Goal: Task Accomplishment & Management: Use online tool/utility

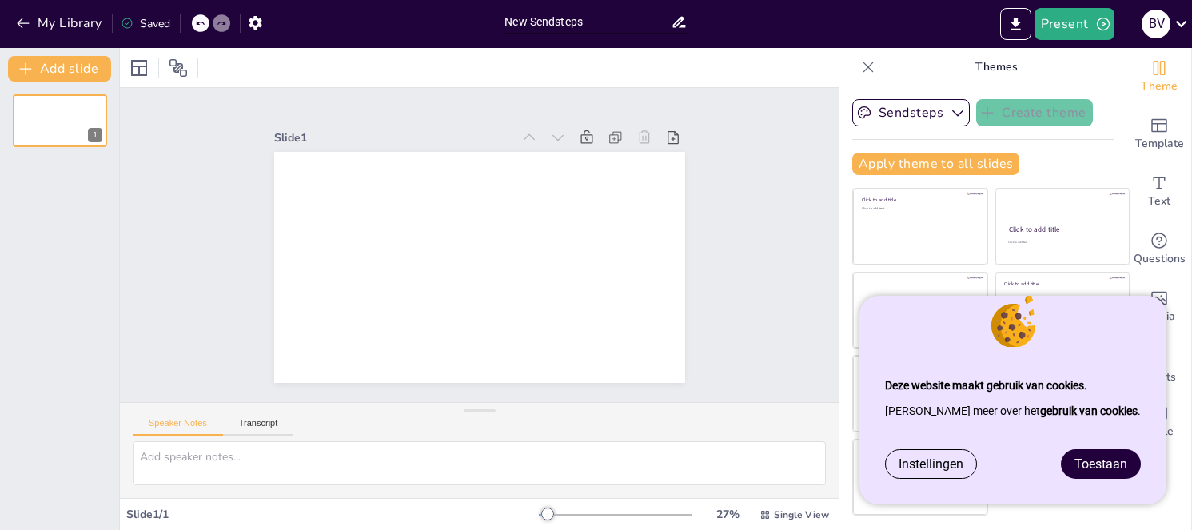
click at [1116, 467] on span "Toestaan" at bounding box center [1100, 463] width 53 height 15
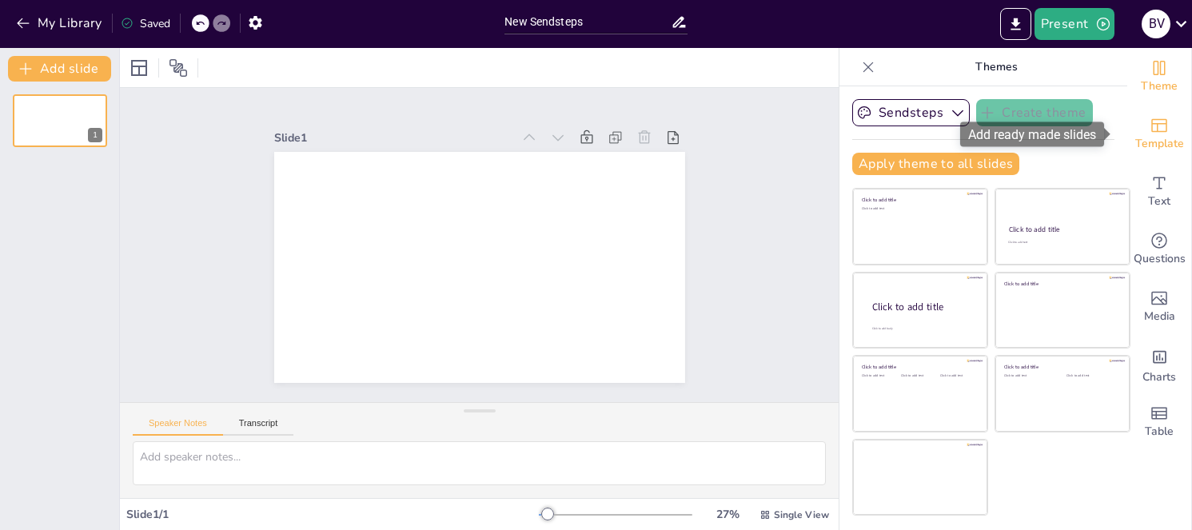
click at [1151, 145] on span "Template" at bounding box center [1159, 144] width 49 height 18
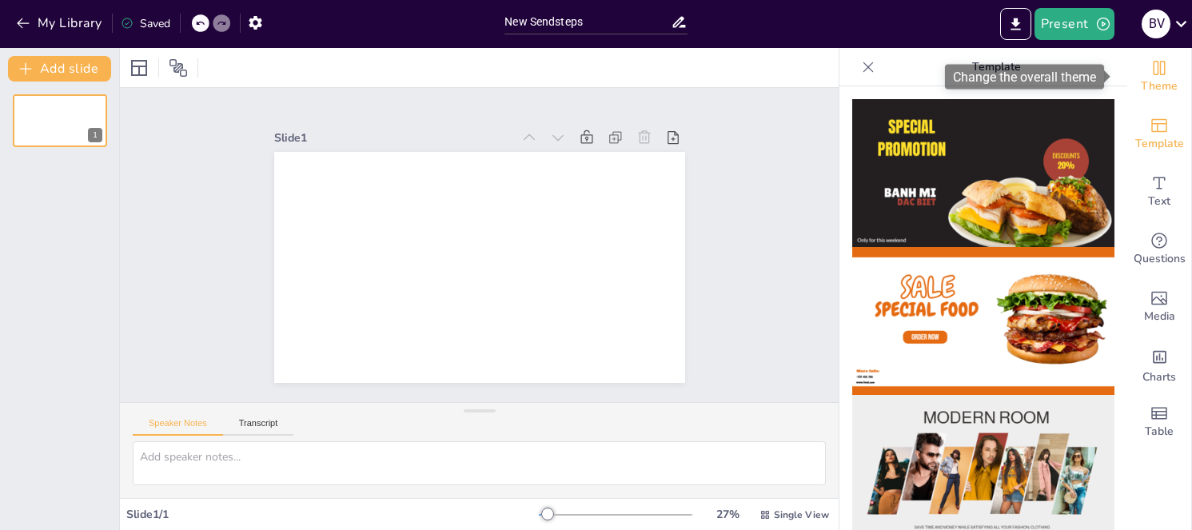
click at [1143, 78] on span "Theme" at bounding box center [1159, 87] width 37 height 18
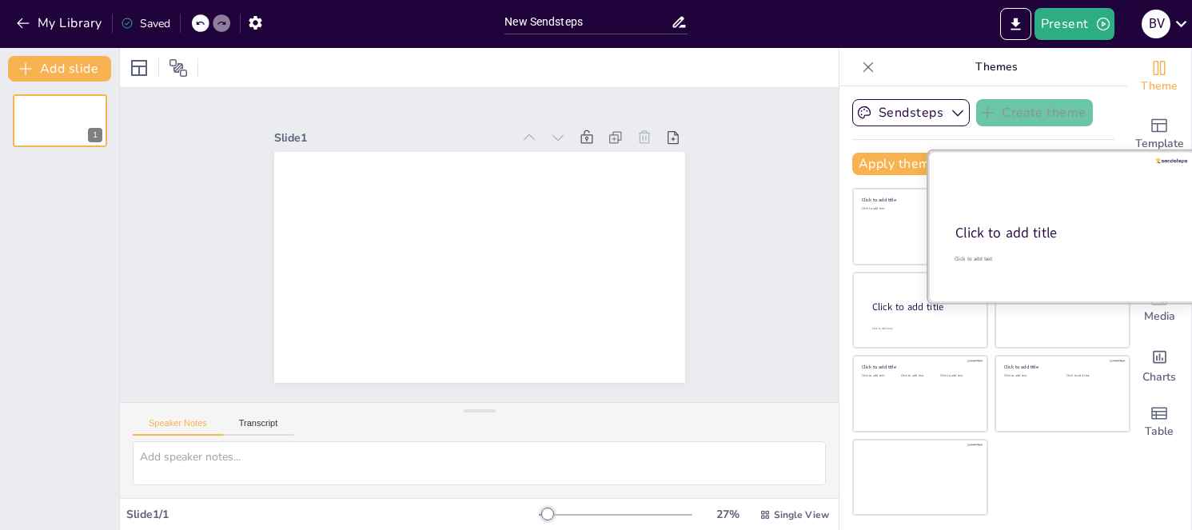
click at [1042, 230] on div "Click to add title" at bounding box center [1061, 233] width 212 height 19
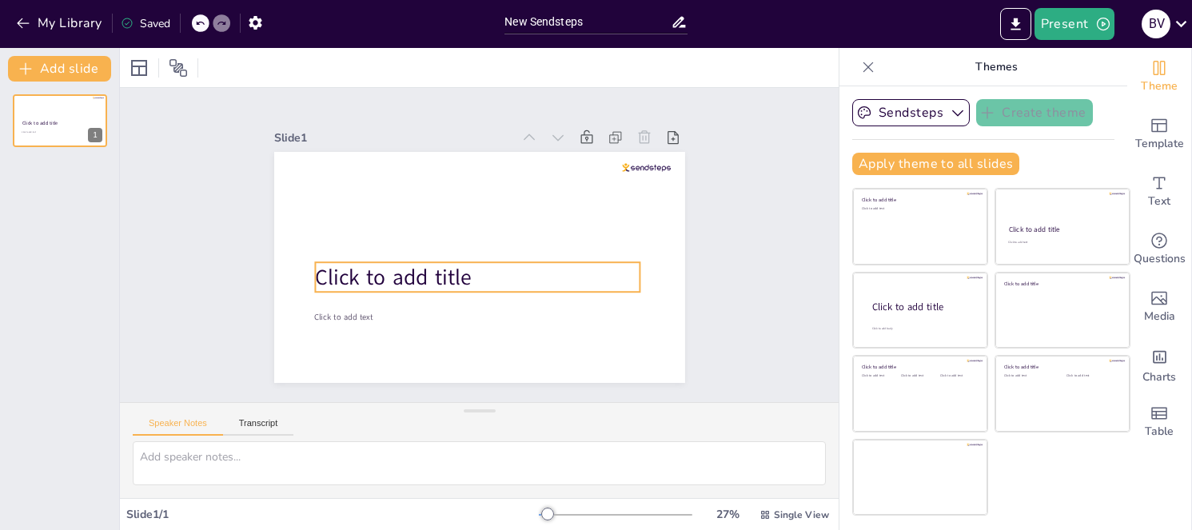
click at [397, 270] on span "Click to add title" at bounding box center [393, 277] width 156 height 30
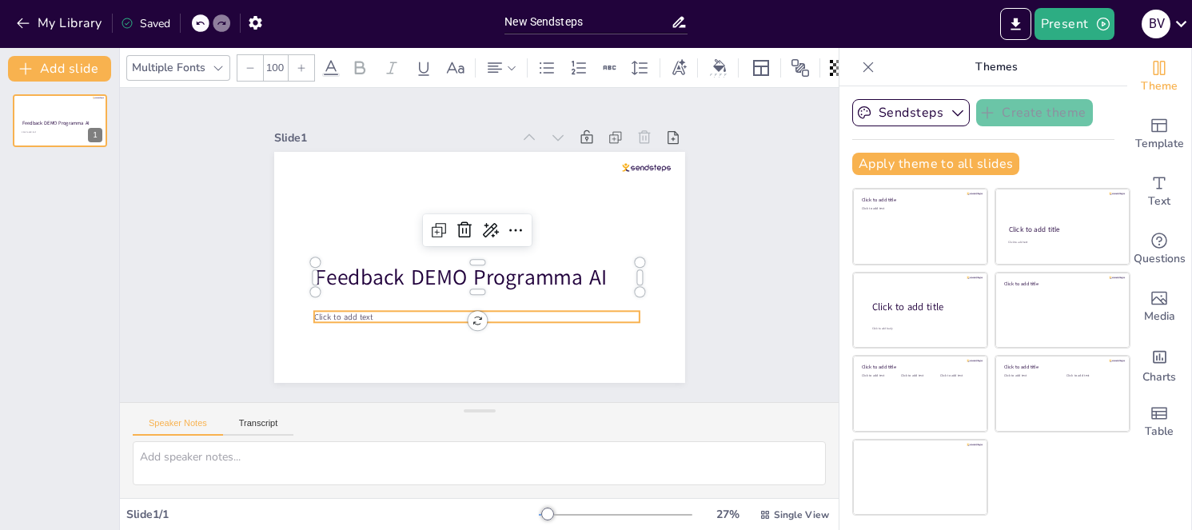
click at [339, 313] on span "Click to add text" at bounding box center [342, 316] width 59 height 11
type input "38"
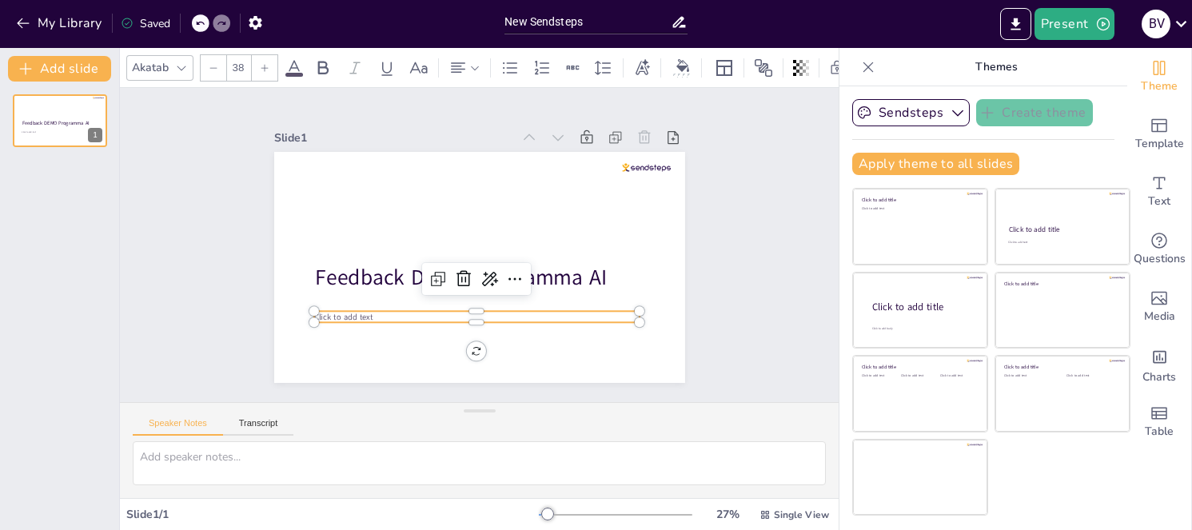
click at [320, 311] on span "Click to add text" at bounding box center [342, 316] width 59 height 11
click at [329, 313] on span "Click to add text" at bounding box center [342, 316] width 59 height 11
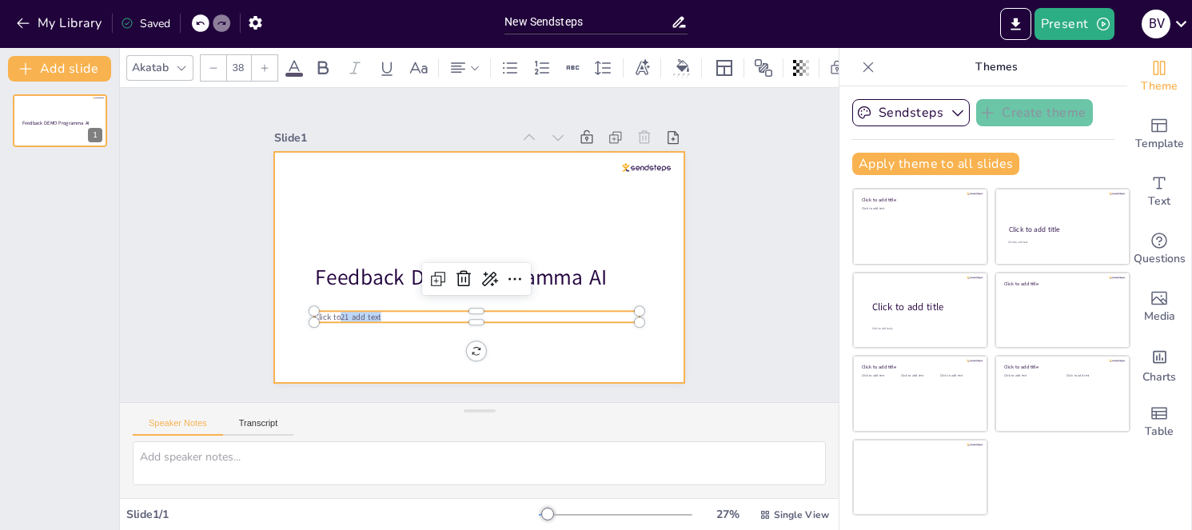
drag, startPoint x: 370, startPoint y: 309, endPoint x: 286, endPoint y: 318, distance: 84.4
click at [286, 318] on div "Feedback DEMO Programma AI Click to21 add text" at bounding box center [479, 267] width 411 height 231
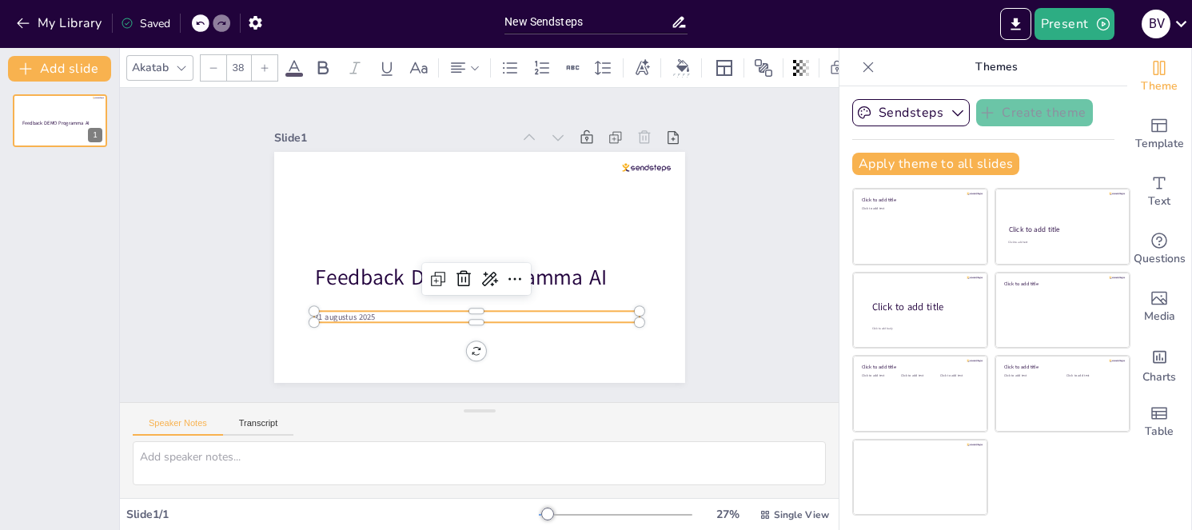
click at [106, 276] on div "Feedback DEMO Programma AI 1" at bounding box center [59, 306] width 119 height 448
click at [73, 65] on button "Add slide" at bounding box center [59, 69] width 103 height 26
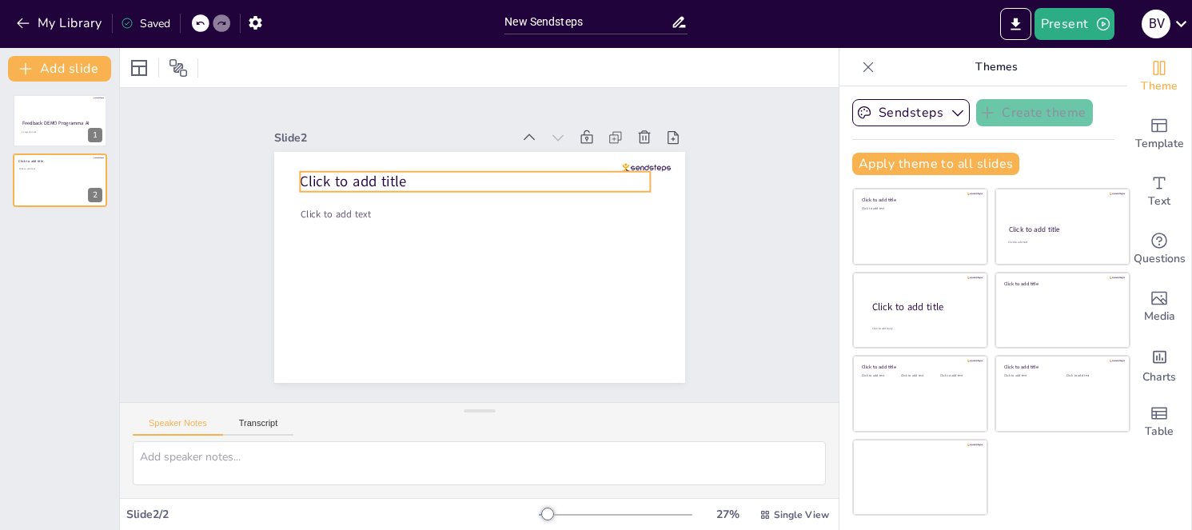
click at [334, 172] on span "Click to add title" at bounding box center [353, 182] width 106 height 20
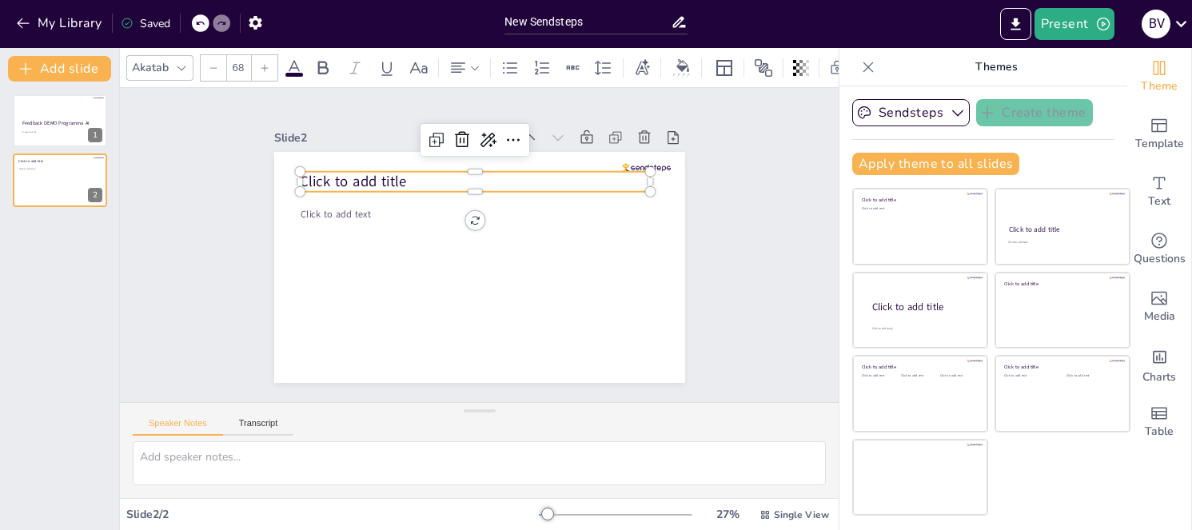
click at [352, 177] on span "Click to add title" at bounding box center [353, 182] width 106 height 20
click at [365, 172] on span "Click to add title" at bounding box center [353, 182] width 106 height 20
click at [162, 277] on div "Slide 1 Feedback DEMO Programma AI 21 augustus 2025 Slide 2 Click to add text W…" at bounding box center [479, 245] width 719 height 314
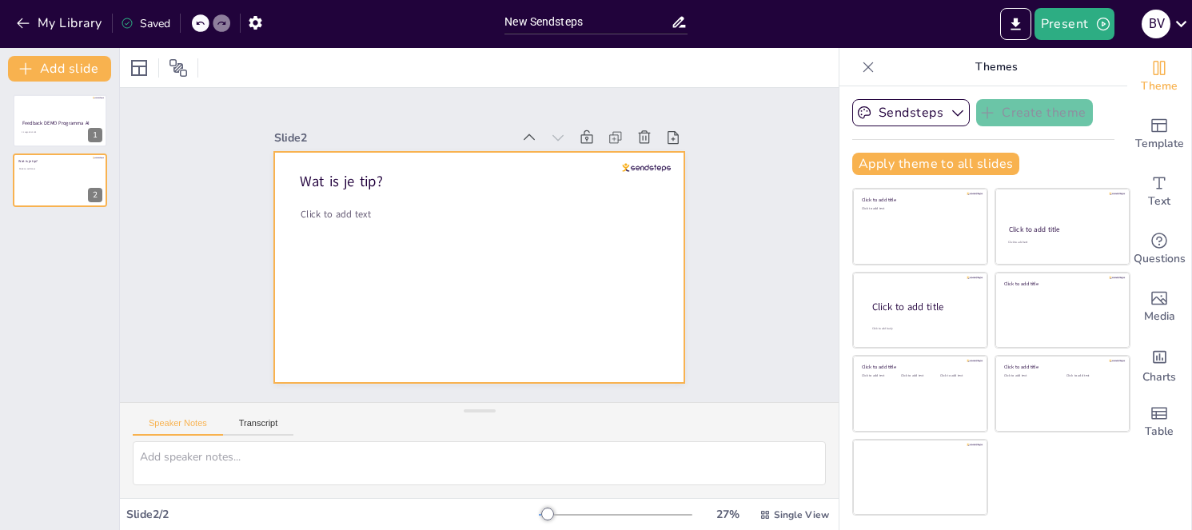
click at [375, 232] on div at bounding box center [479, 267] width 411 height 231
click at [930, 110] on button "Sendsteps" at bounding box center [910, 112] width 117 height 27
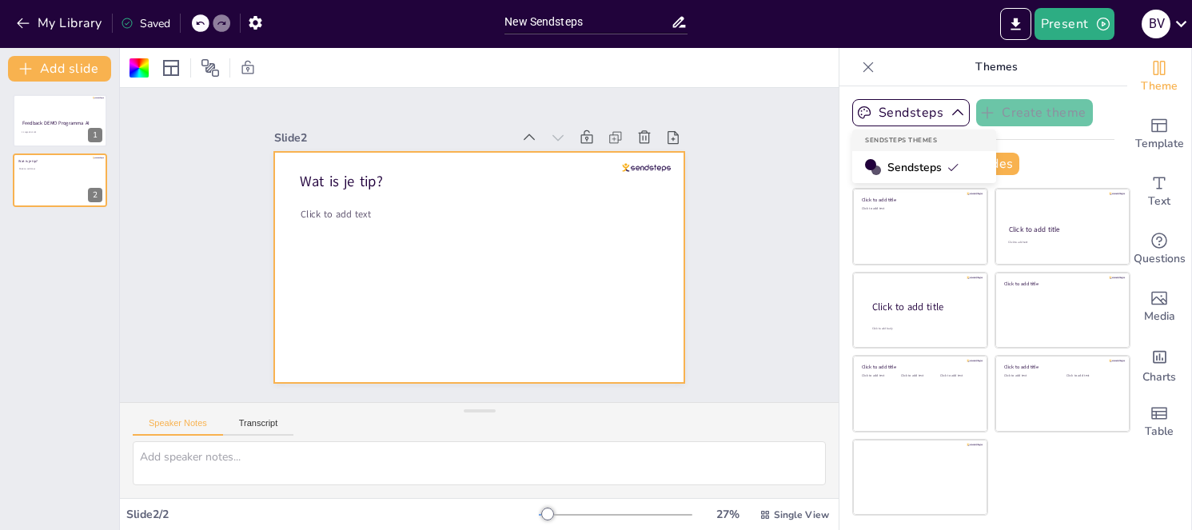
click at [787, 145] on div "Slide 1 Feedback DEMO Programma AI 21 augustus 2025 Slide 2 Wat is je tip? Clic…" at bounding box center [479, 245] width 719 height 314
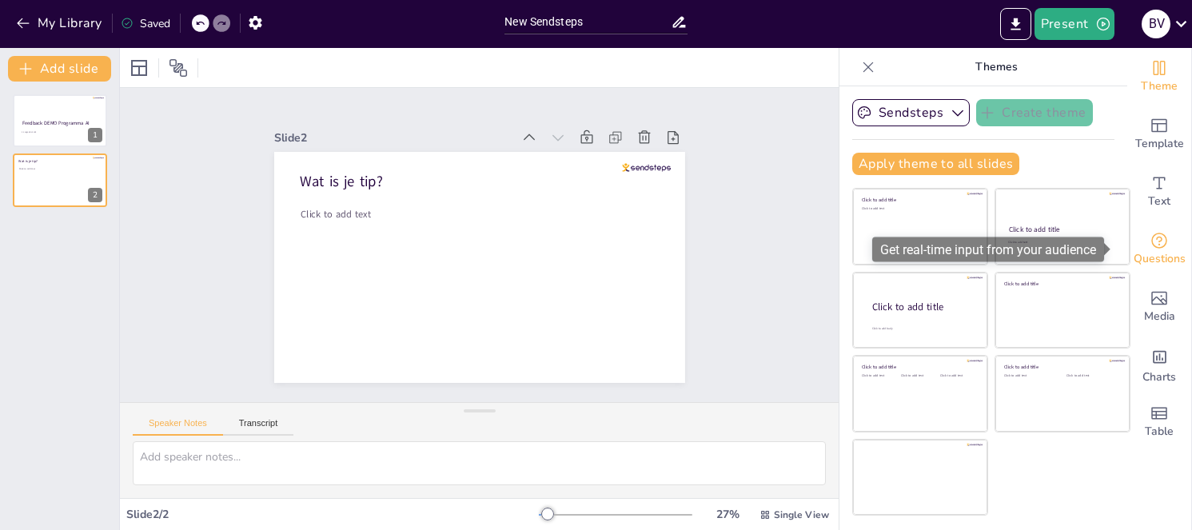
click at [1152, 247] on icon "Get real-time input from your audience" at bounding box center [1158, 240] width 19 height 19
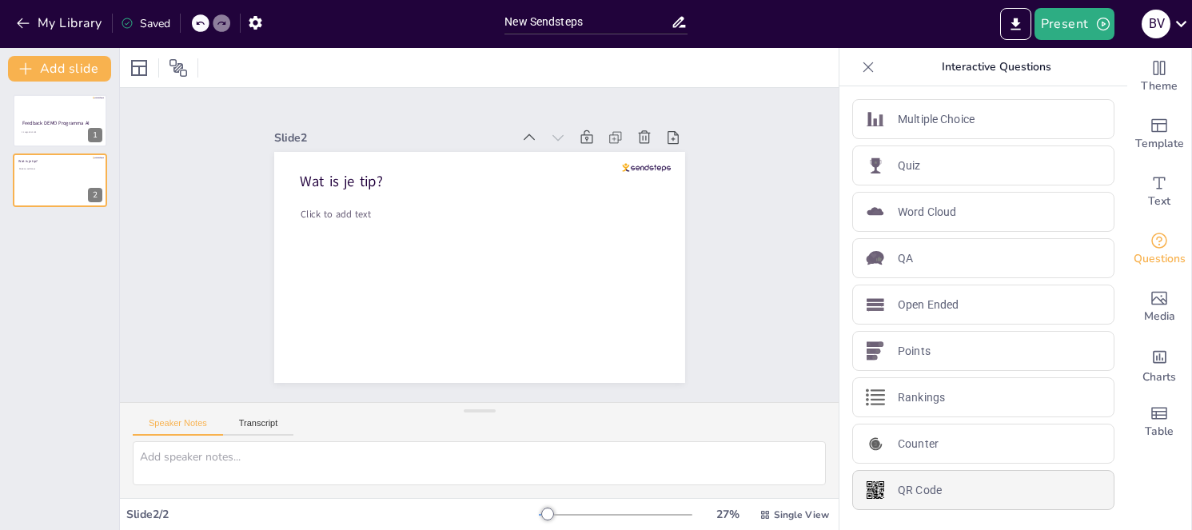
click at [901, 484] on p "QR Code" at bounding box center [920, 490] width 44 height 17
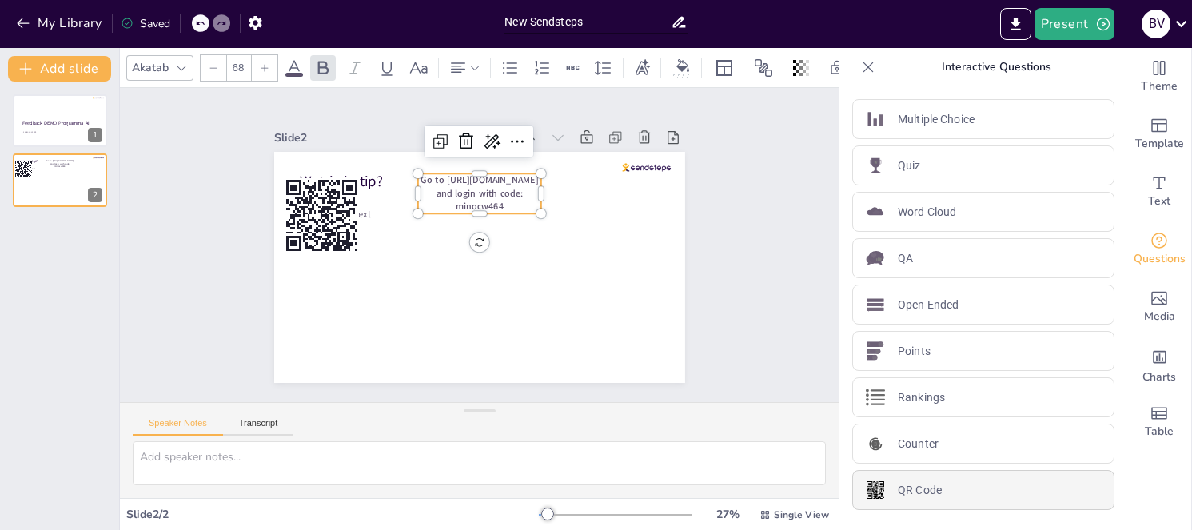
type input "44"
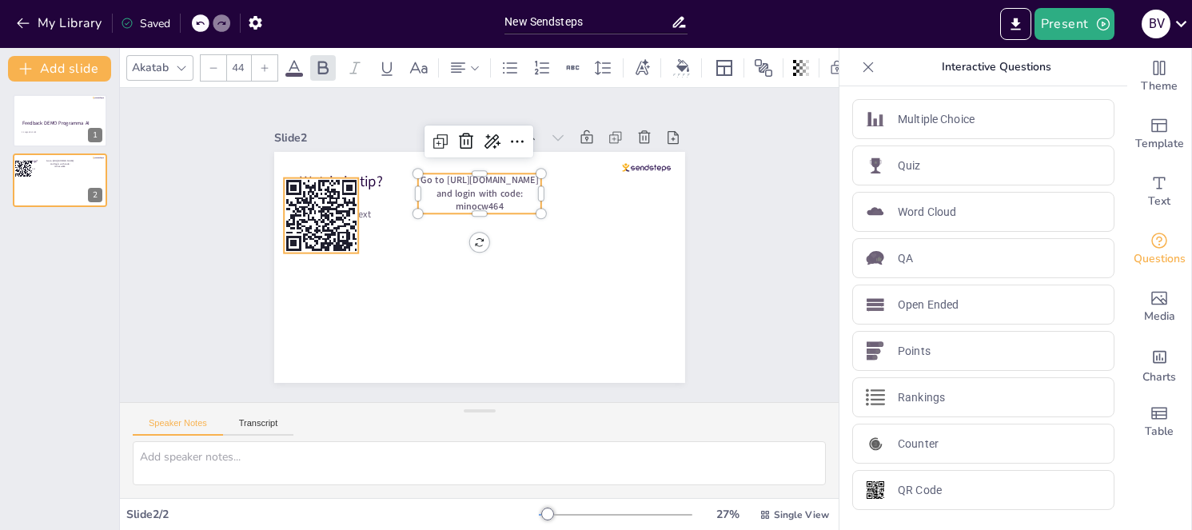
click at [300, 221] on rect at bounding box center [321, 215] width 75 height 75
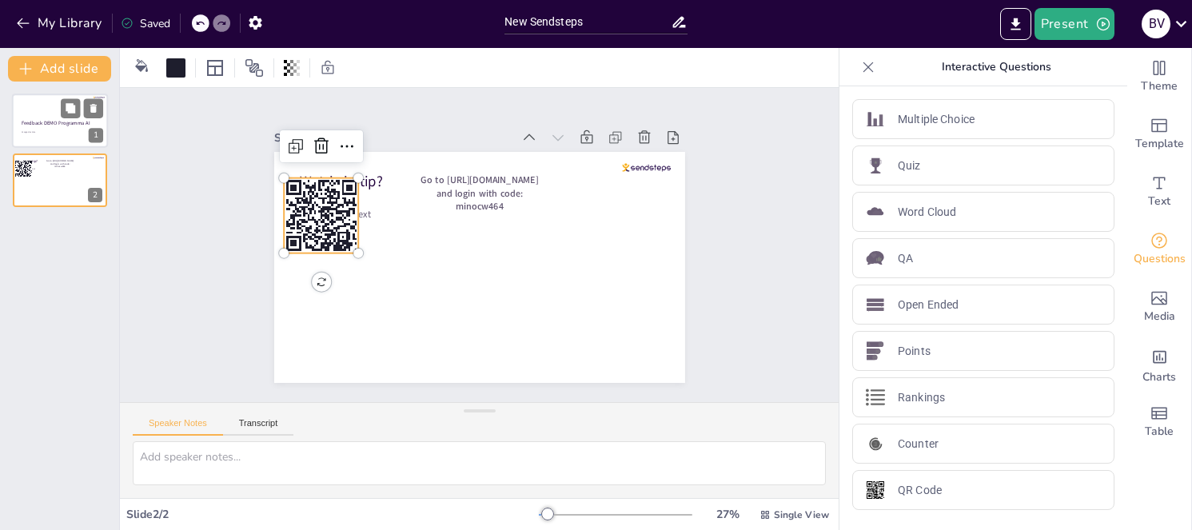
click at [54, 135] on div at bounding box center [60, 121] width 96 height 54
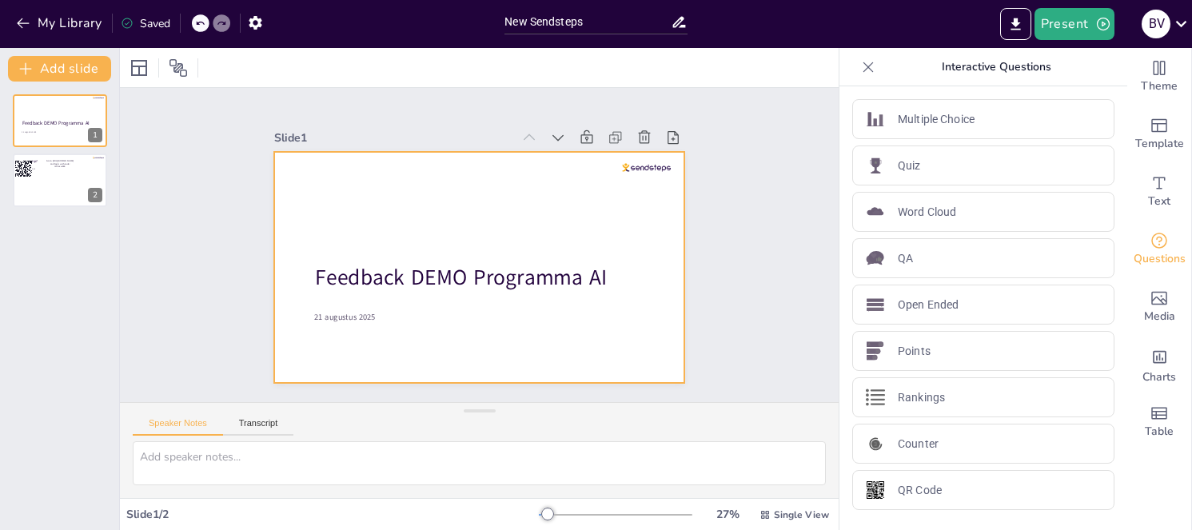
click at [442, 256] on div at bounding box center [479, 267] width 411 height 231
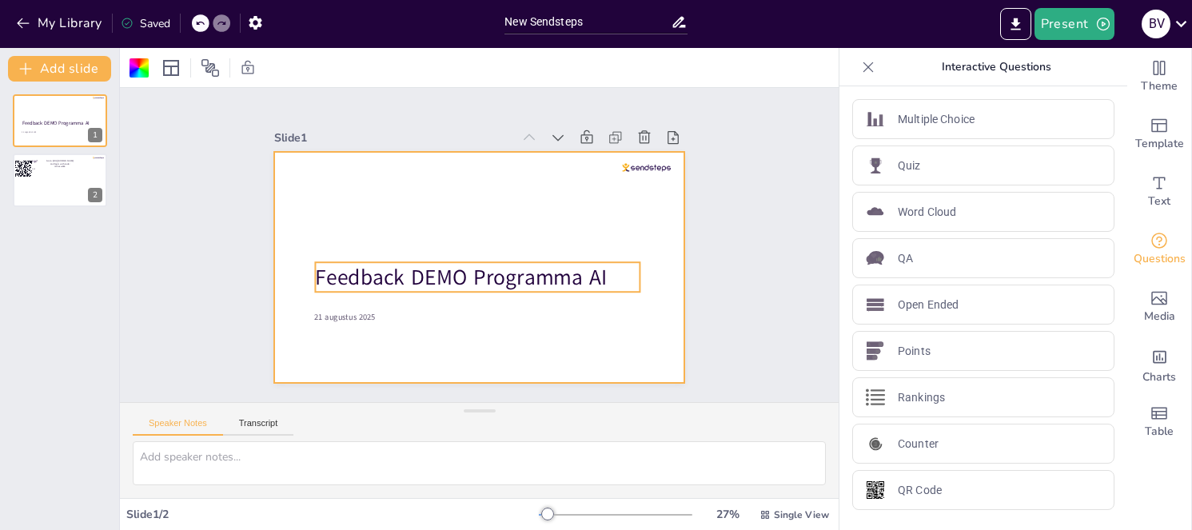
click at [445, 267] on span "Feedback DEMO Programma AI" at bounding box center [461, 277] width 292 height 30
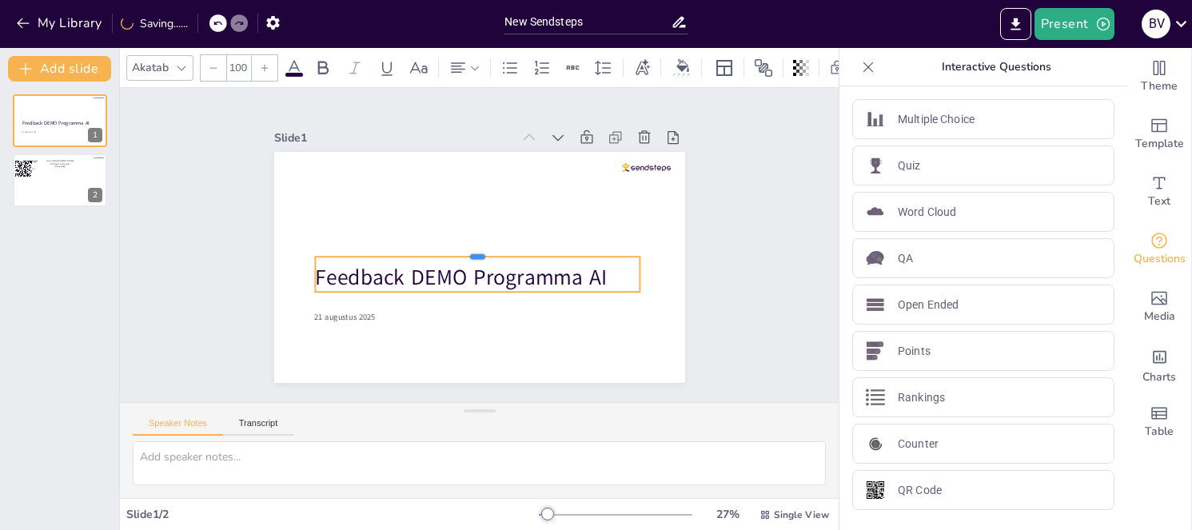
click at [448, 249] on div at bounding box center [477, 250] width 324 height 13
click at [45, 178] on div at bounding box center [60, 180] width 96 height 54
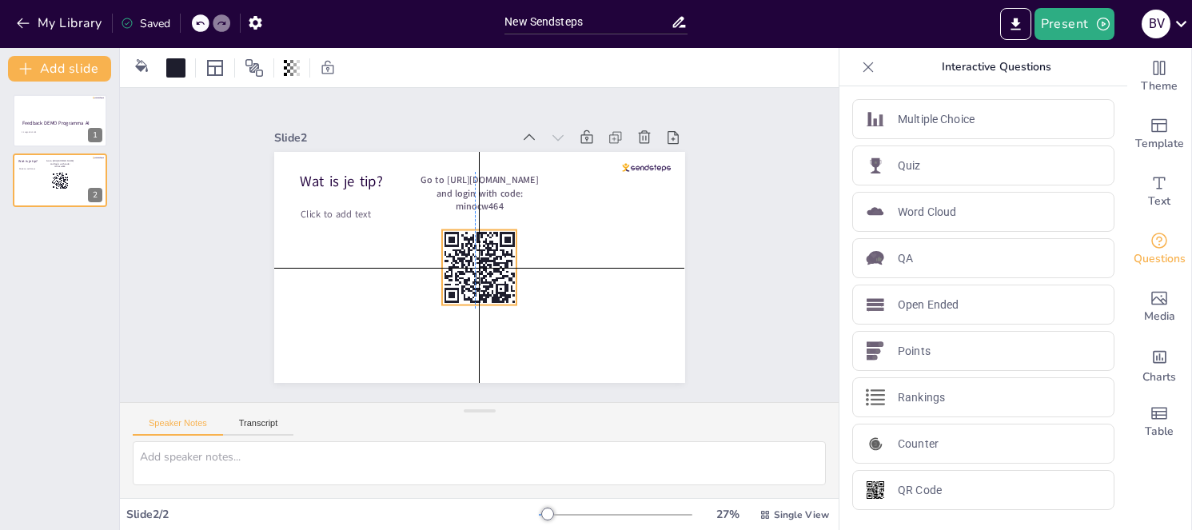
drag, startPoint x: 321, startPoint y: 211, endPoint x: 477, endPoint y: 266, distance: 165.3
click at [477, 266] on icon at bounding box center [479, 267] width 75 height 75
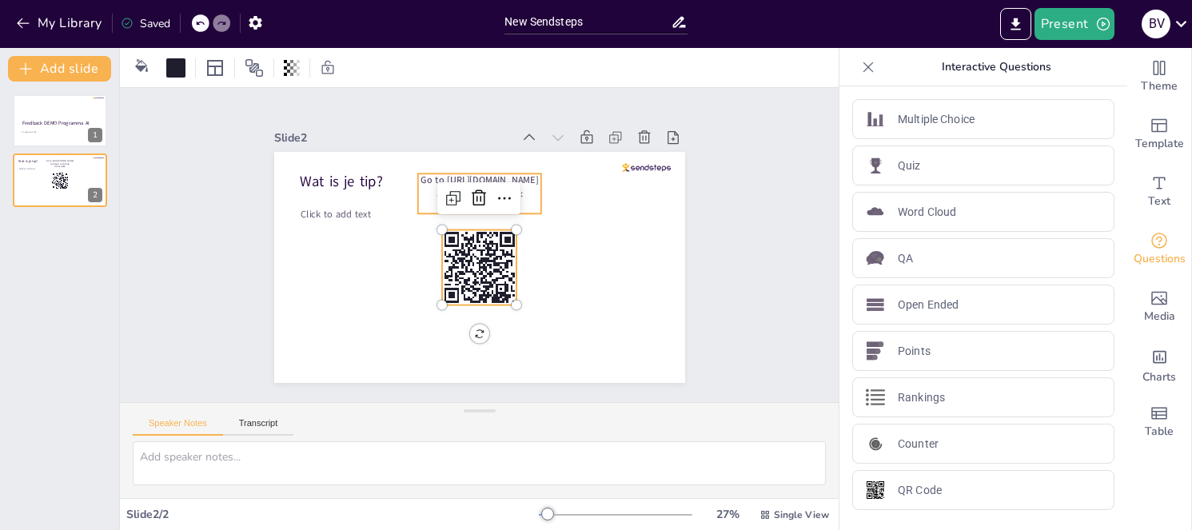
click at [472, 173] on span "Go to [URL][DOMAIN_NAME] and login with code: minocw464" at bounding box center [478, 192] width 117 height 39
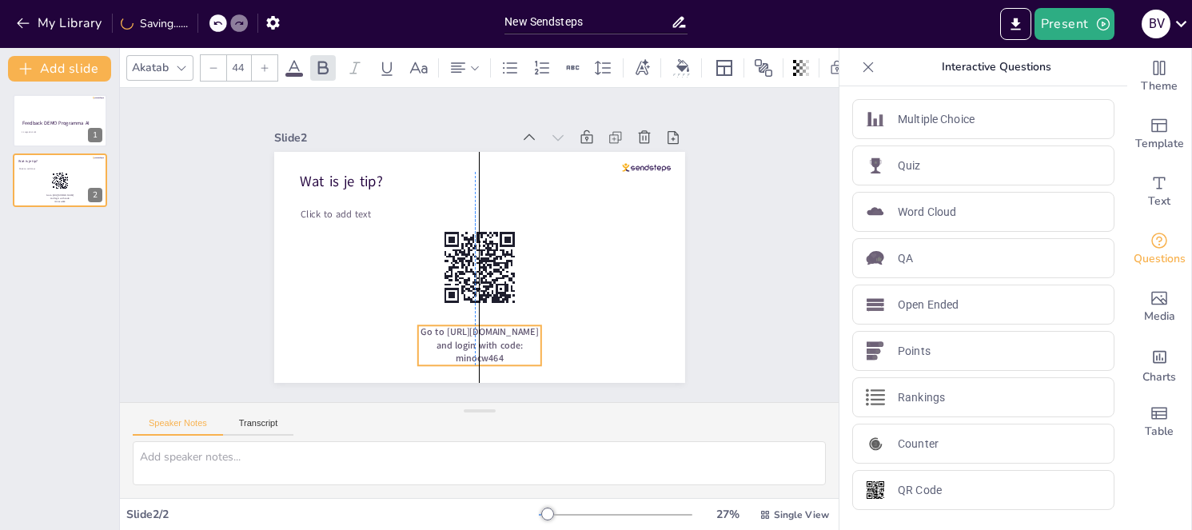
drag, startPoint x: 480, startPoint y: 173, endPoint x: 477, endPoint y: 324, distance: 151.9
click at [477, 325] on span "Go to [URL][DOMAIN_NAME] and login with code: minocw464" at bounding box center [478, 344] width 117 height 39
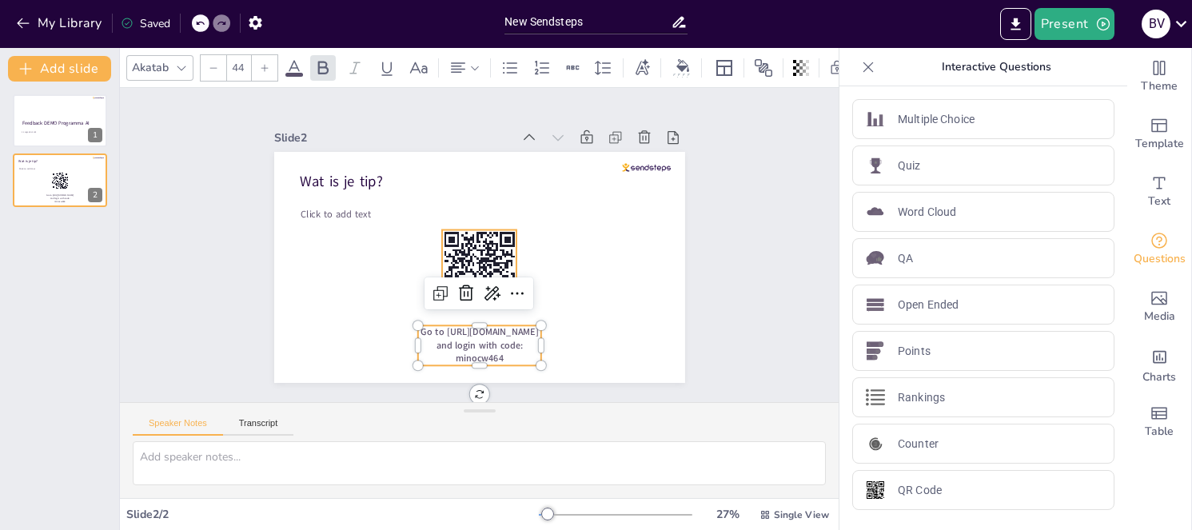
click at [483, 251] on rect at bounding box center [479, 267] width 75 height 75
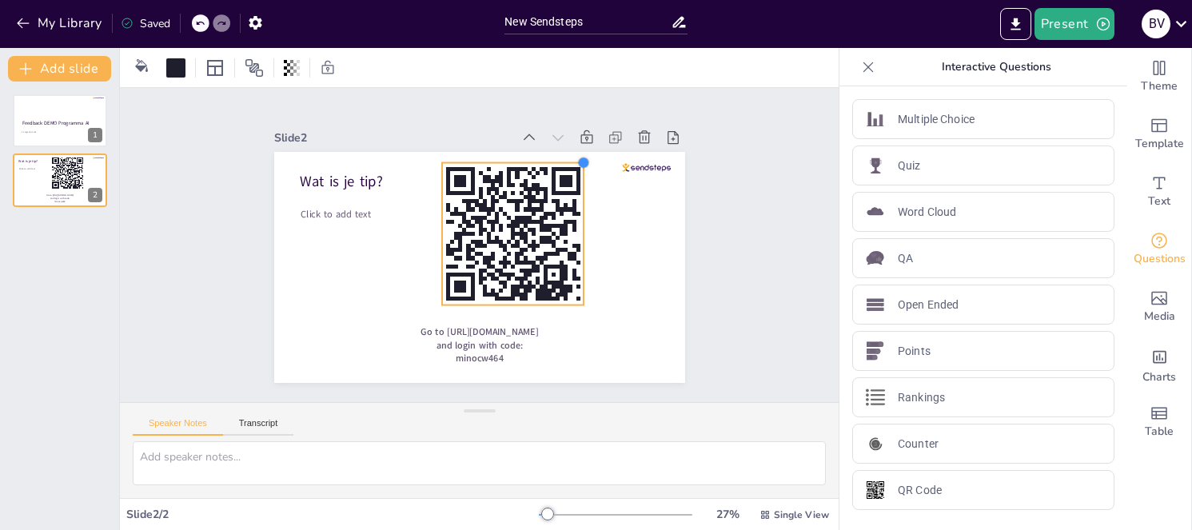
drag, startPoint x: 501, startPoint y: 224, endPoint x: 568, endPoint y: 197, distance: 72.4
click at [568, 197] on div "Wat is je tip? Click to add text Go to https://ocwstemt.nl and login with code:…" at bounding box center [479, 267] width 411 height 231
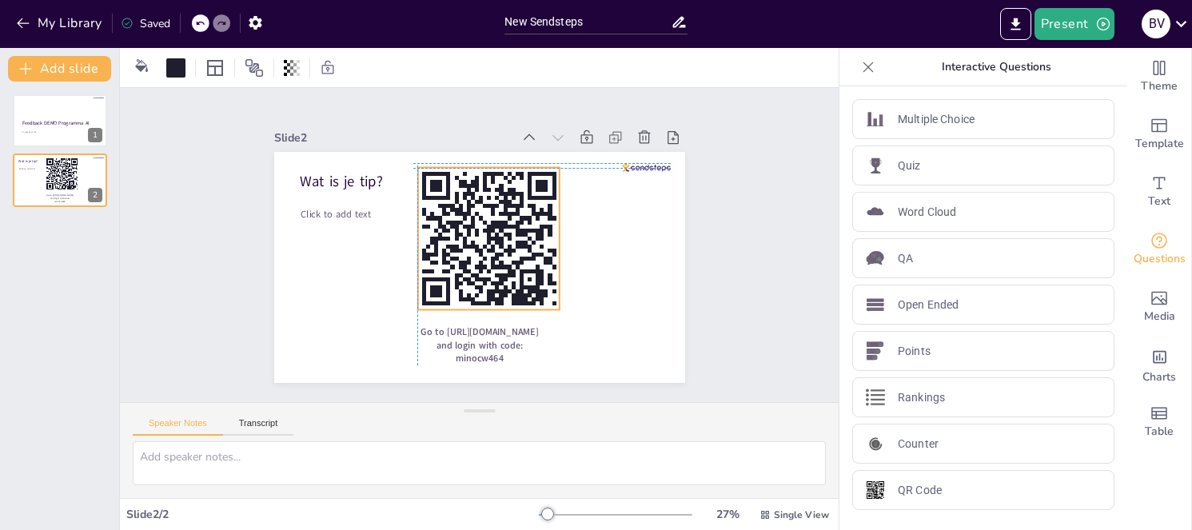
drag, startPoint x: 517, startPoint y: 213, endPoint x: 488, endPoint y: 216, distance: 28.9
click at [491, 221] on rect at bounding box center [499, 225] width 16 height 8
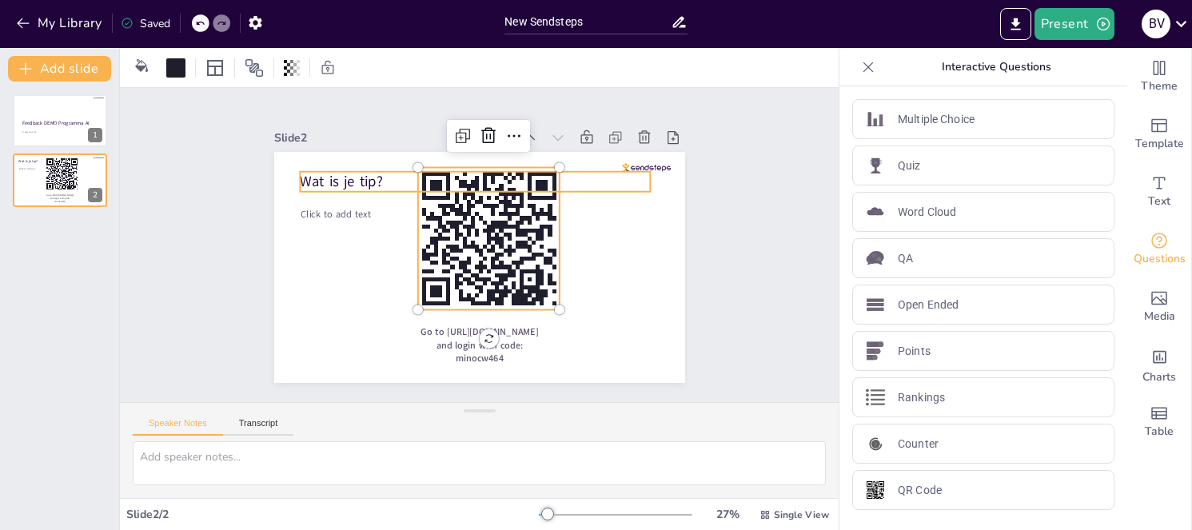
click at [340, 177] on span "Wat is je tip?" at bounding box center [341, 182] width 82 height 20
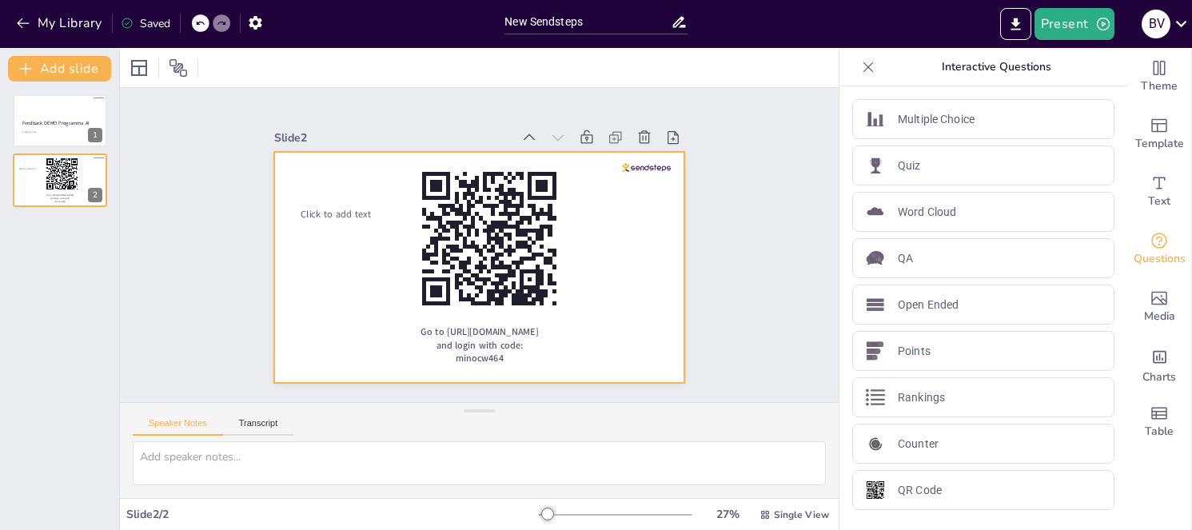
click at [329, 201] on div at bounding box center [479, 267] width 411 height 231
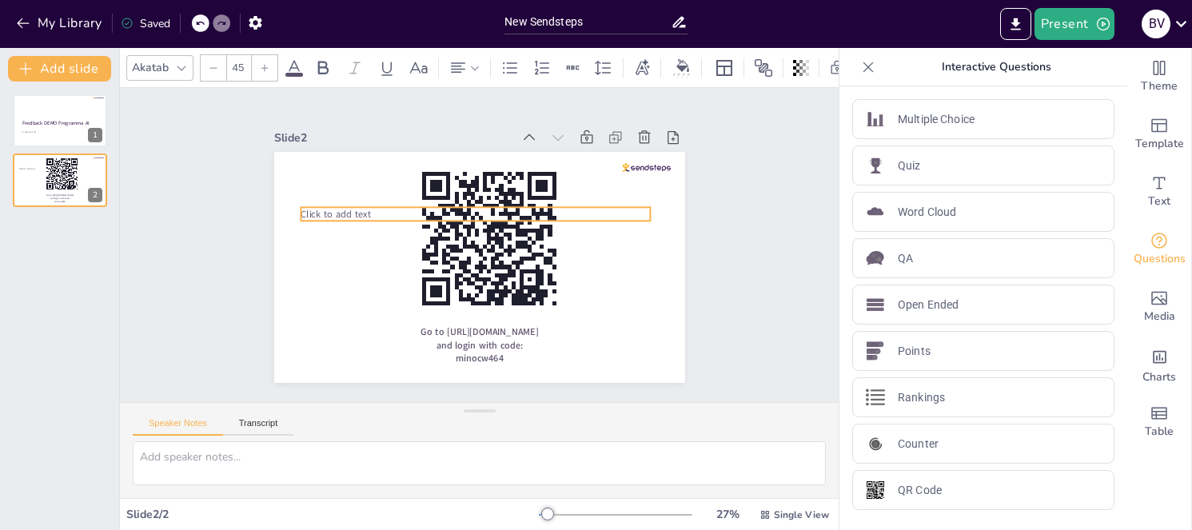
click at [330, 207] on span "Click to add text" at bounding box center [336, 214] width 70 height 14
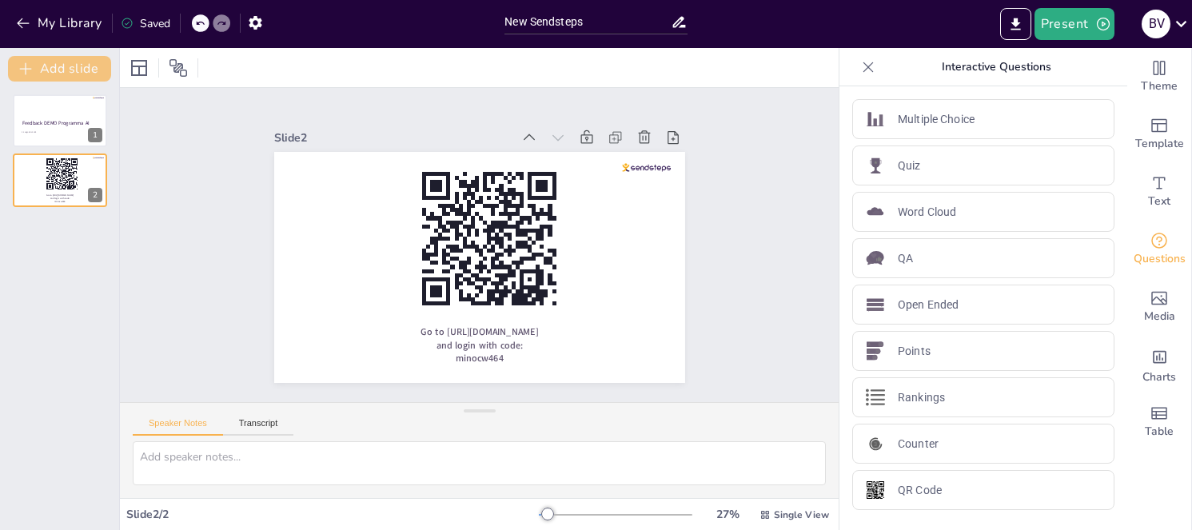
click at [70, 66] on button "Add slide" at bounding box center [59, 69] width 103 height 26
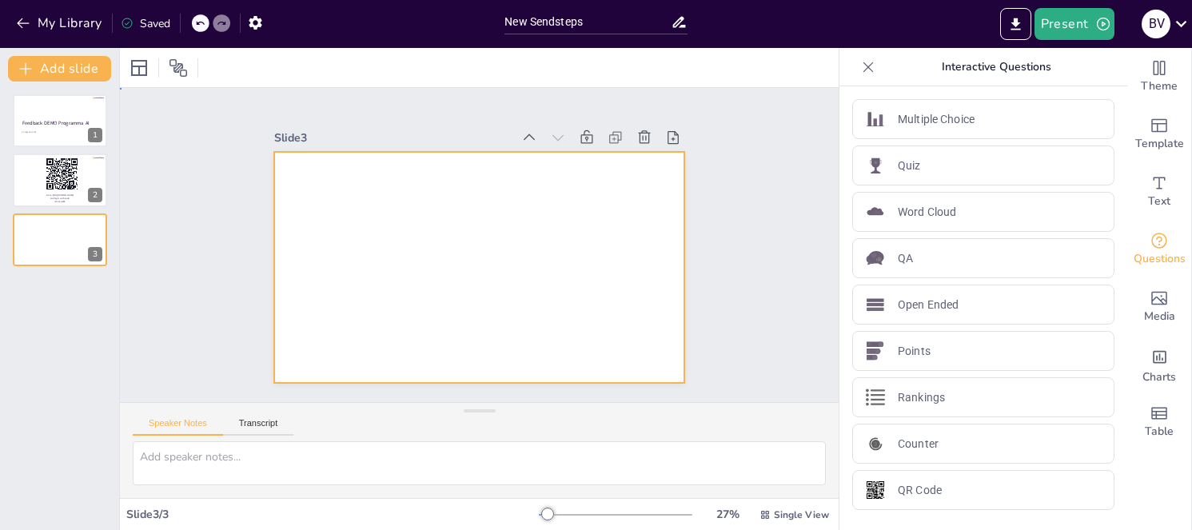
click at [555, 237] on div at bounding box center [479, 267] width 411 height 231
click at [918, 308] on p "Open Ended" at bounding box center [928, 305] width 61 height 17
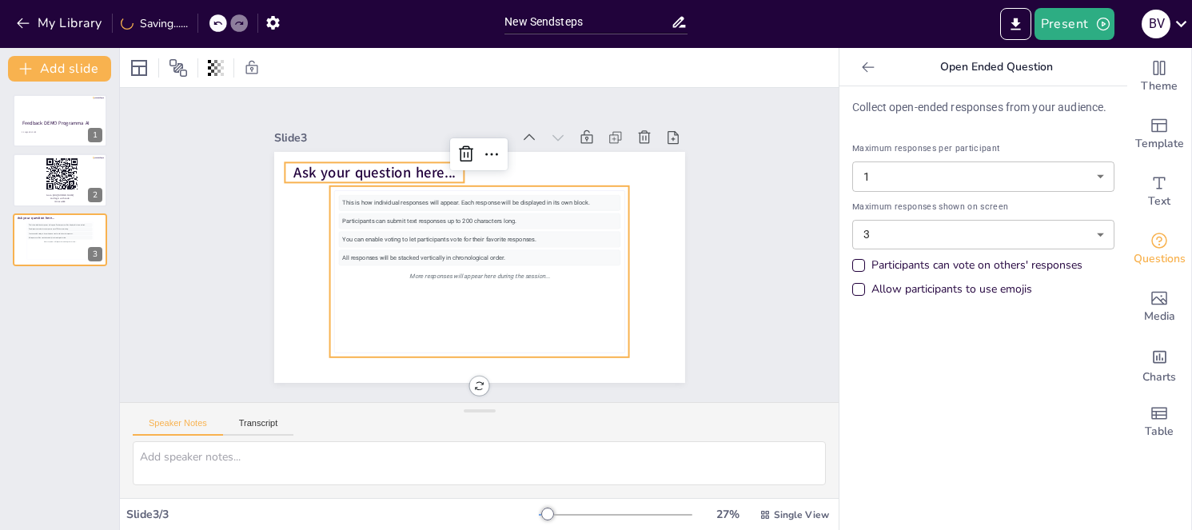
click at [375, 166] on span "Ask your question here..." at bounding box center [374, 173] width 162 height 20
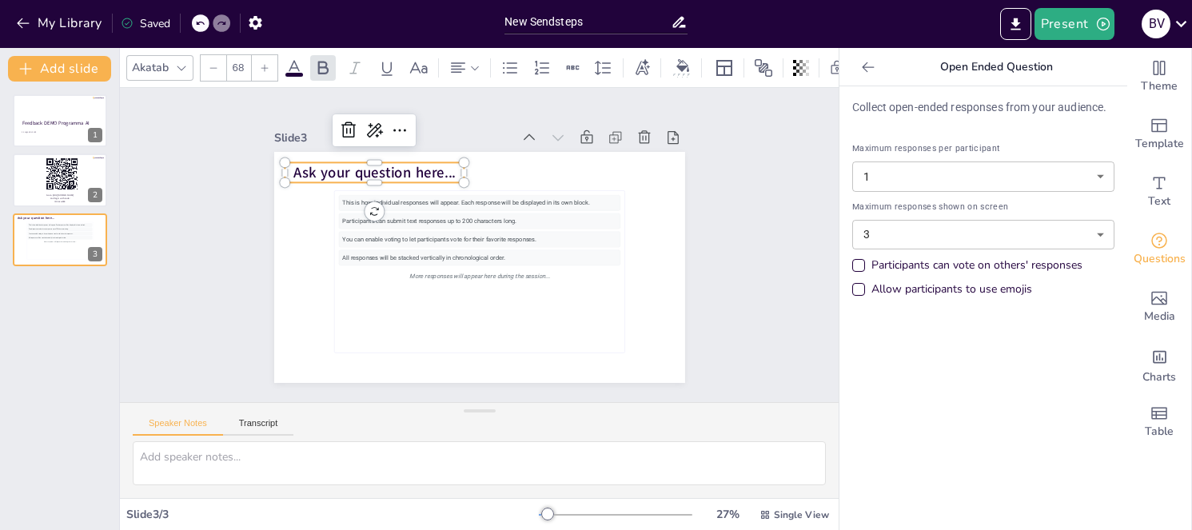
click at [345, 165] on span "Ask your question here..." at bounding box center [374, 173] width 162 height 20
click at [898, 239] on body "Deze website maakt gebruik van cookies. Lees meer over het gebruik van cookies …" at bounding box center [596, 265] width 1192 height 530
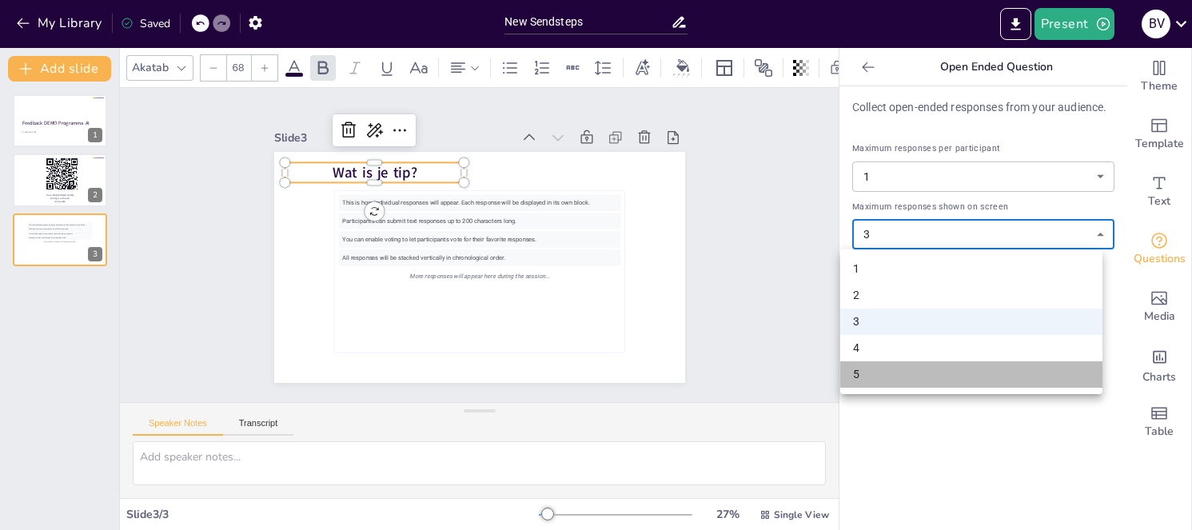
click at [870, 364] on li "5" at bounding box center [971, 374] width 262 height 26
type input "5"
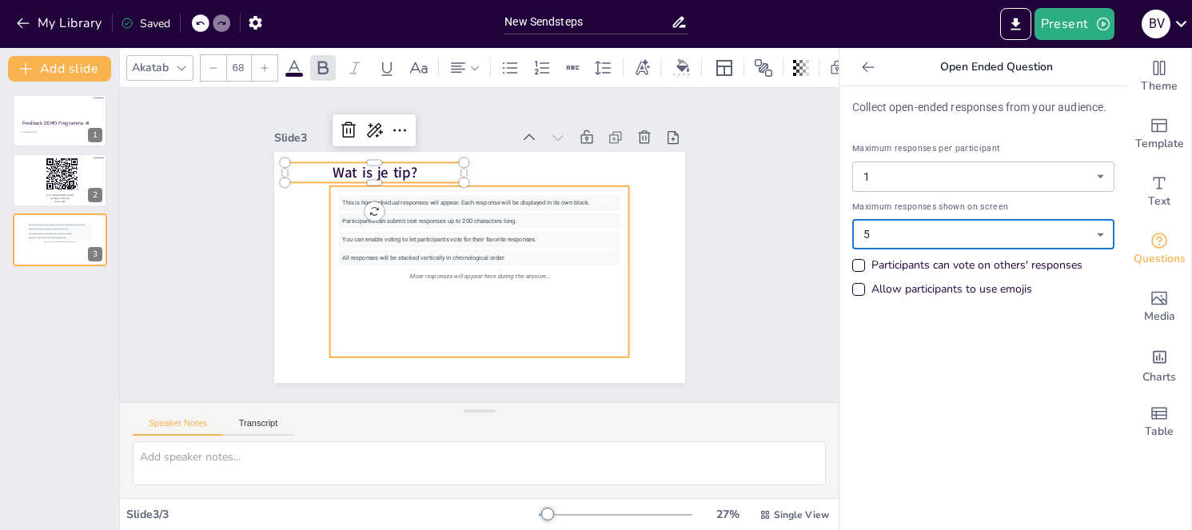
click at [431, 196] on div "This is how individual responses will appear. Each response will be displayed i…" at bounding box center [478, 203] width 281 height 16
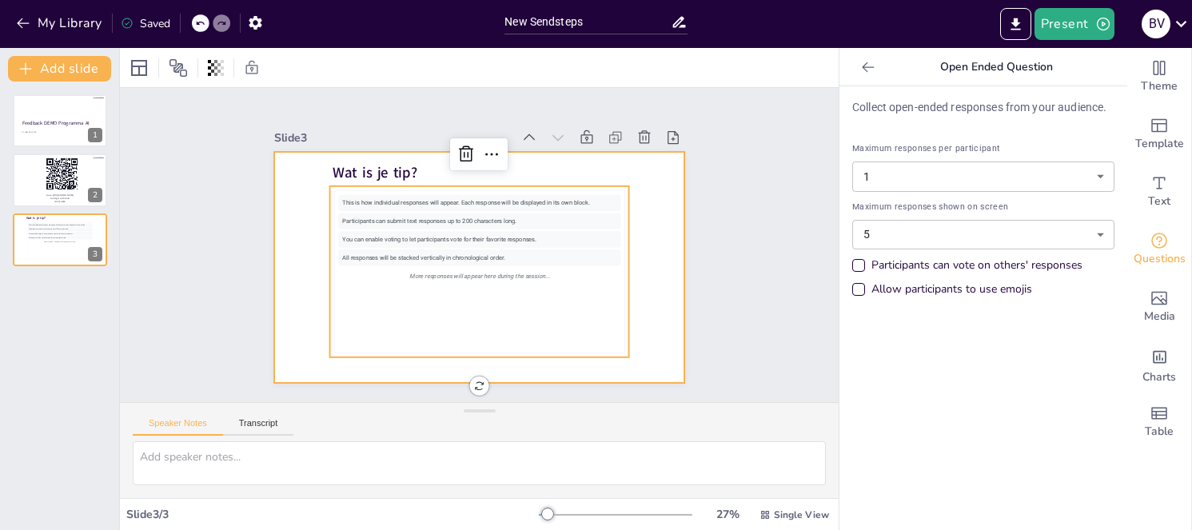
click at [275, 261] on div at bounding box center [479, 267] width 411 height 231
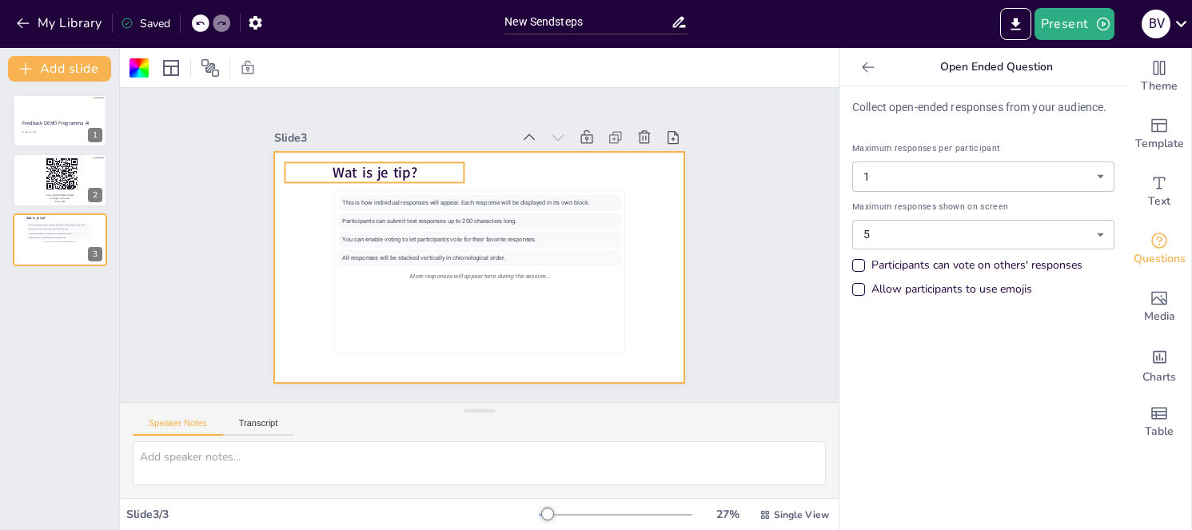
click at [347, 172] on span "Wat is je tip?" at bounding box center [374, 173] width 85 height 20
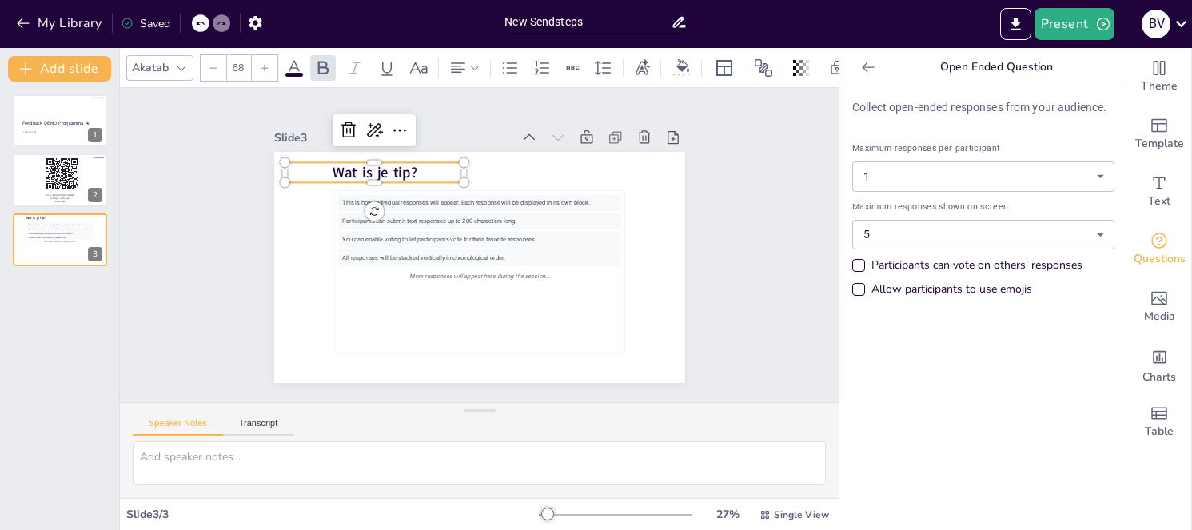
drag, startPoint x: 66, startPoint y: 245, endPoint x: 48, endPoint y: 286, distance: 45.1
click at [48, 286] on div "Feedback DEMO Programma AI 21 augustus 2025 1 Go to https://ocwstemt.nl and log…" at bounding box center [59, 306] width 119 height 448
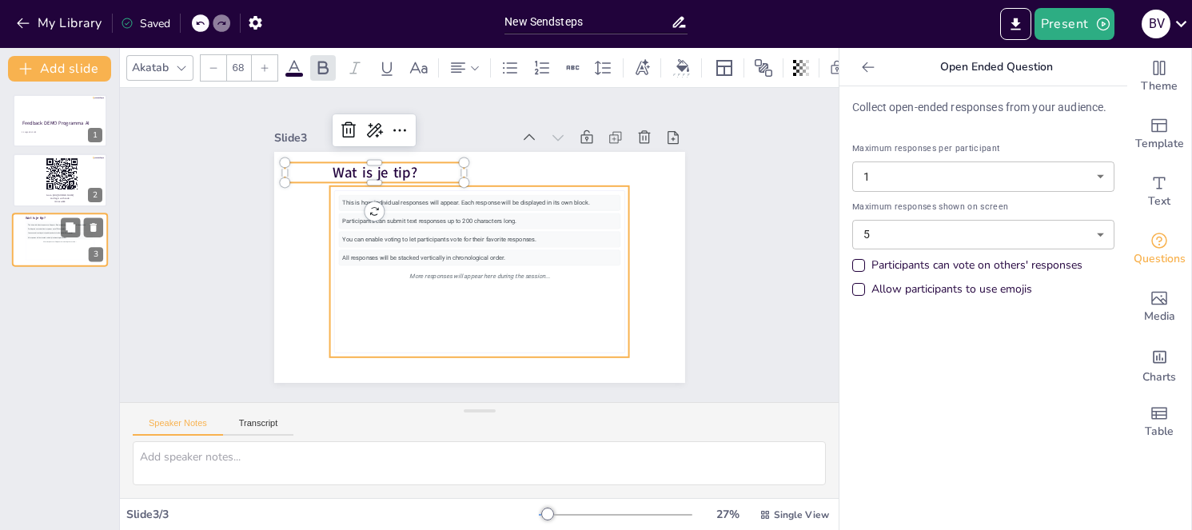
click at [74, 241] on div "More responses will appear here during the session..." at bounding box center [60, 242] width 66 height 4
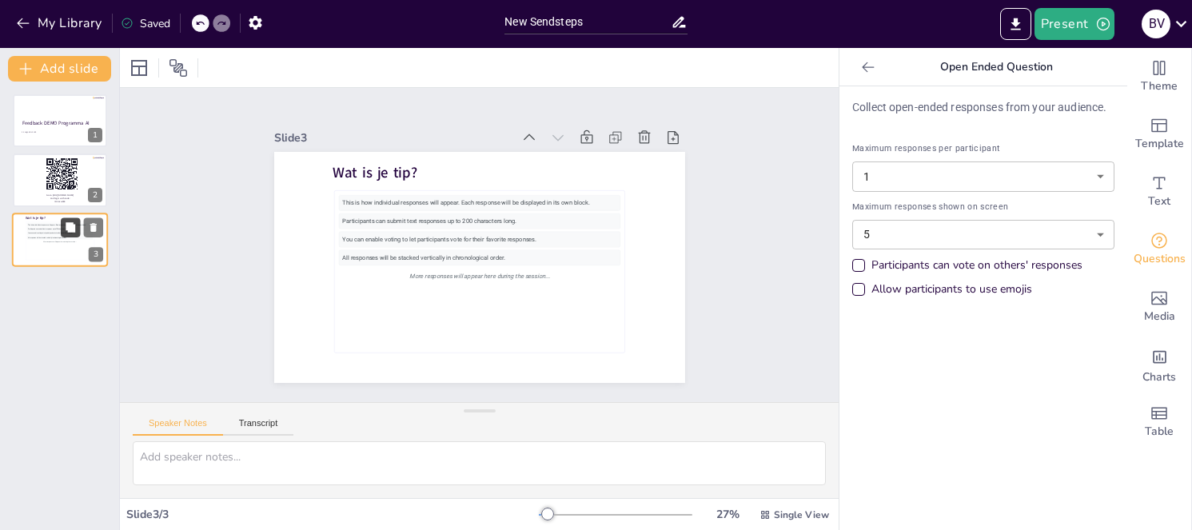
click at [72, 229] on icon at bounding box center [71, 227] width 10 height 10
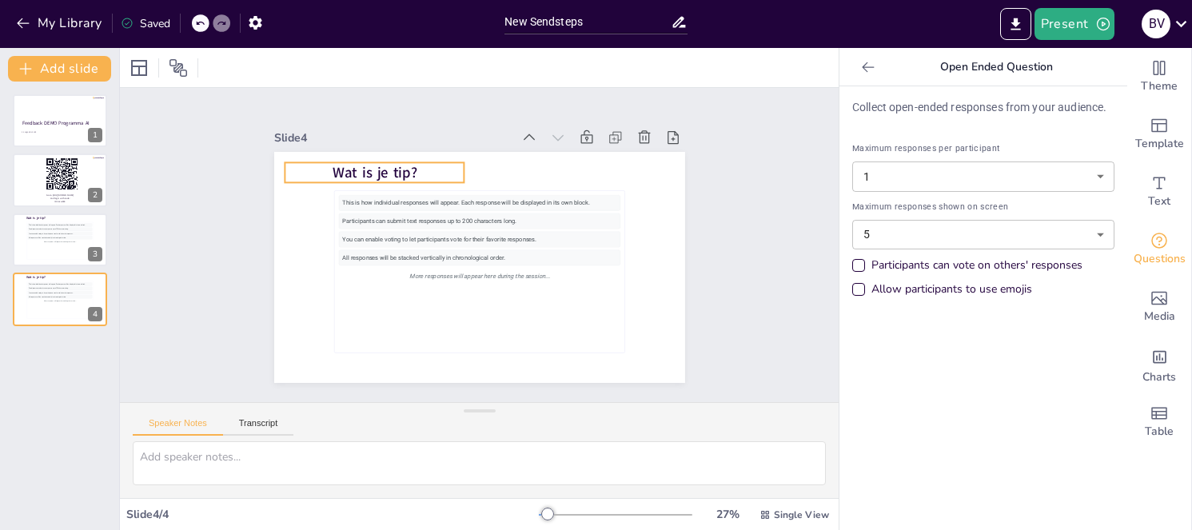
click at [364, 163] on span "Wat is je tip?" at bounding box center [374, 173] width 85 height 20
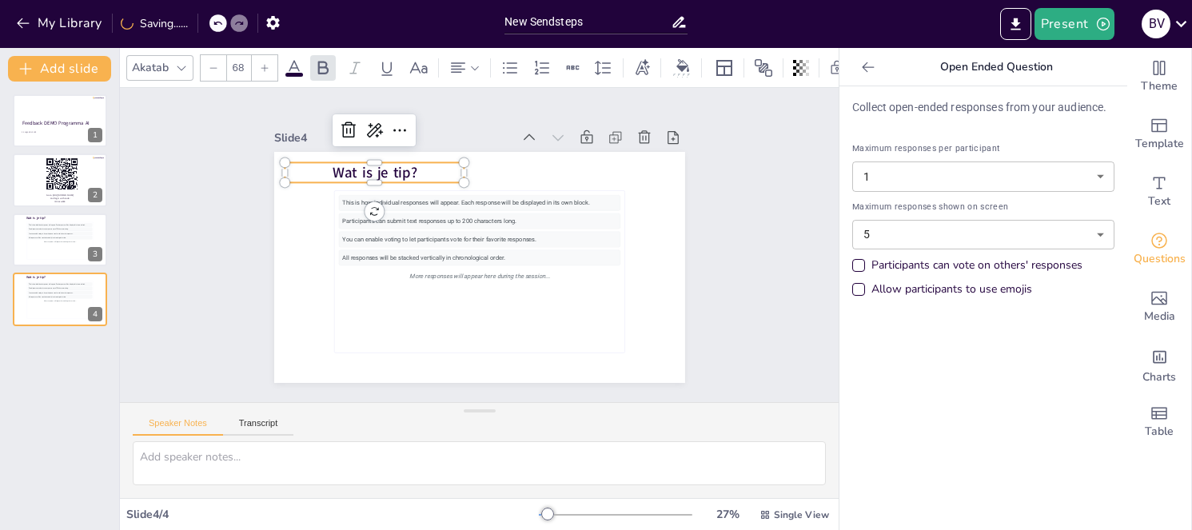
click at [406, 166] on p "Wat is je tip?" at bounding box center [375, 172] width 180 height 20
click at [407, 166] on p "Wat is je tip?" at bounding box center [375, 172] width 180 height 20
drag, startPoint x: 404, startPoint y: 165, endPoint x: 383, endPoint y: 168, distance: 21.8
click at [383, 168] on p "Wat is je tip?" at bounding box center [375, 172] width 180 height 20
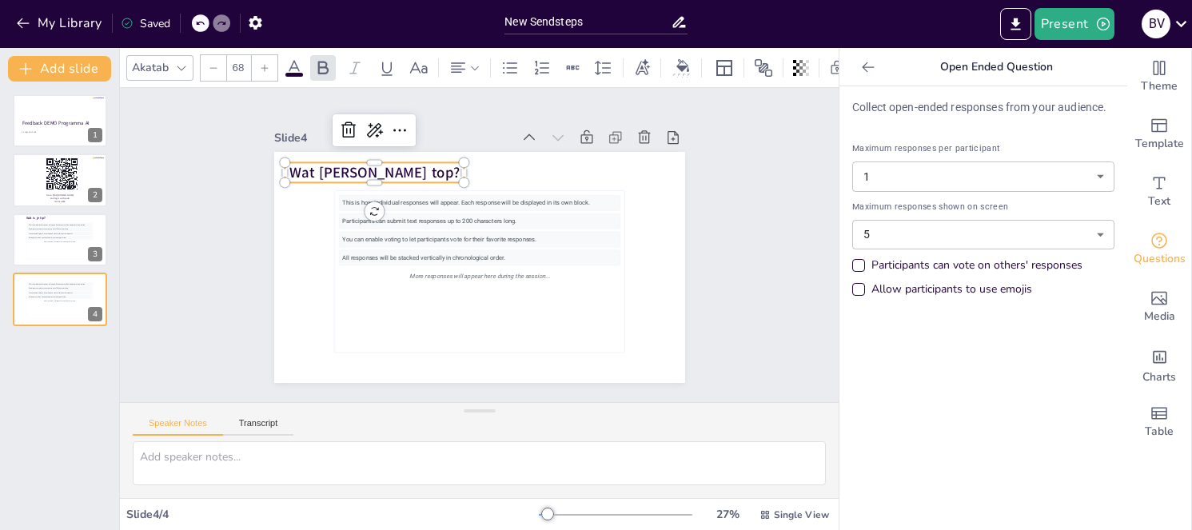
click at [41, 348] on div "Feedback DEMO Programma AI 21 augustus 2025 1 Go to https://ocwstemt.nl and log…" at bounding box center [59, 306] width 119 height 448
click at [47, 364] on div "Feedback DEMO Programma AI 21 augustus 2025 1 Go to https://ocwstemt.nl and log…" at bounding box center [59, 306] width 119 height 448
click at [34, 178] on div at bounding box center [60, 180] width 96 height 54
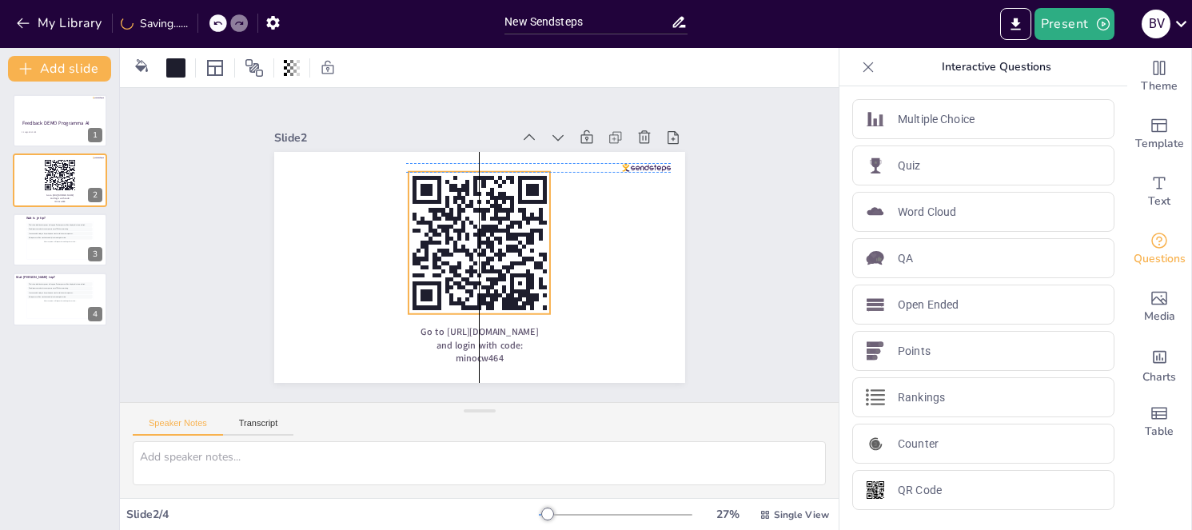
drag, startPoint x: 470, startPoint y: 229, endPoint x: 459, endPoint y: 230, distance: 11.2
click at [459, 230] on rect at bounding box center [479, 243] width 142 height 142
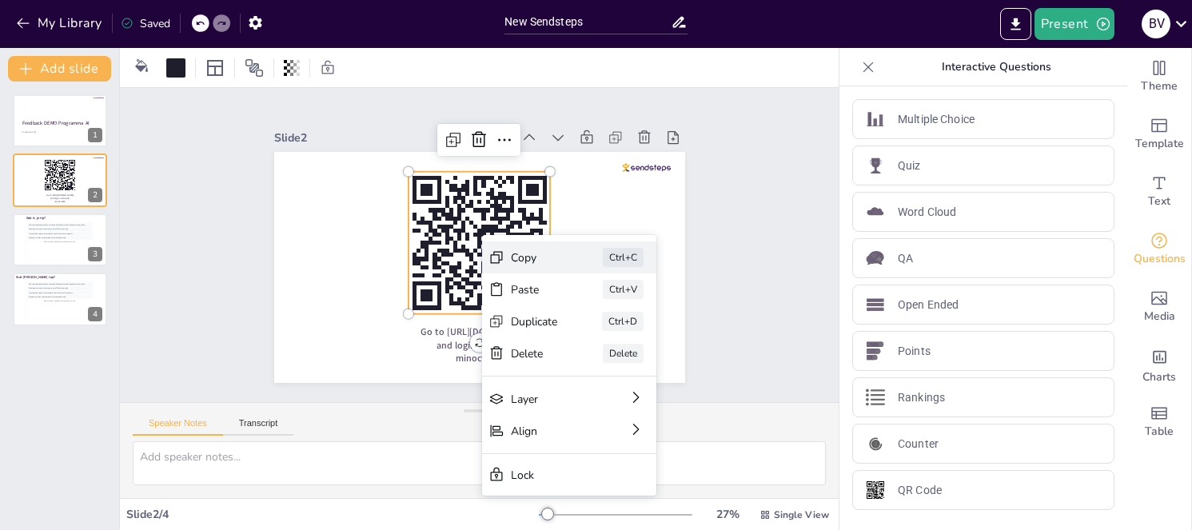
click at [536, 261] on div "Copy" at bounding box center [534, 257] width 47 height 15
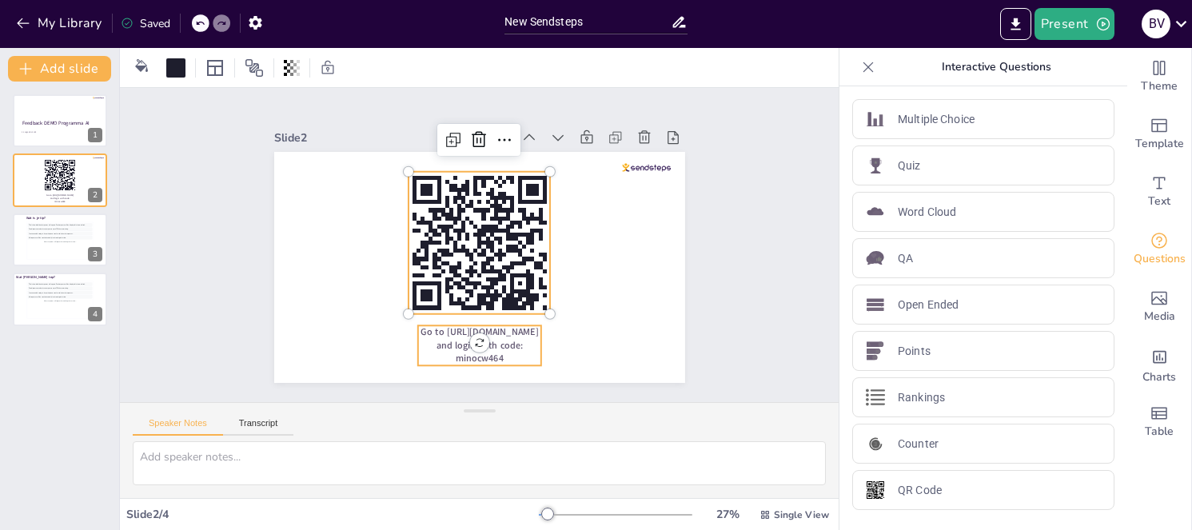
click at [510, 337] on p "Go to [URL][DOMAIN_NAME] and login with code: minocw464" at bounding box center [478, 344] width 123 height 39
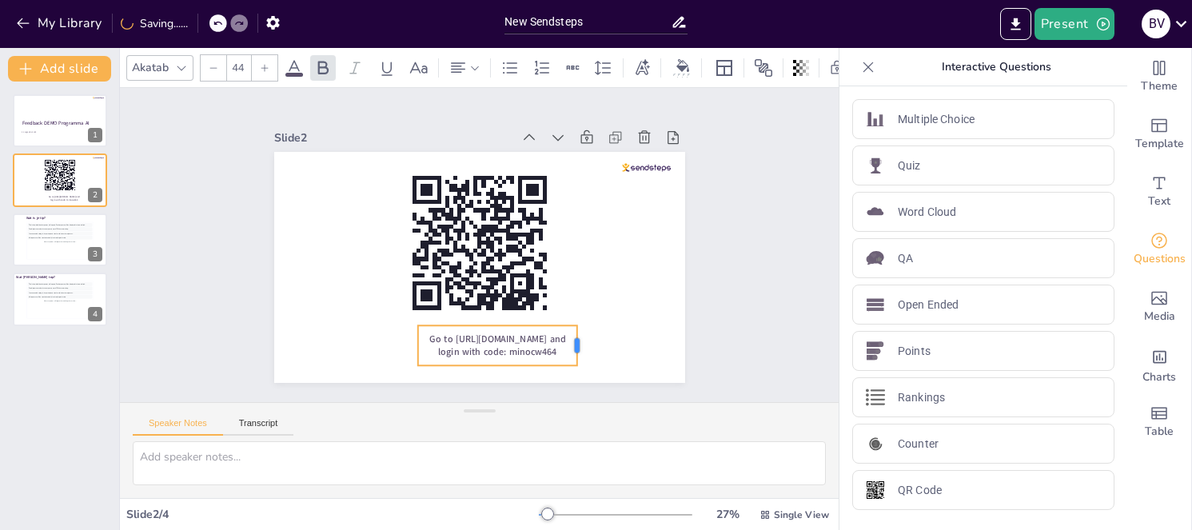
drag, startPoint x: 528, startPoint y: 343, endPoint x: 564, endPoint y: 345, distance: 36.0
click at [577, 345] on div at bounding box center [583, 345] width 13 height 40
drag, startPoint x: 404, startPoint y: 341, endPoint x: 369, endPoint y: 340, distance: 34.4
click at [370, 340] on div at bounding box center [376, 345] width 13 height 40
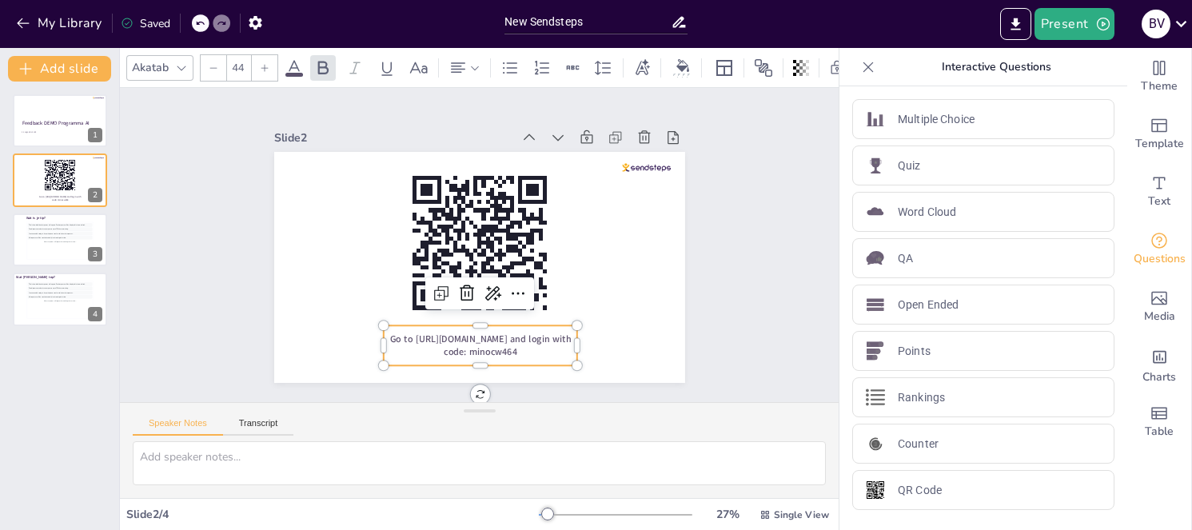
click at [169, 321] on div "Slide 1 Feedback DEMO Programma AI 21 augustus 2025 Slide 2 Go to [URL][DOMAIN_…" at bounding box center [479, 245] width 719 height 314
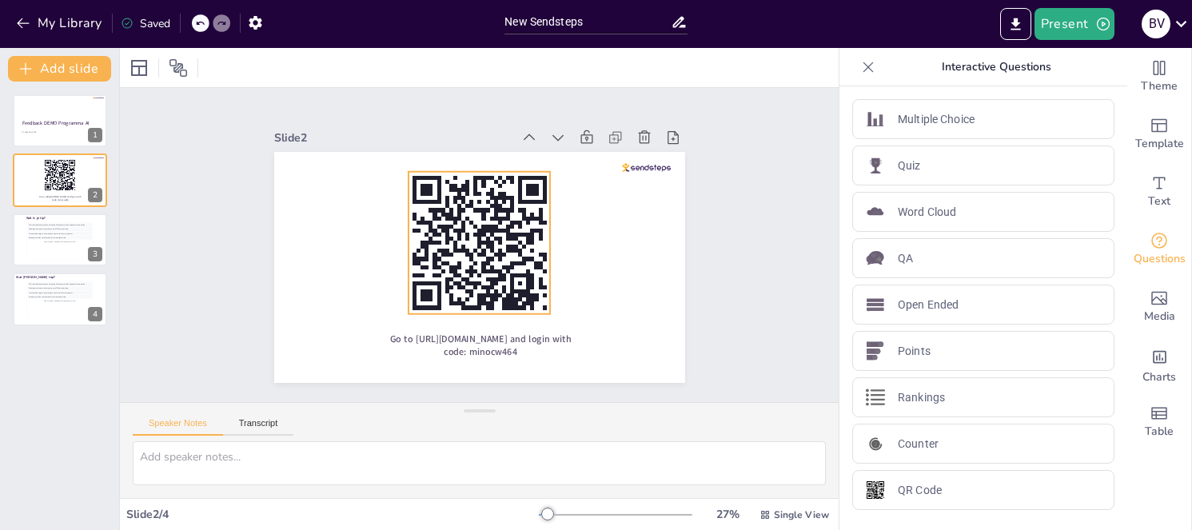
click at [423, 274] on rect at bounding box center [479, 243] width 142 height 142
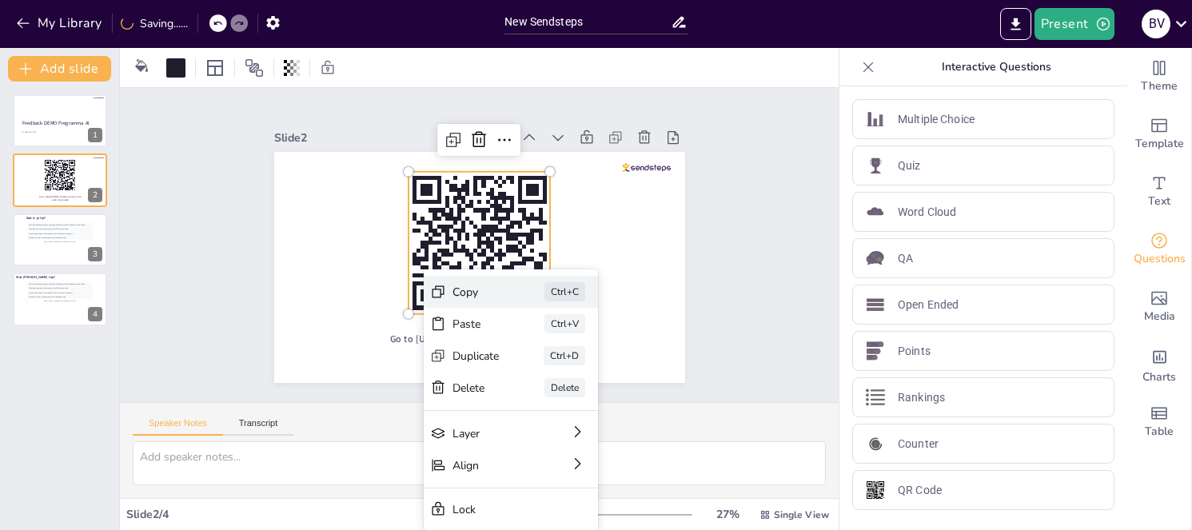
click at [444, 290] on icon at bounding box center [438, 292] width 16 height 16
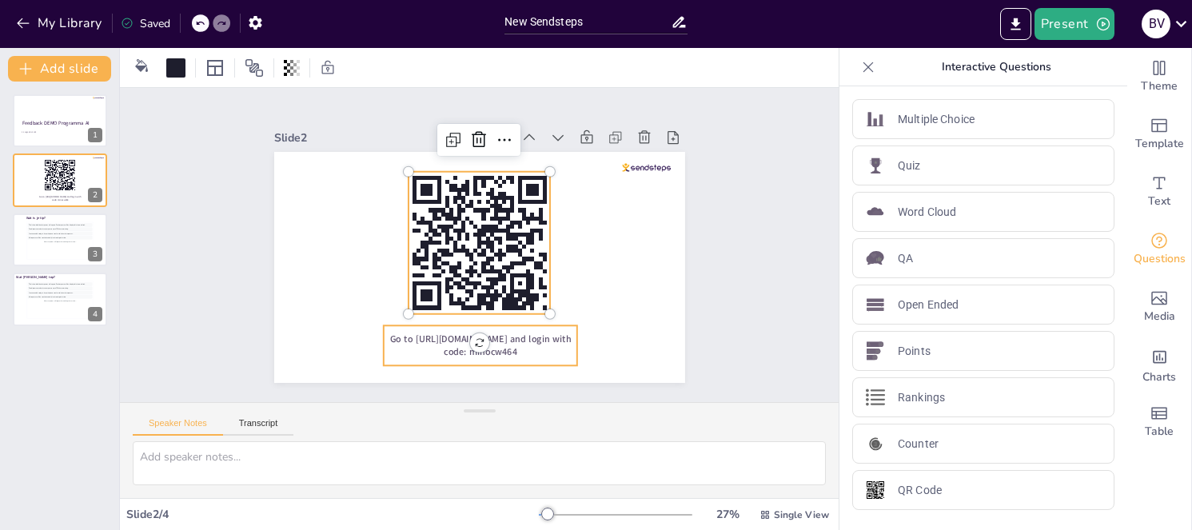
click at [433, 349] on span "Go to [URL][DOMAIN_NAME] and login with code: minocw464" at bounding box center [479, 345] width 181 height 26
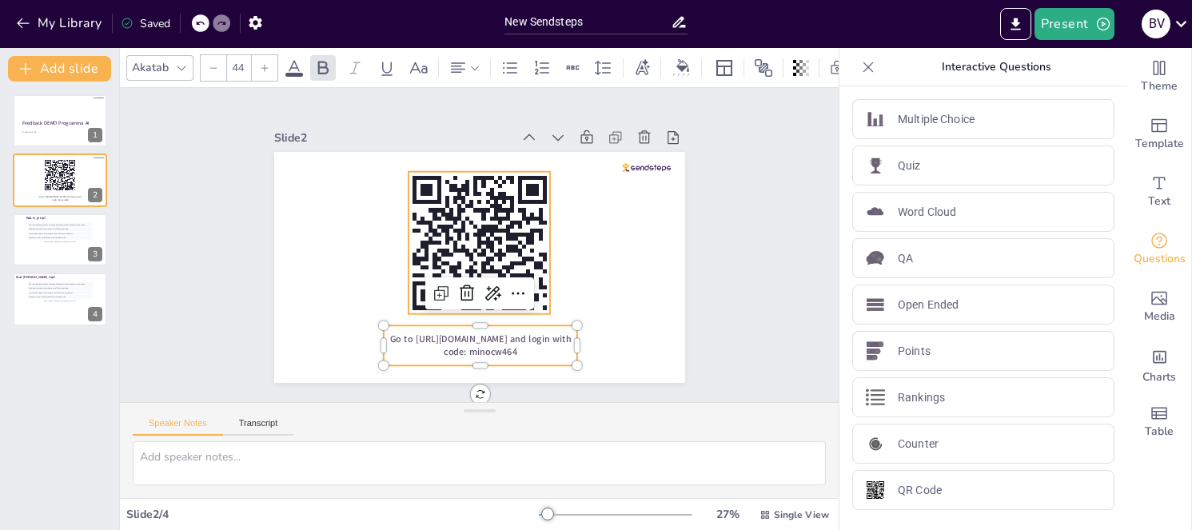
click at [469, 265] on rect at bounding box center [471, 271] width 4 height 12
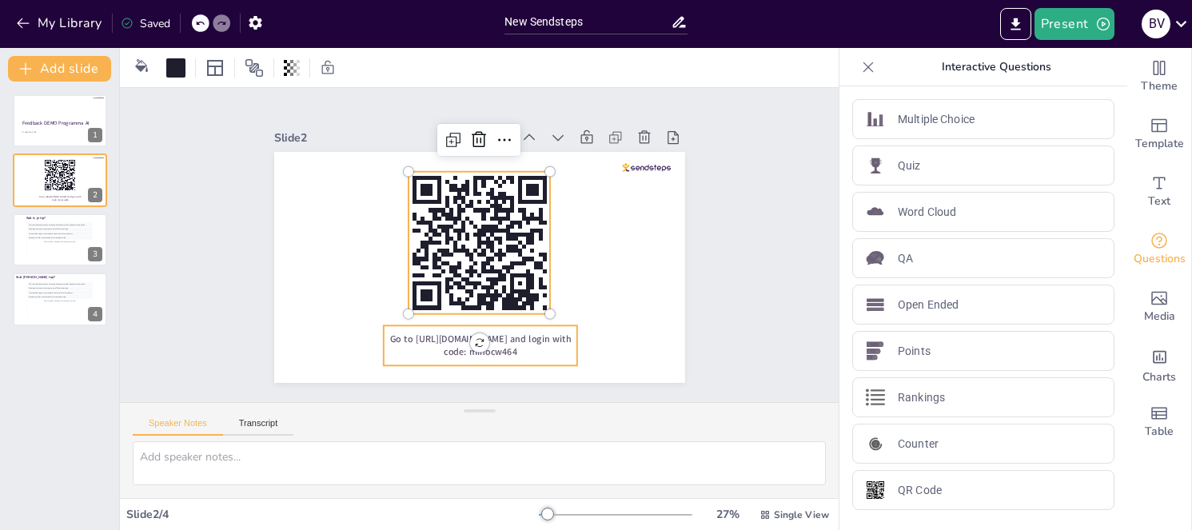
click at [380, 359] on div "Go to [URL][DOMAIN_NAME] and login with code: minocw464" at bounding box center [479, 267] width 411 height 231
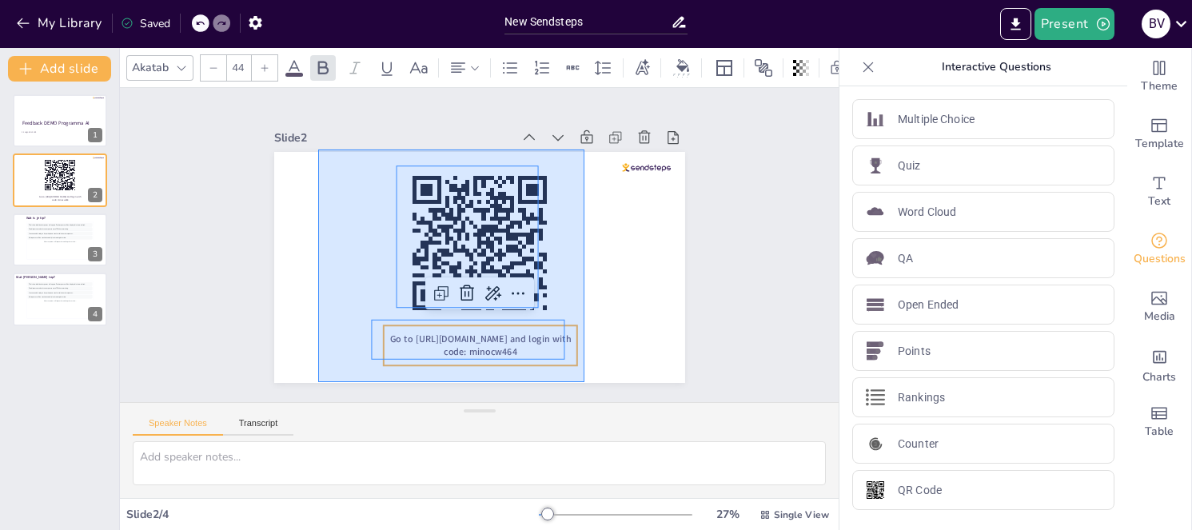
drag, startPoint x: 318, startPoint y: 149, endPoint x: 586, endPoint y: 383, distance: 355.2
click at [586, 383] on div "Slide 1 Feedback DEMO Programma AI 21 augustus 2025 Slide 2 Go to [URL][DOMAIN_…" at bounding box center [479, 245] width 719 height 314
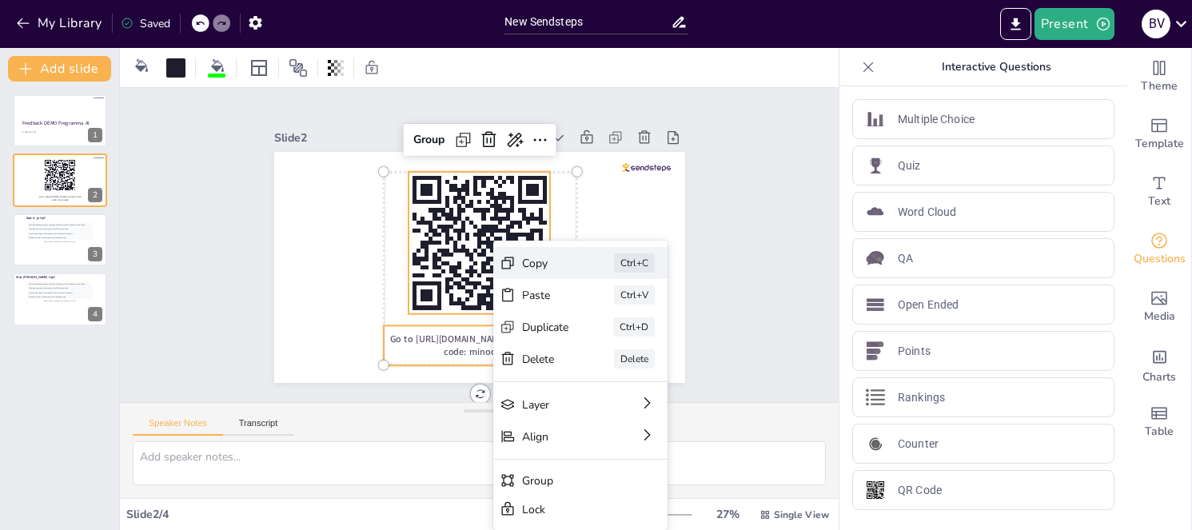
click at [518, 267] on div "Copy Ctrl+C" at bounding box center [580, 263] width 174 height 32
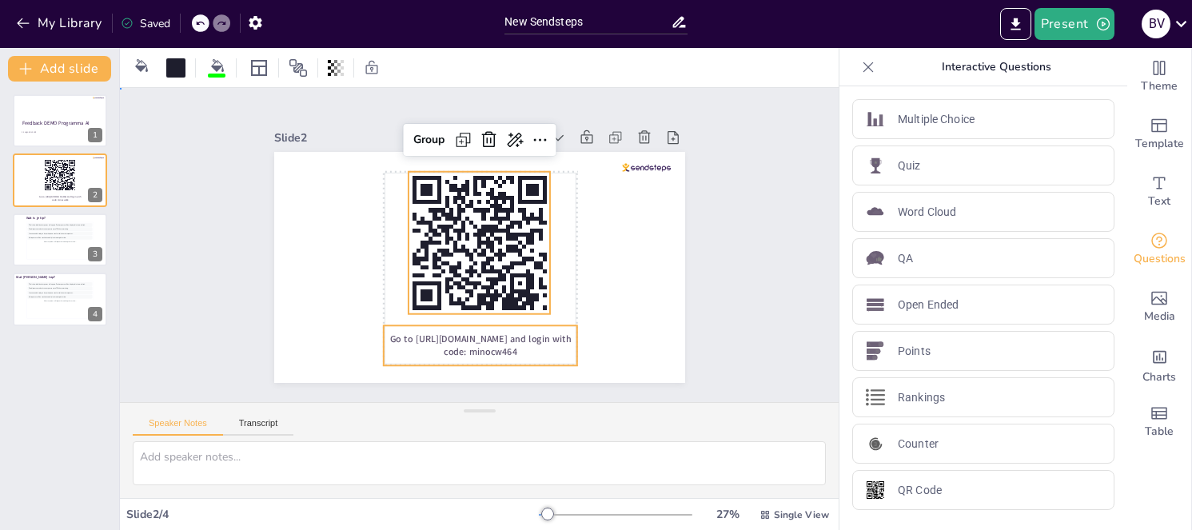
click at [189, 235] on div "Slide 1 Feedback DEMO Programma AI 21 augustus 2025 Slide 2 Go to https://ocwst…" at bounding box center [479, 245] width 719 height 314
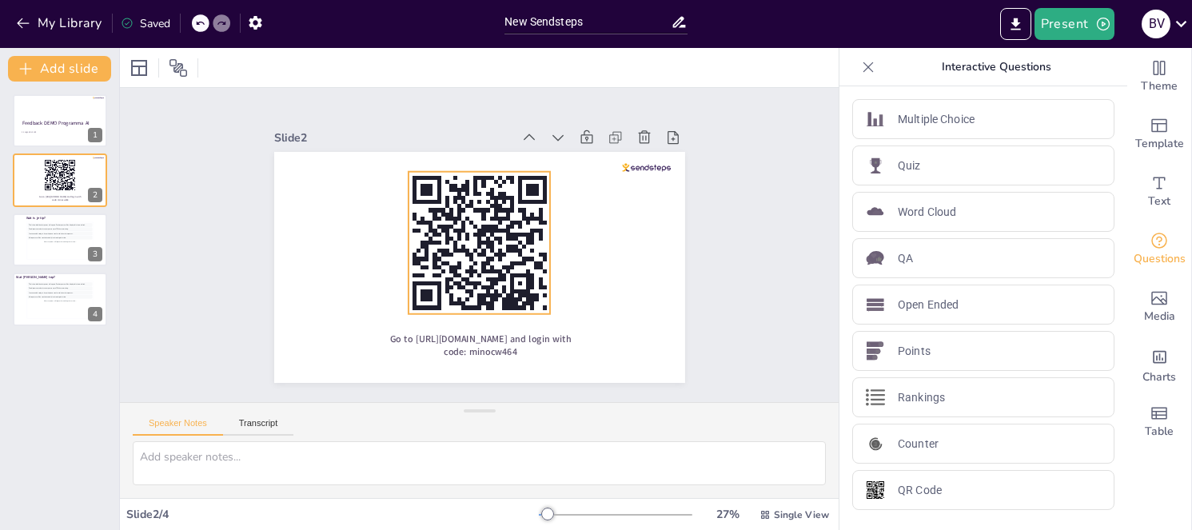
click at [481, 225] on rect at bounding box center [489, 229] width 16 height 8
click at [444, 133] on icon at bounding box center [453, 139] width 19 height 19
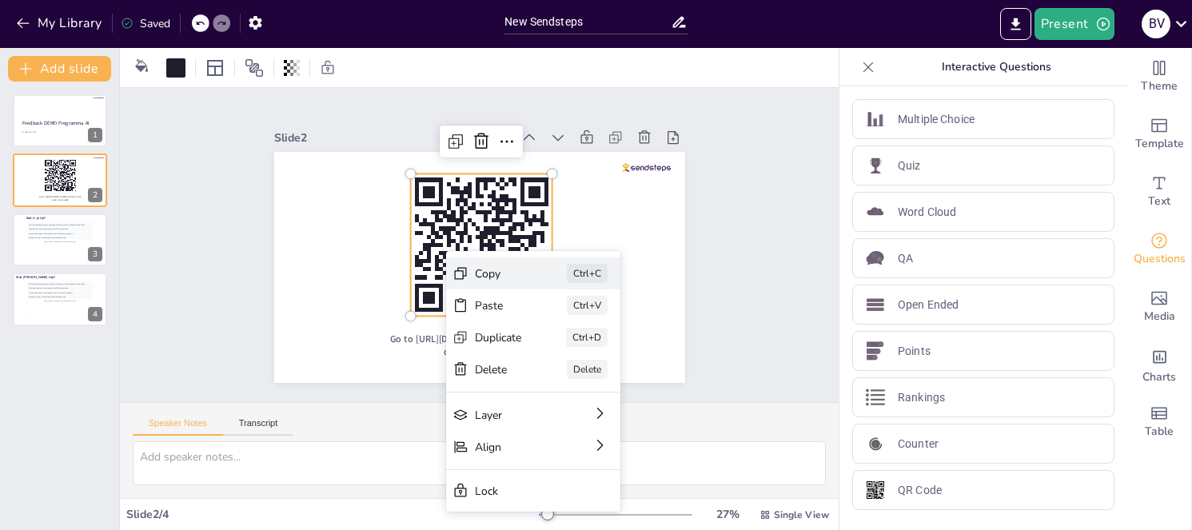
click at [492, 274] on div "Copy" at bounding box center [498, 273] width 47 height 15
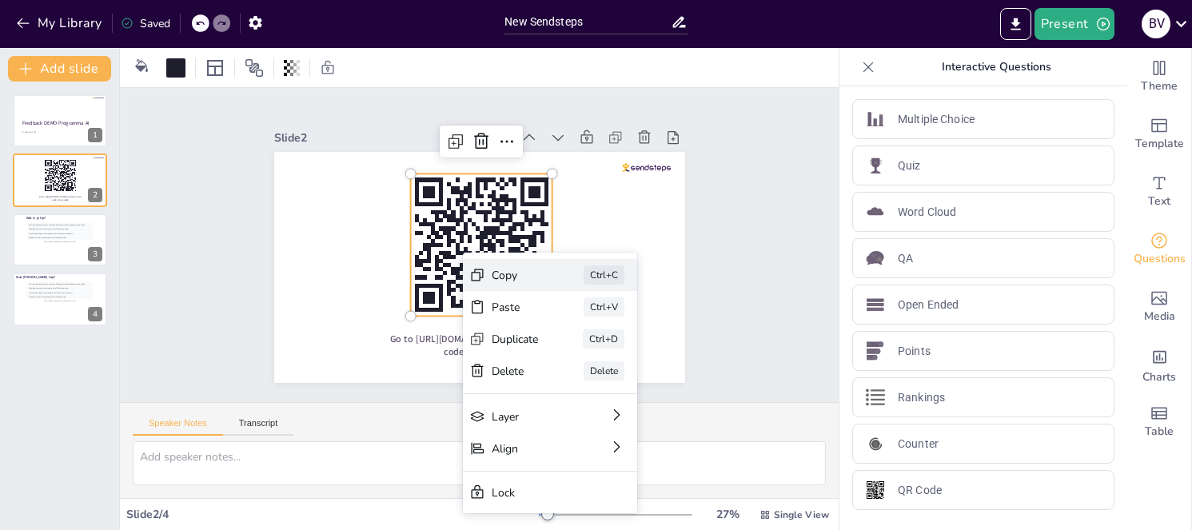
click at [512, 277] on div "Copy" at bounding box center [515, 275] width 47 height 15
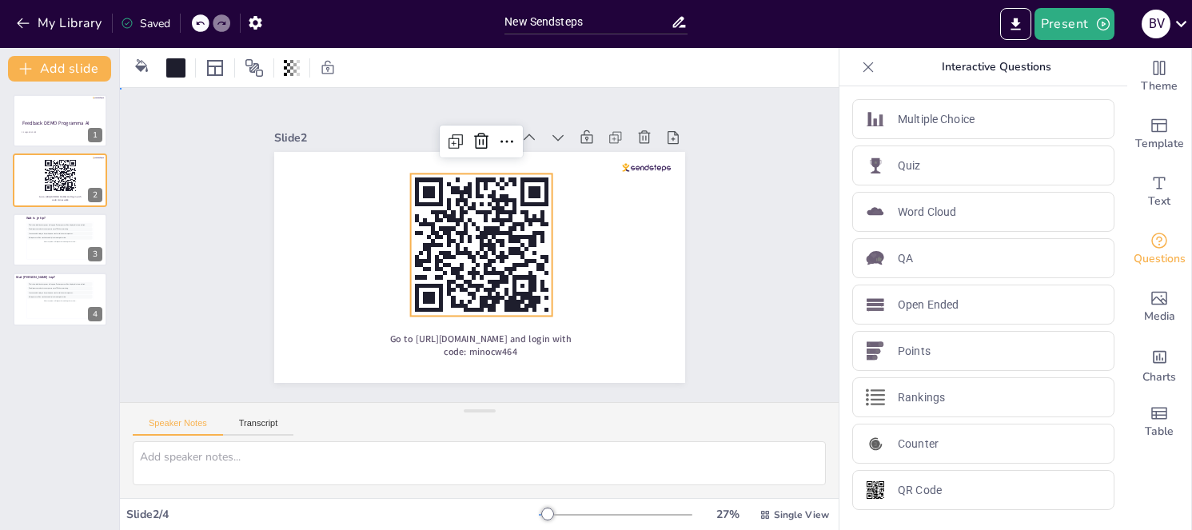
click at [180, 287] on div "Slide 1 Feedback DEMO Programma AI 21 augustus 2025 Slide 2 Go to [URL][DOMAIN_…" at bounding box center [479, 245] width 719 height 314
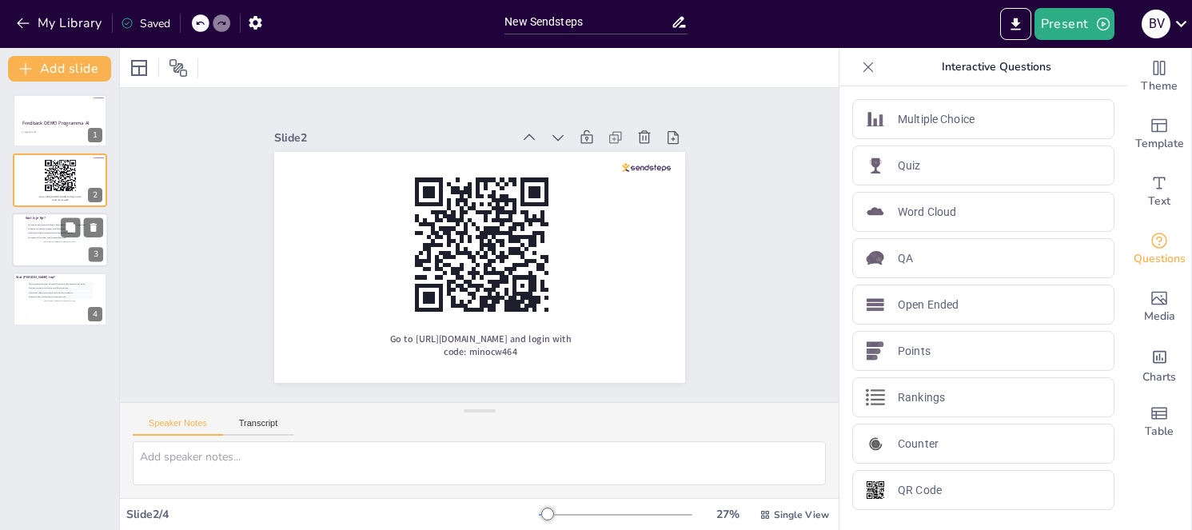
click at [56, 239] on div "All responses will be stacked vertically in chronological order." at bounding box center [60, 238] width 66 height 4
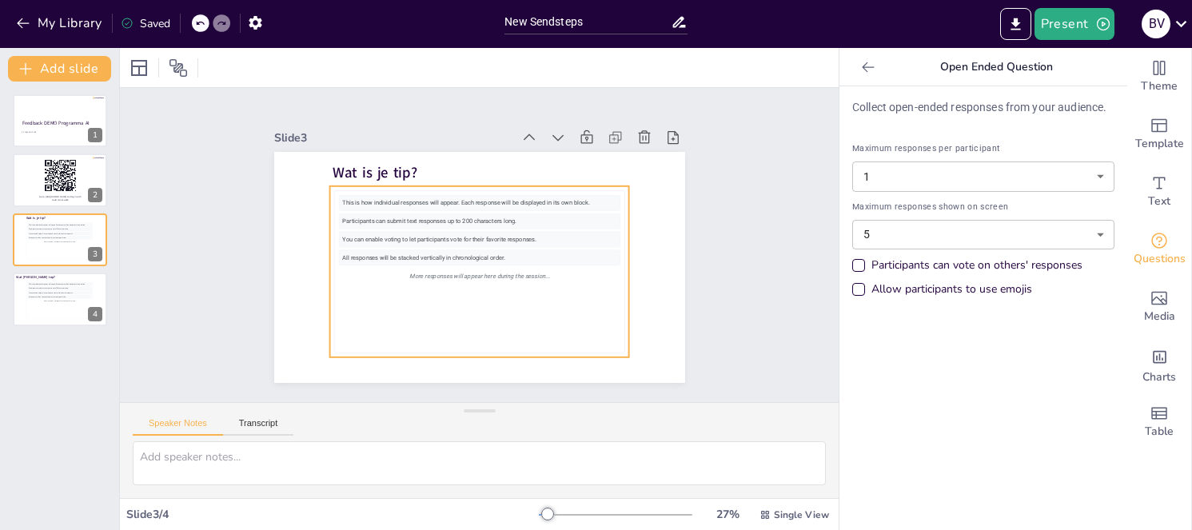
click at [421, 186] on div "This is how individual responses will appear. Each response will be displayed i…" at bounding box center [479, 271] width 300 height 171
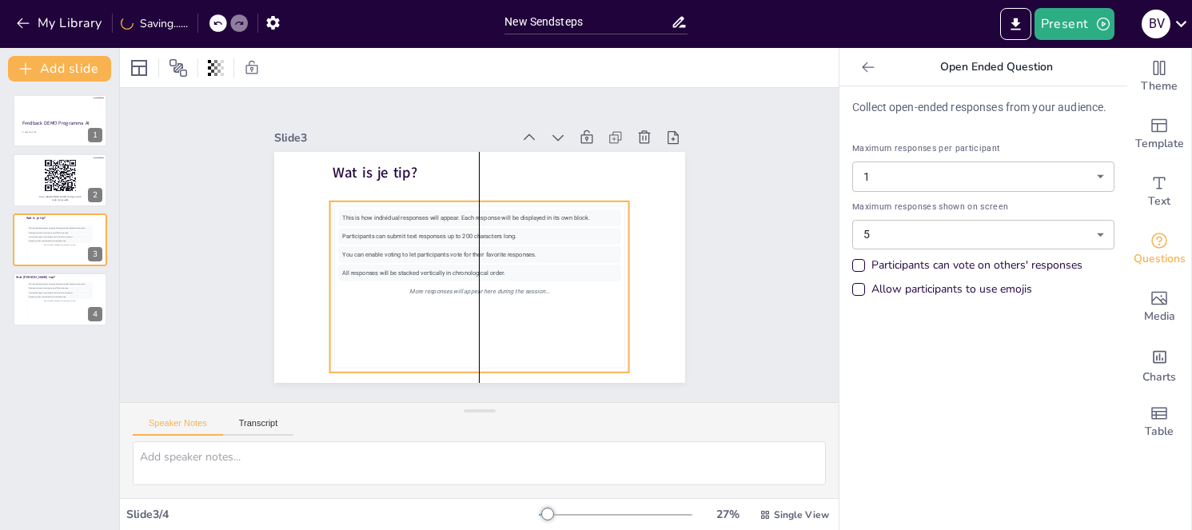
drag, startPoint x: 508, startPoint y: 183, endPoint x: 509, endPoint y: 198, distance: 15.2
click at [509, 201] on div "This is how individual responses will appear. Each response will be displayed i…" at bounding box center [479, 286] width 300 height 171
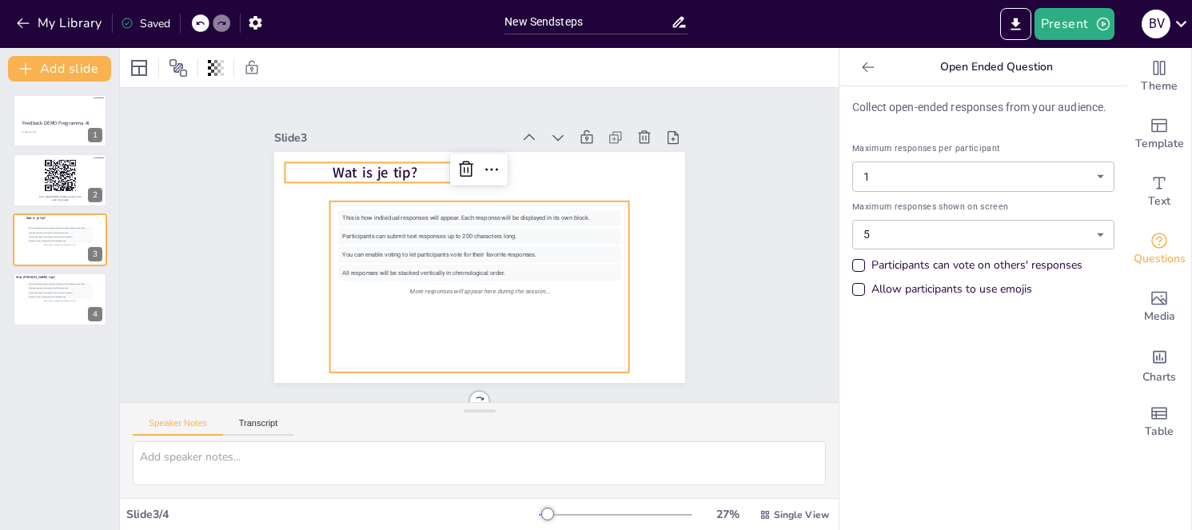
click at [382, 163] on span "Wat is je tip?" at bounding box center [374, 173] width 85 height 20
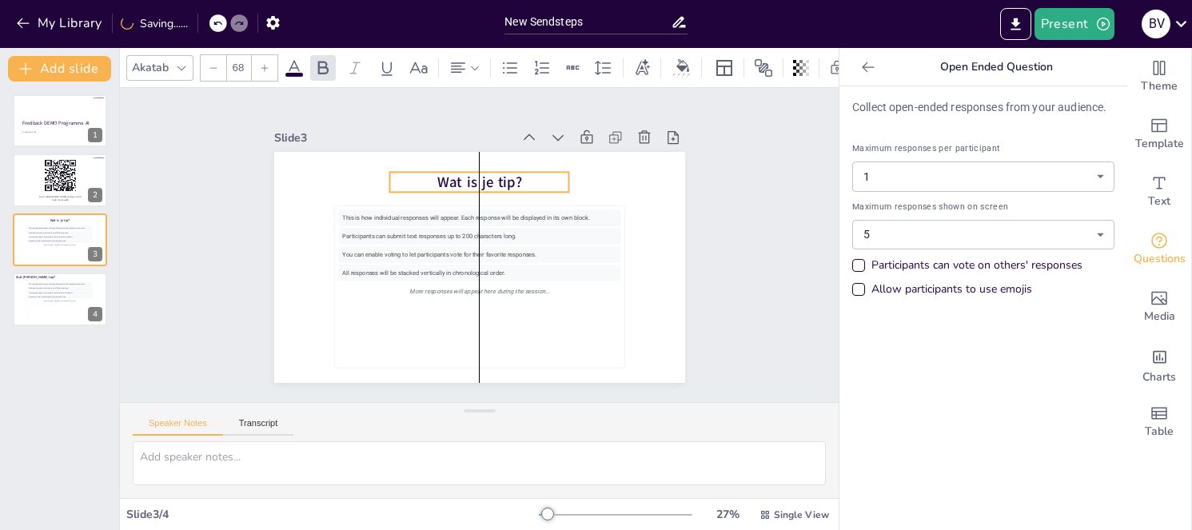
drag, startPoint x: 386, startPoint y: 157, endPoint x: 495, endPoint y: 166, distance: 109.1
click at [495, 173] on span "Wat is je tip?" at bounding box center [478, 183] width 85 height 20
click at [91, 308] on div "4" at bounding box center [96, 314] width 14 height 14
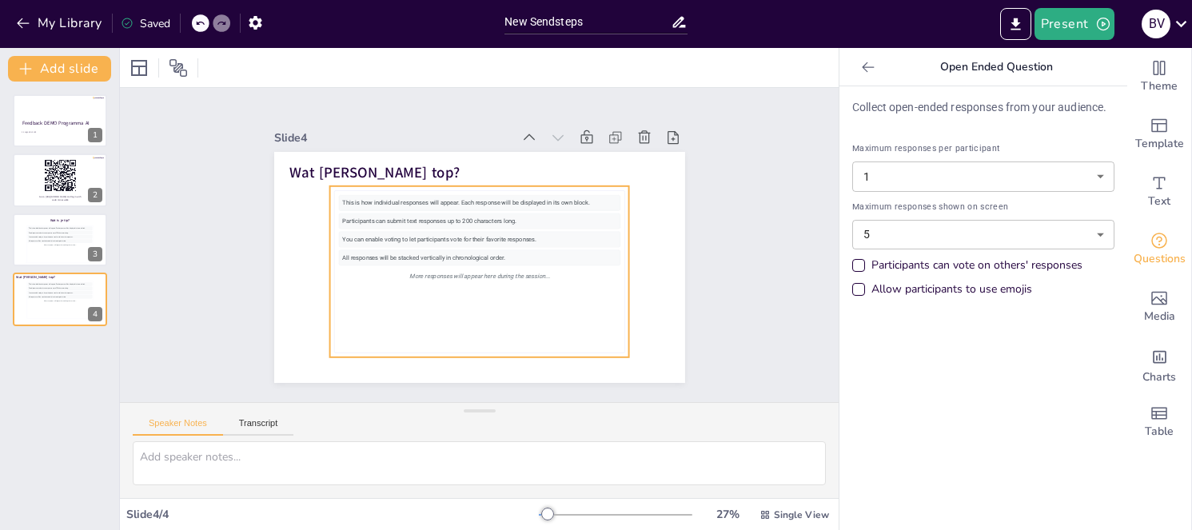
click at [402, 165] on span "Wat [PERSON_NAME] top?" at bounding box center [374, 173] width 170 height 20
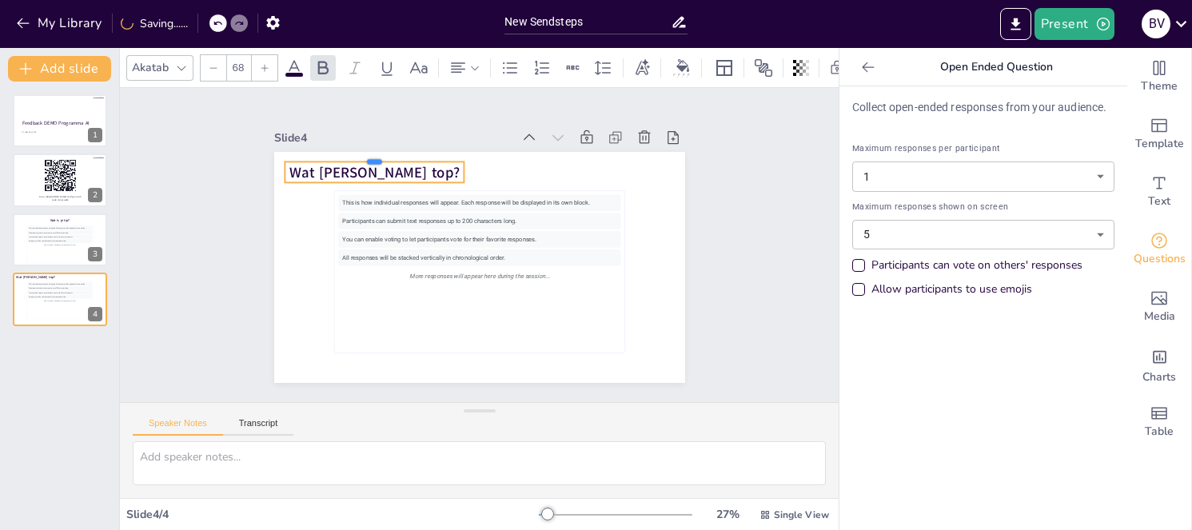
drag, startPoint x: 408, startPoint y: 155, endPoint x: 464, endPoint y: 154, distance: 56.8
click at [464, 154] on div "Wat vond je top? This is how individual responses will appear. Each response wi…" at bounding box center [479, 267] width 411 height 231
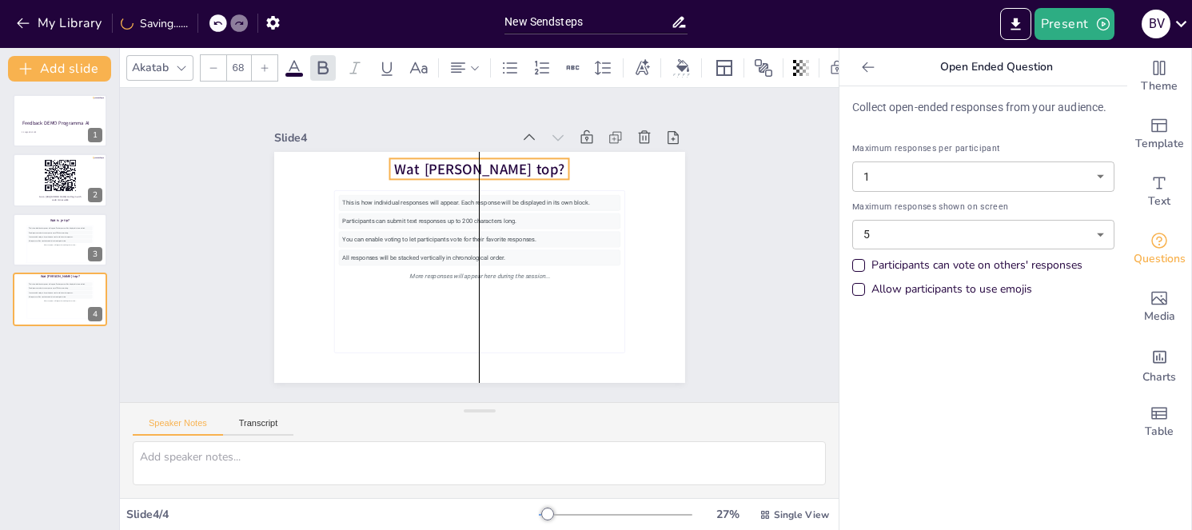
drag, startPoint x: 428, startPoint y: 157, endPoint x: 531, endPoint y: 153, distance: 102.4
click at [531, 159] on p "Wat [PERSON_NAME] top?" at bounding box center [479, 169] width 180 height 20
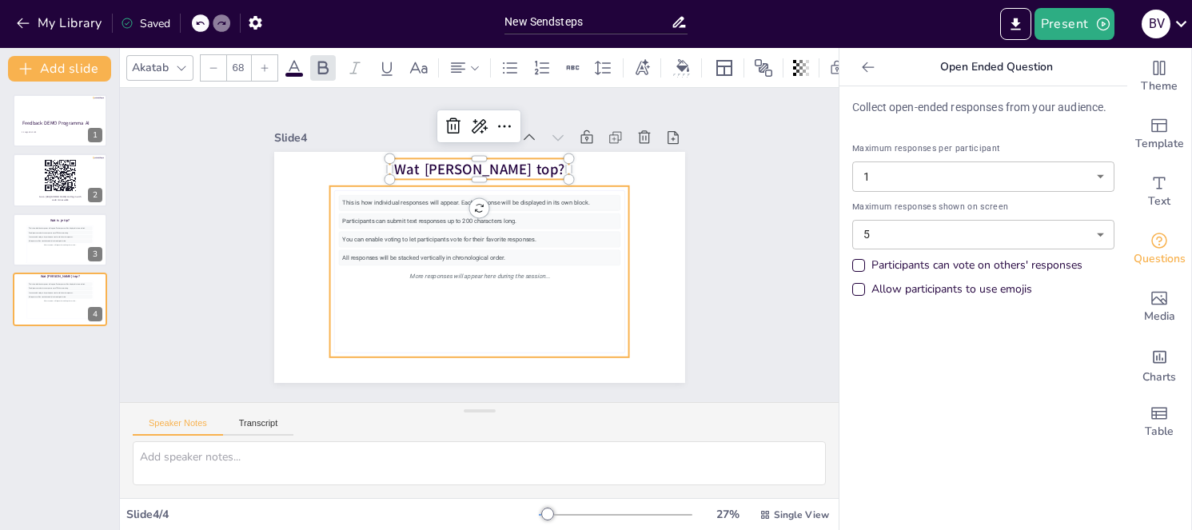
click at [522, 213] on div "Participants can submit text responses up to 200 characters long." at bounding box center [478, 221] width 281 height 16
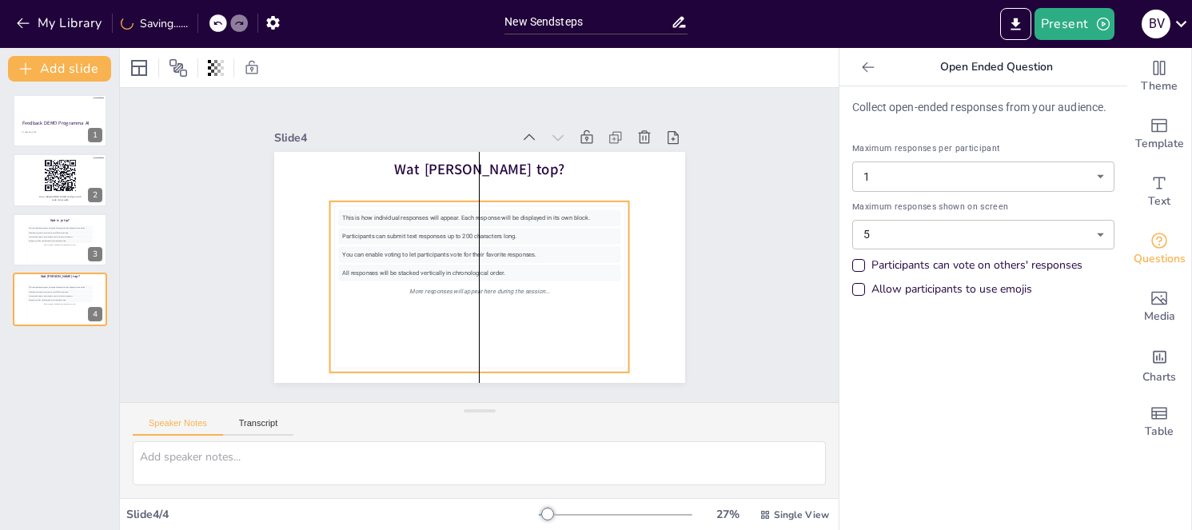
drag, startPoint x: 530, startPoint y: 184, endPoint x: 529, endPoint y: 199, distance: 15.2
click at [529, 201] on div "This is how individual responses will appear. Each response will be displayed i…" at bounding box center [479, 286] width 300 height 171
click at [24, 109] on div at bounding box center [60, 121] width 96 height 54
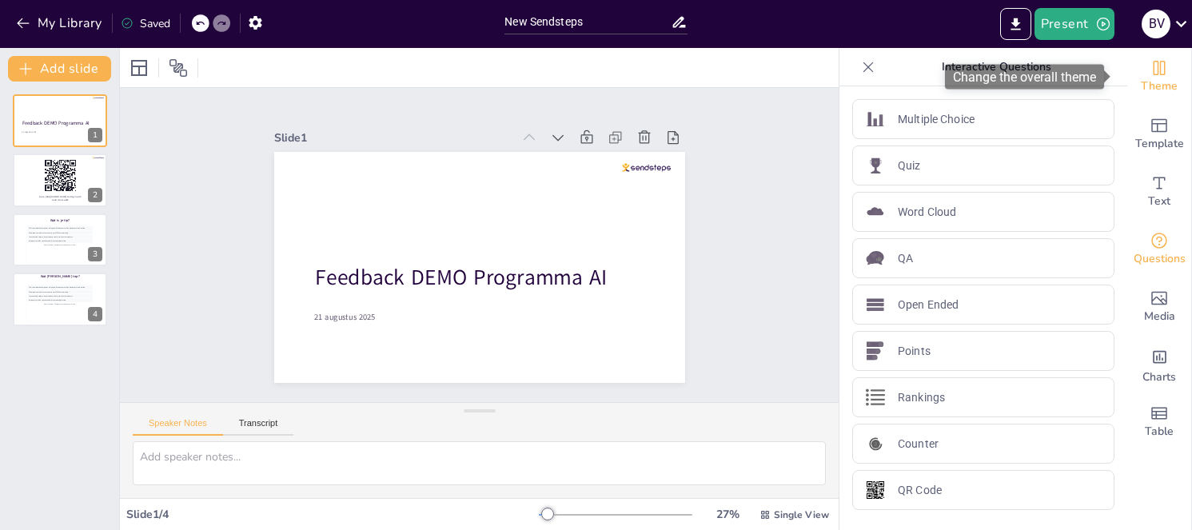
click at [1161, 86] on span "Theme" at bounding box center [1159, 87] width 37 height 18
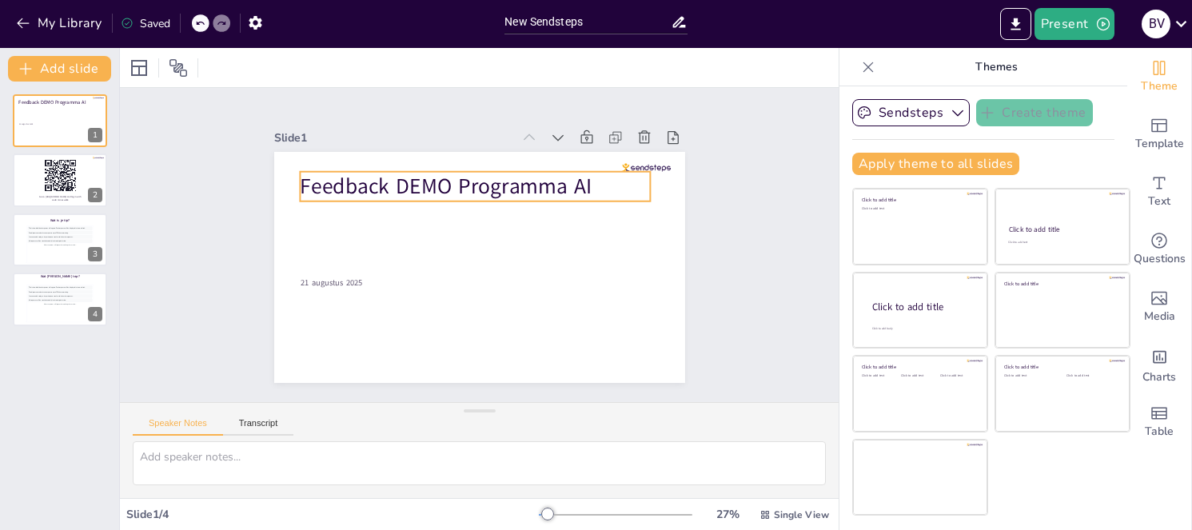
click at [350, 178] on span "Feedback DEMO Programma AI" at bounding box center [446, 187] width 292 height 30
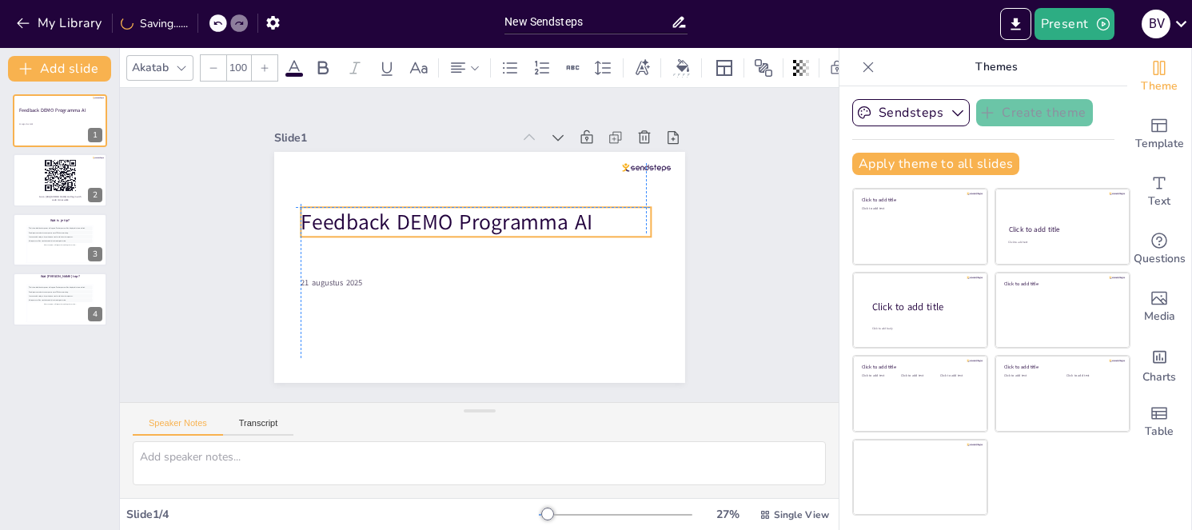
drag, startPoint x: 357, startPoint y: 170, endPoint x: 353, endPoint y: 202, distance: 32.2
click at [353, 152] on div "Feedback DEMO Programma AI 21 augustus 2025" at bounding box center [479, 152] width 411 height 0
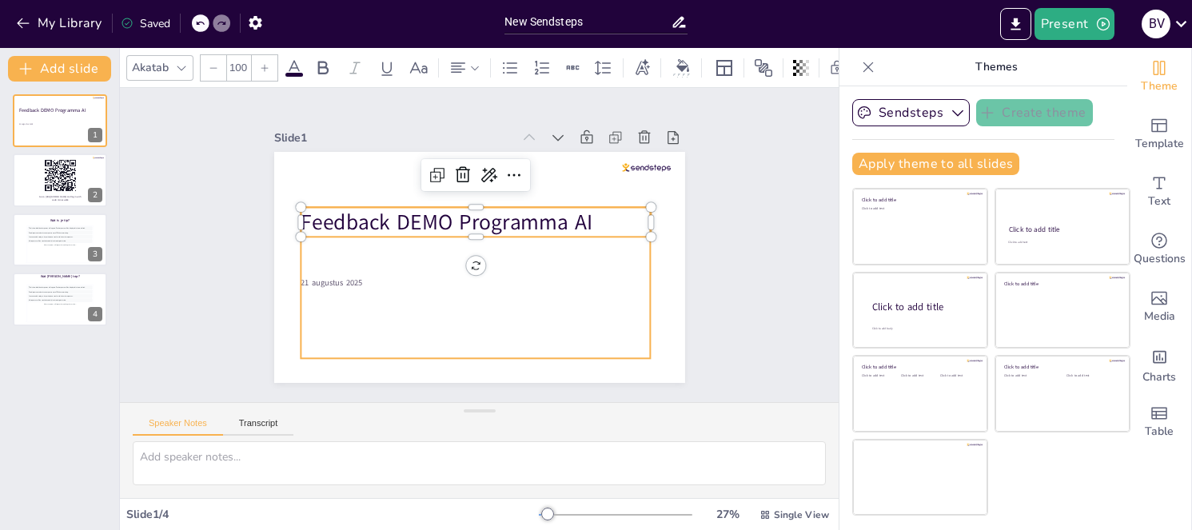
click at [318, 280] on span "21 augustus 2025" at bounding box center [332, 282] width 62 height 11
type input "38"
click at [320, 255] on div "21 augustus 2025" at bounding box center [475, 282] width 349 height 151
click at [304, 277] on span "21 augustus 2025" at bounding box center [332, 282] width 62 height 11
click at [200, 327] on div "Slide 1 Feedback DEMO Programma AI 21 augustus 2025 Slide 2 Go to [URL][DOMAIN_…" at bounding box center [479, 245] width 719 height 314
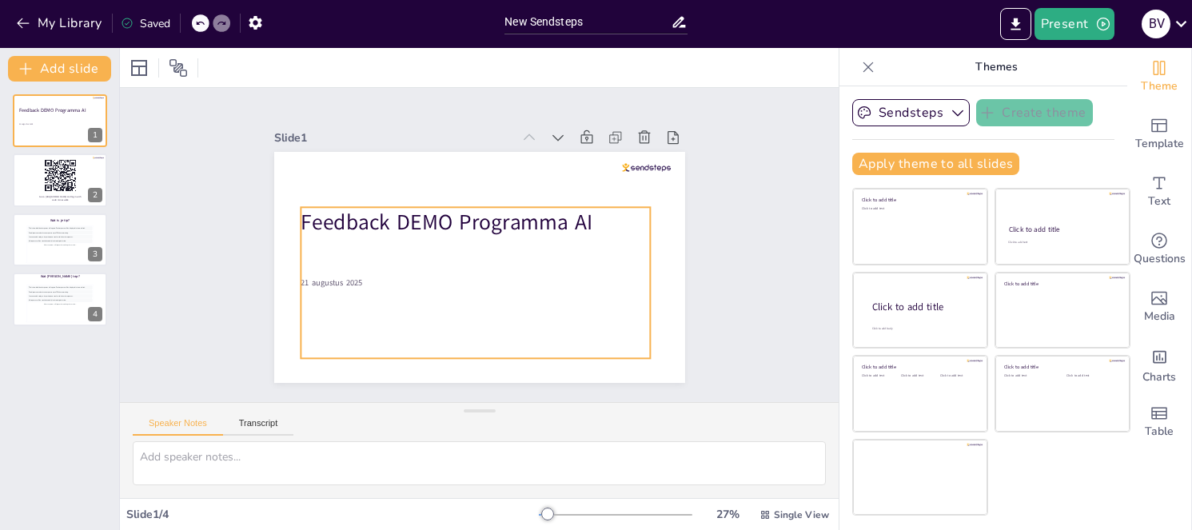
click at [322, 277] on span "21 augustus 2025" at bounding box center [332, 282] width 62 height 11
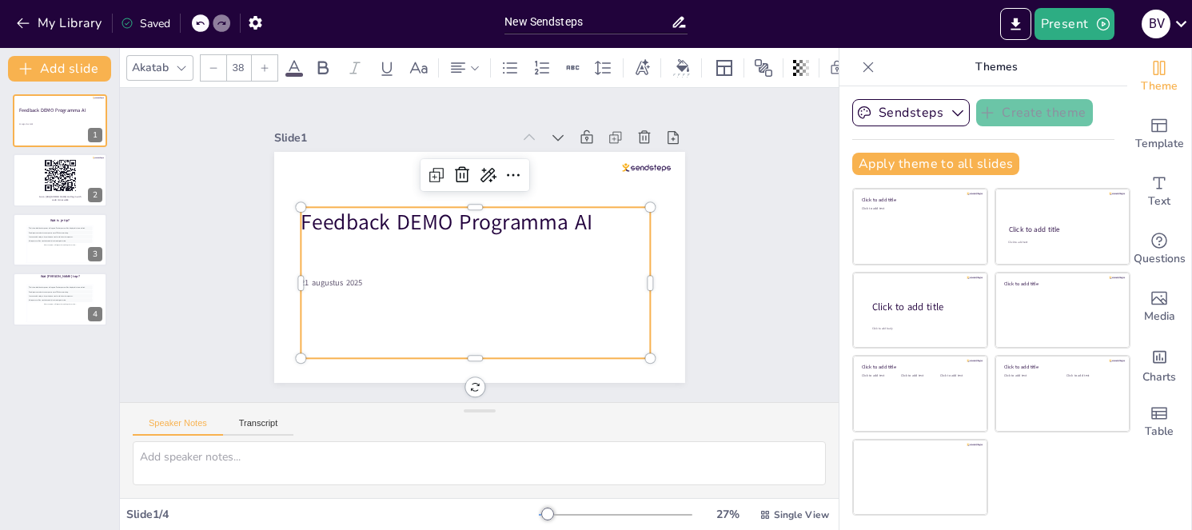
click at [322, 277] on span "21 augustus 2025" at bounding box center [332, 282] width 62 height 11
click at [301, 277] on span "21 augustus 2025" at bounding box center [332, 282] width 62 height 11
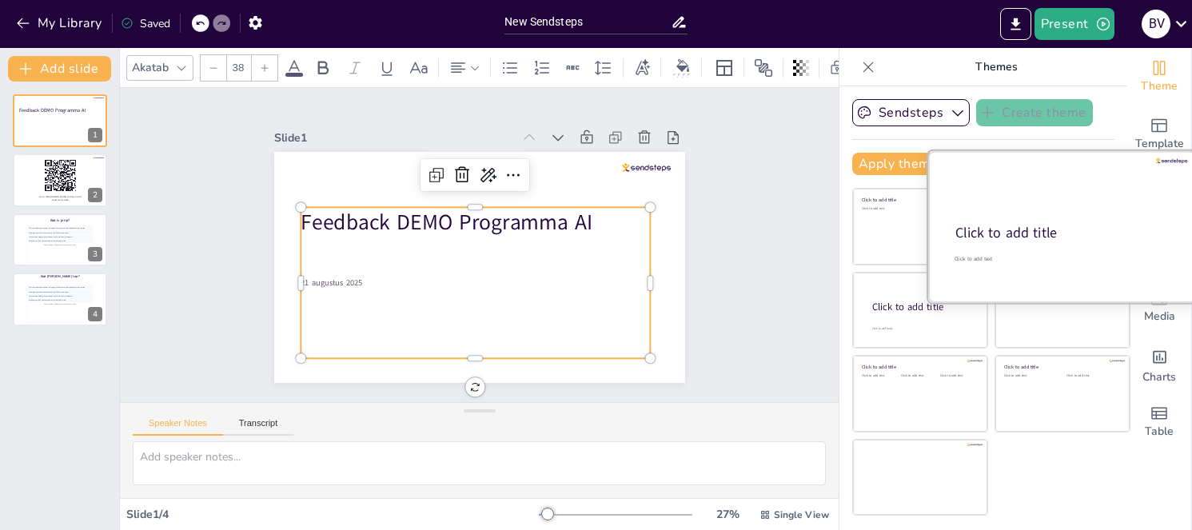
click at [1065, 224] on div "Click to add title" at bounding box center [1061, 233] width 212 height 19
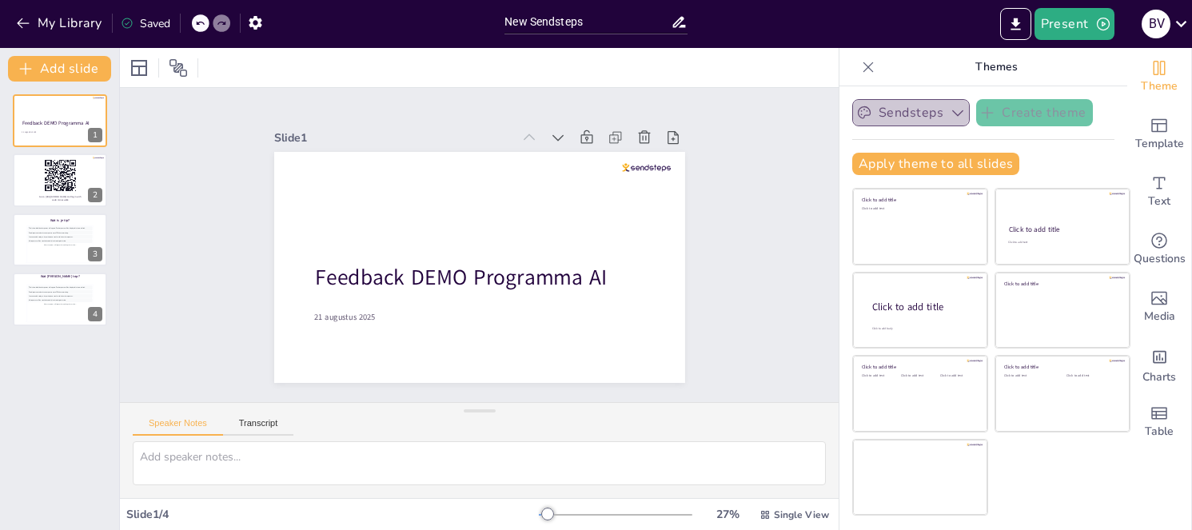
click at [950, 120] on icon "button" at bounding box center [958, 113] width 16 height 16
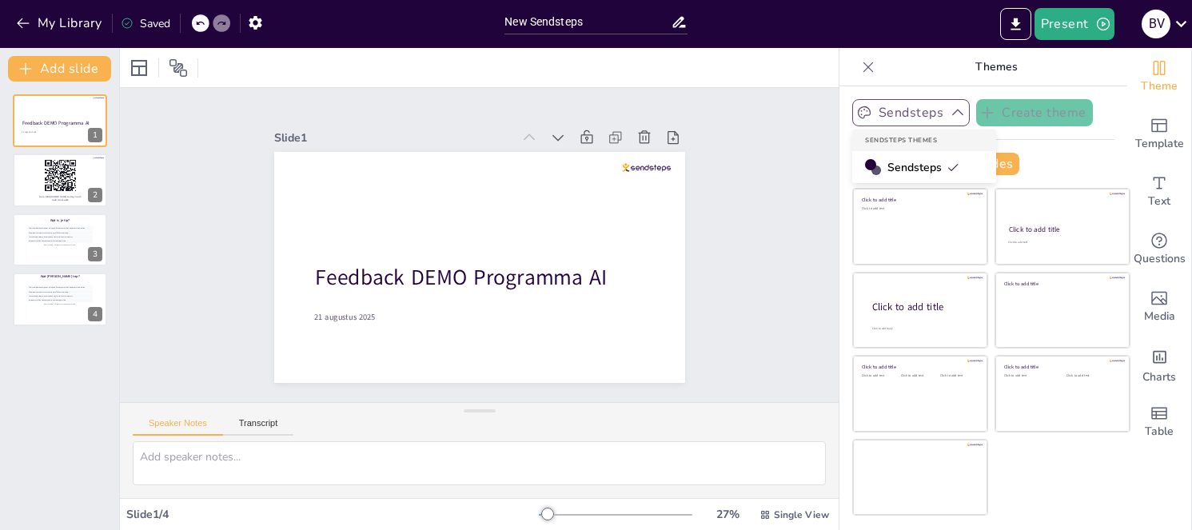
click at [918, 164] on span "Sendsteps" at bounding box center [923, 167] width 72 height 15
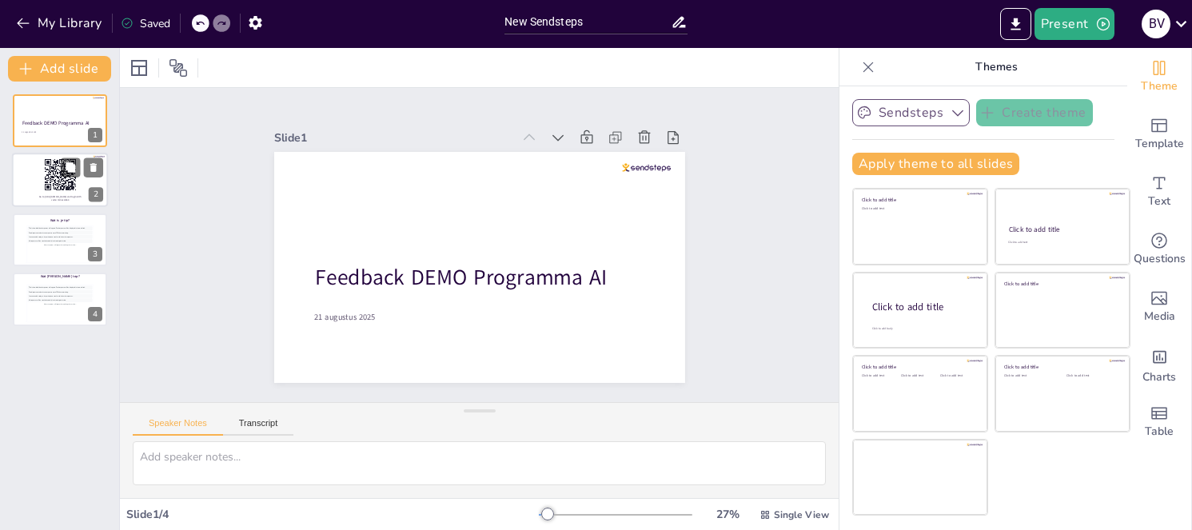
click at [47, 196] on span "Go to [URL][DOMAIN_NAME] and login with code: minocw464" at bounding box center [60, 199] width 42 height 6
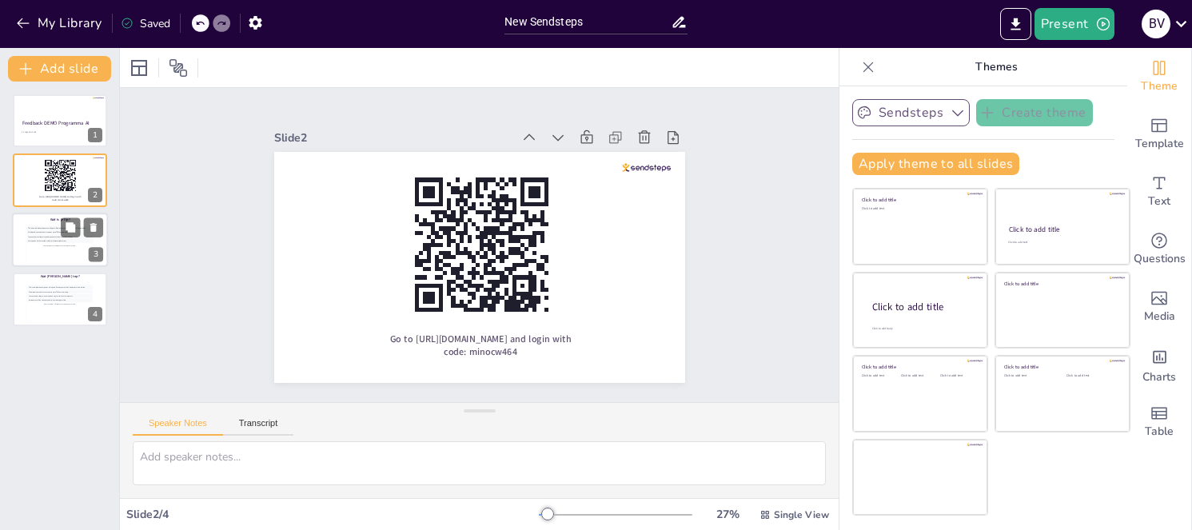
click at [37, 246] on div "More responses will appear here during the session..." at bounding box center [60, 246] width 66 height 4
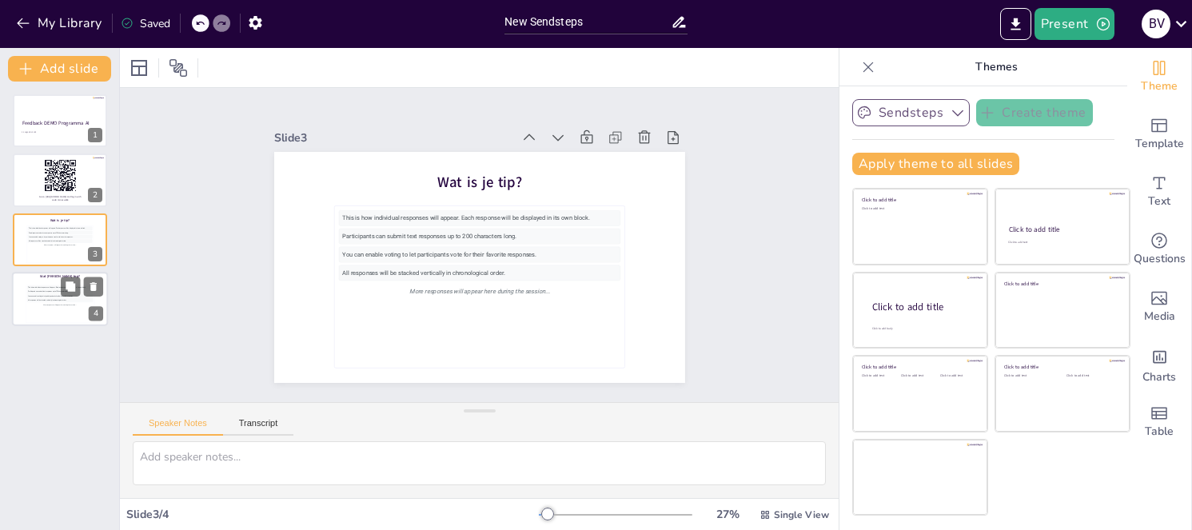
click at [41, 283] on div at bounding box center [60, 299] width 96 height 54
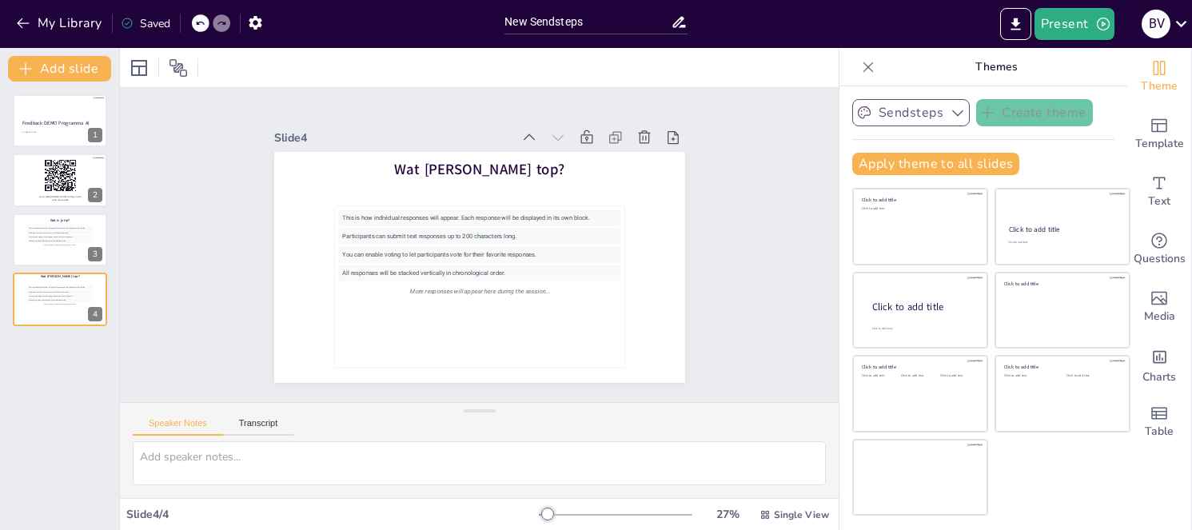
click at [124, 24] on icon at bounding box center [127, 23] width 13 height 13
drag, startPoint x: 1149, startPoint y: 430, endPoint x: 1079, endPoint y: 482, distance: 86.8
click at [1079, 482] on div "Click to add title Click to add text Click to add title Click to add text Click…" at bounding box center [991, 352] width 278 height 328
click at [260, 21] on icon "button" at bounding box center [255, 23] width 13 height 14
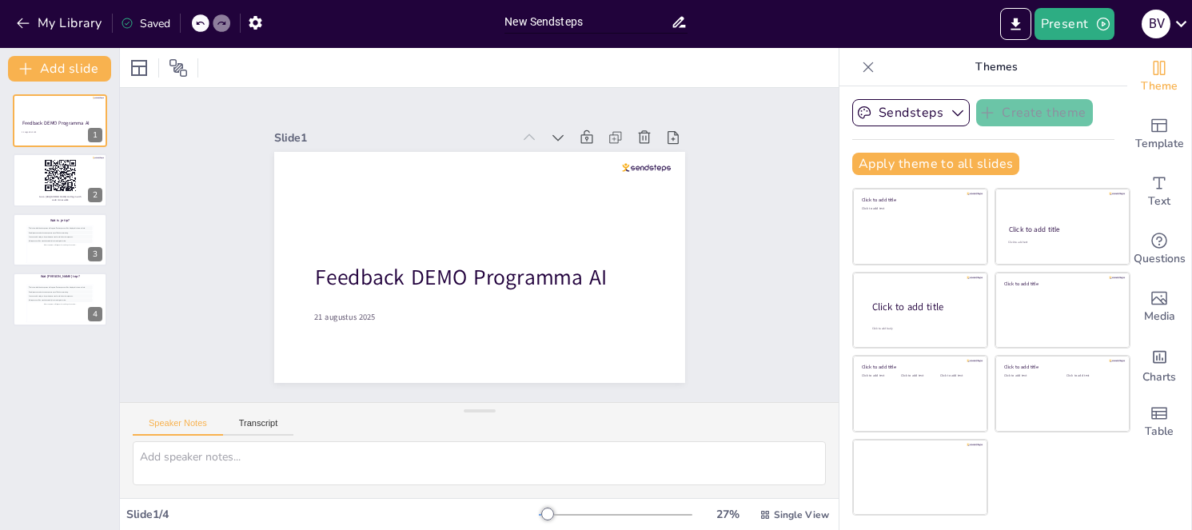
click at [538, 21] on input "New Sendsteps" at bounding box center [587, 21] width 166 height 23
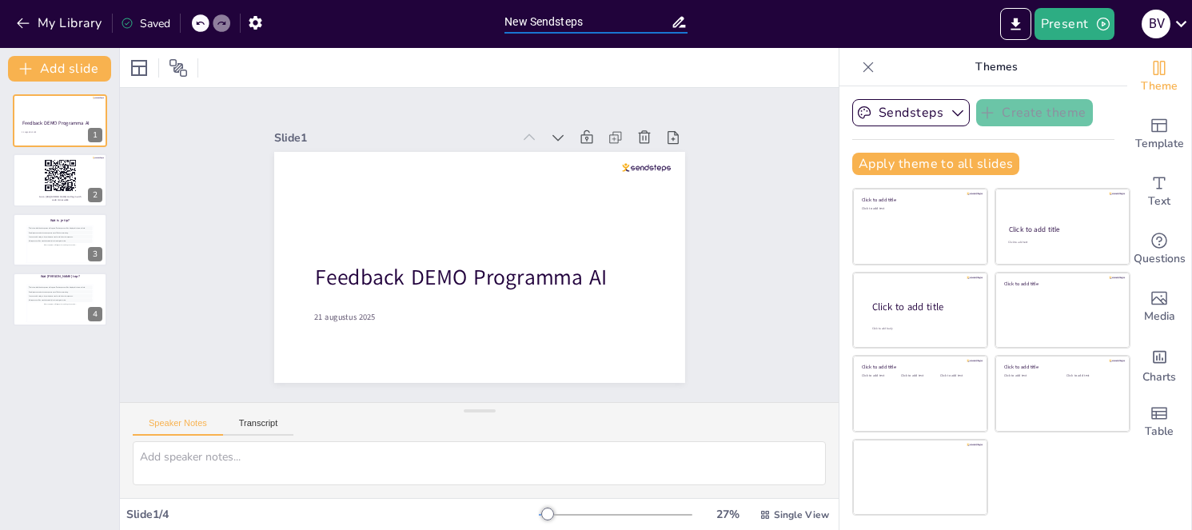
click at [538, 21] on input "New Sendsteps" at bounding box center [587, 21] width 166 height 23
type input "Feedback DEMO Programma AI"
click at [429, 90] on div "Slide 1 Feedback DEMO Programma AI 21 augustus 2025 Slide 2 Go to [URL][DOMAIN_…" at bounding box center [479, 245] width 719 height 314
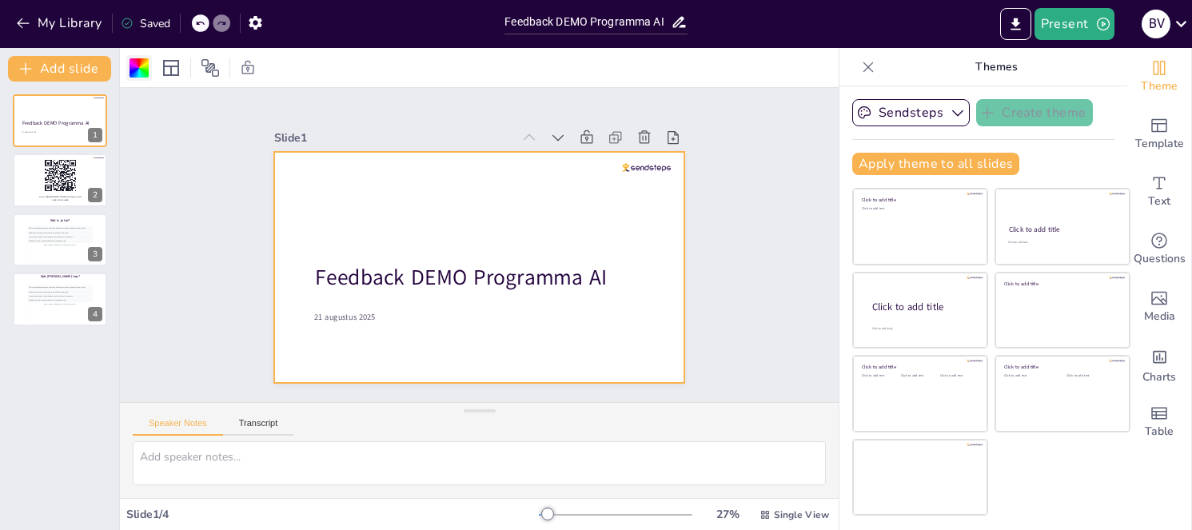
click at [146, 73] on div at bounding box center [138, 67] width 19 height 19
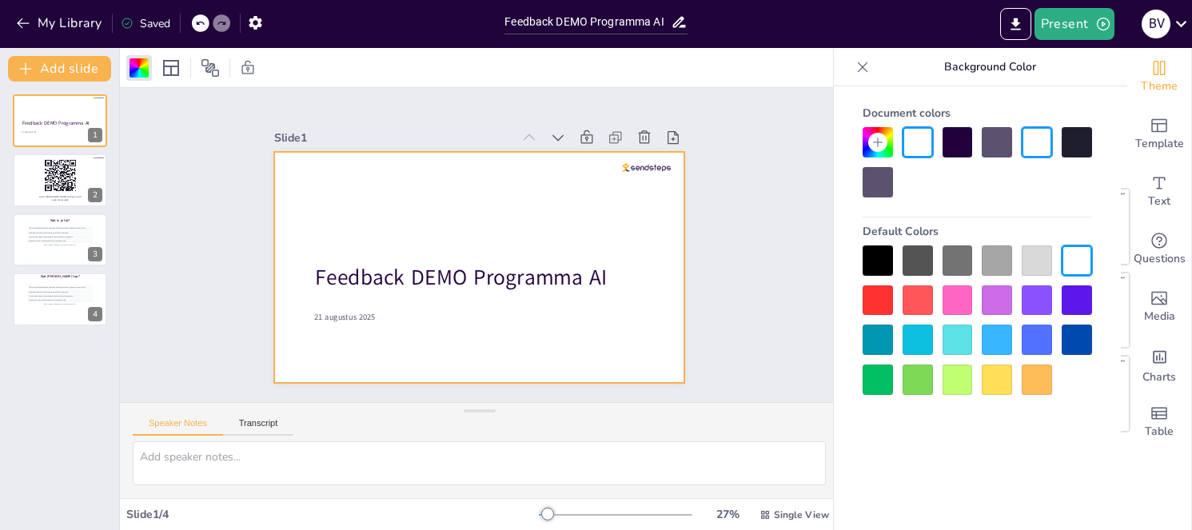
click at [993, 347] on div at bounding box center [996, 339] width 30 height 30
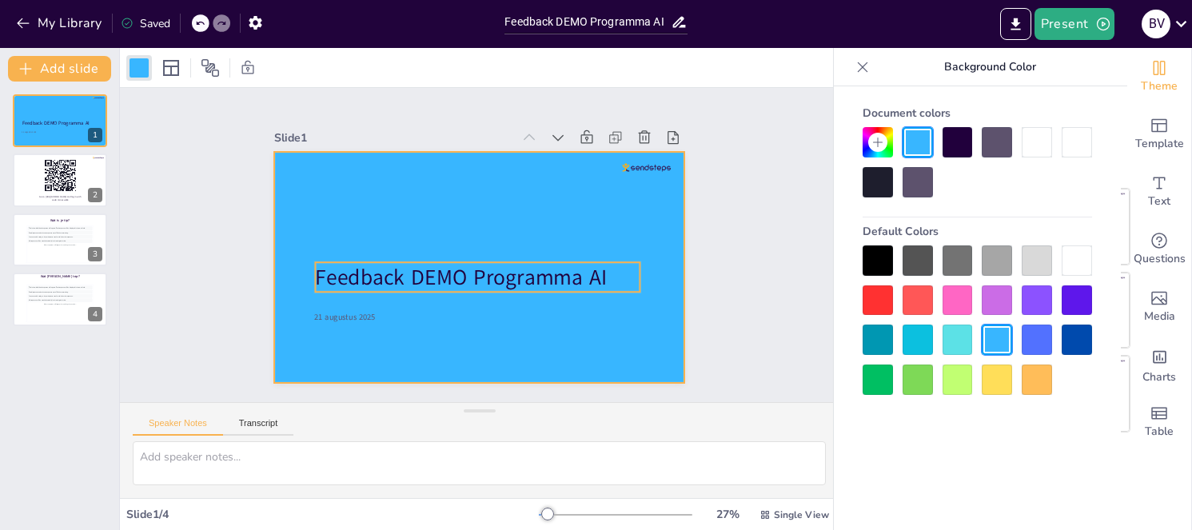
click at [508, 275] on span "Feedback DEMO Programma AI" at bounding box center [461, 277] width 292 height 30
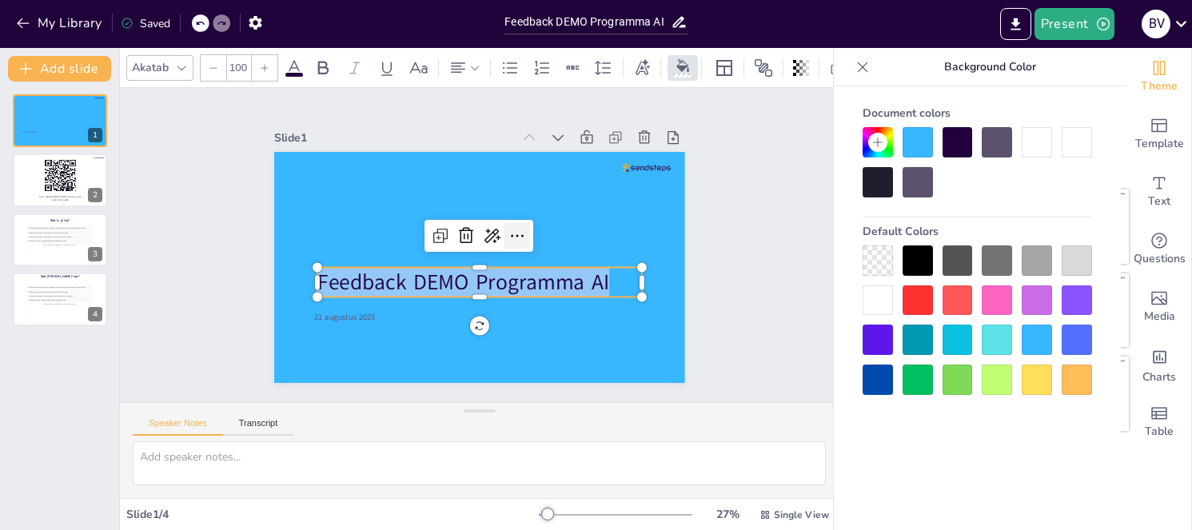
click at [511, 233] on icon at bounding box center [517, 235] width 19 height 19
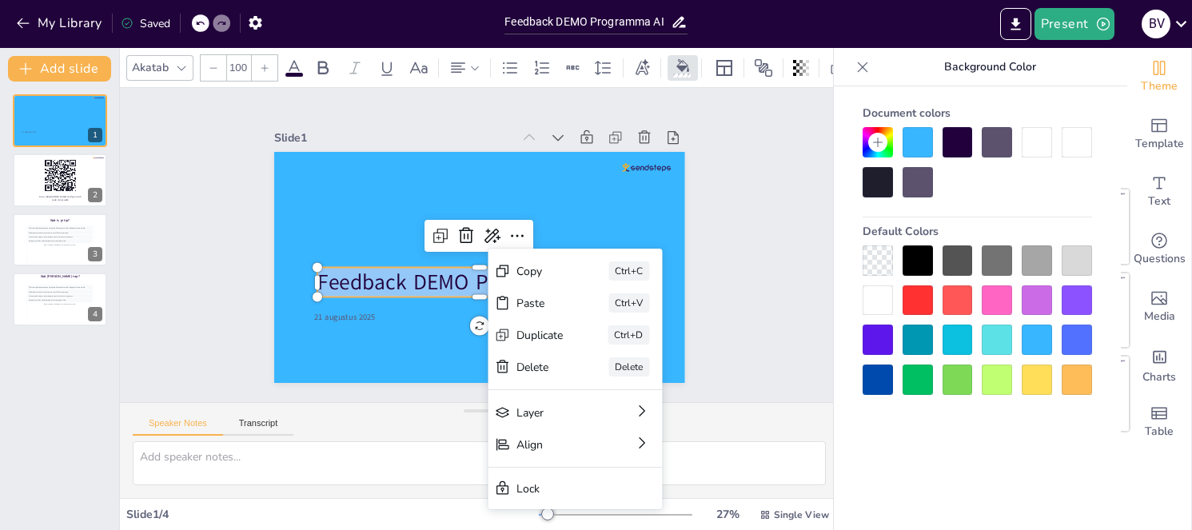
click at [1005, 334] on div at bounding box center [996, 339] width 30 height 30
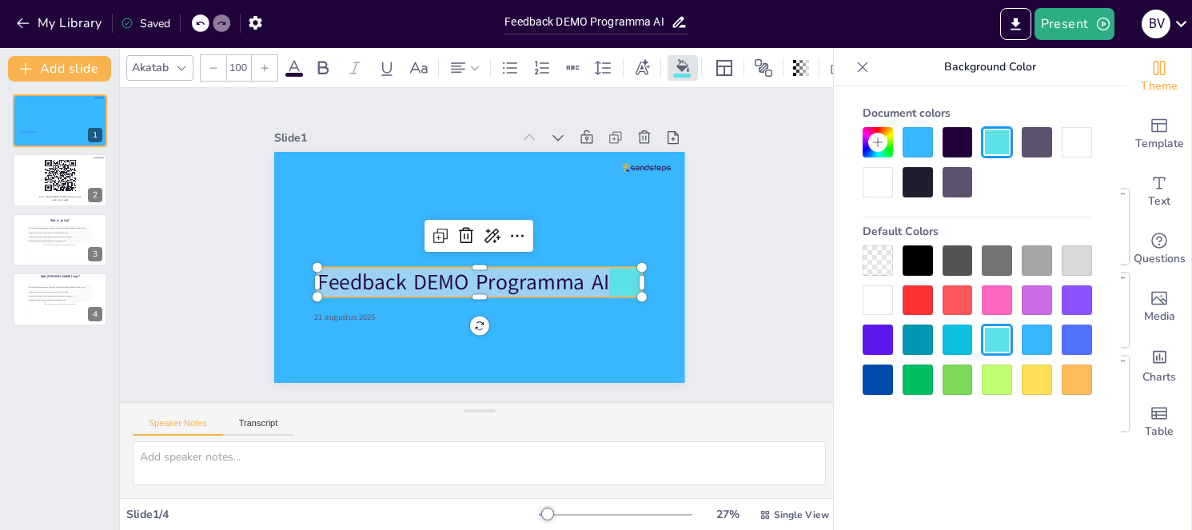
click at [756, 317] on div "Slide 1 21 augustus 2025 Feedback DEMO Programma AI Slide 2 Go to [URL][DOMAIN_…" at bounding box center [479, 245] width 719 height 314
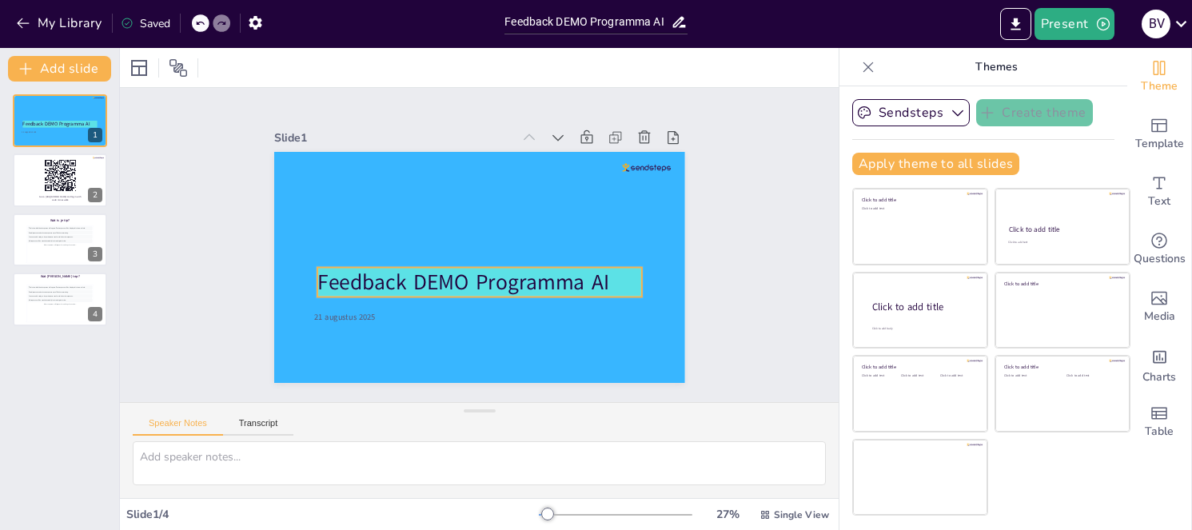
click at [543, 280] on span "Feedback DEMO Programma AI" at bounding box center [463, 283] width 292 height 30
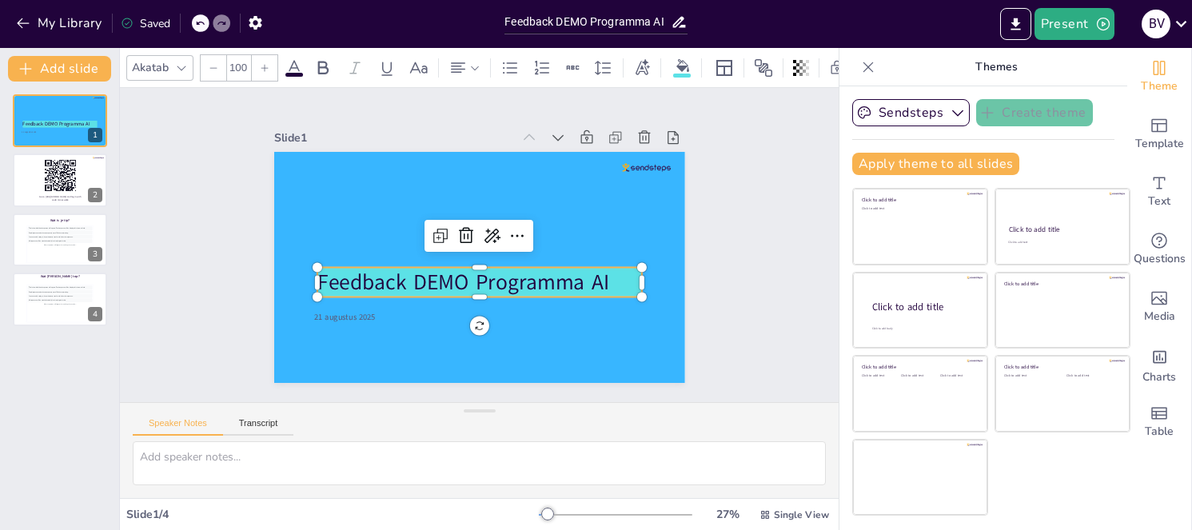
click at [543, 280] on span "Feedback DEMO Programma AI" at bounding box center [463, 283] width 292 height 30
click at [682, 59] on icon at bounding box center [682, 65] width 13 height 13
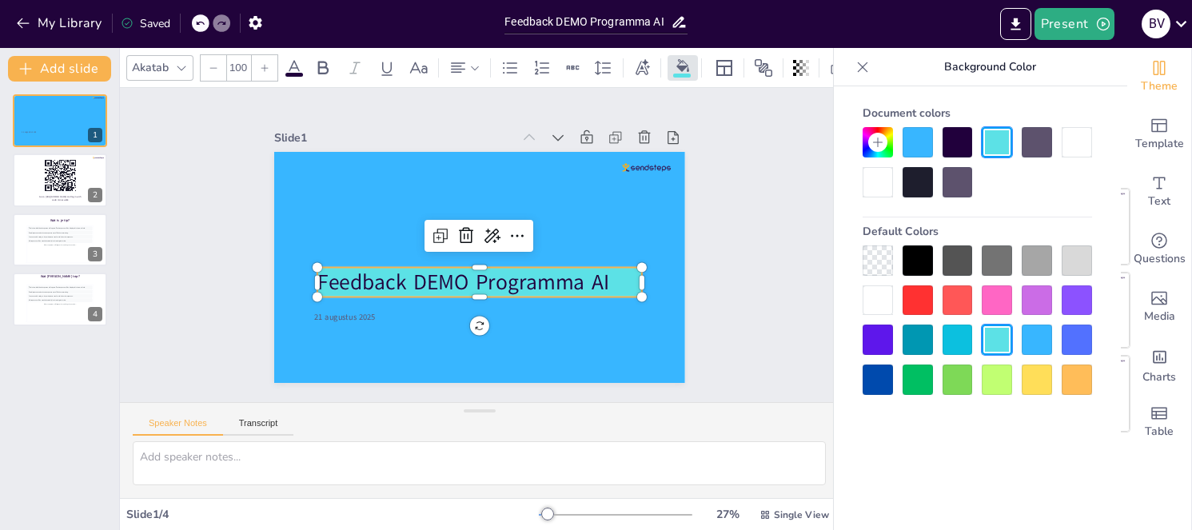
click at [874, 252] on div at bounding box center [877, 260] width 30 height 30
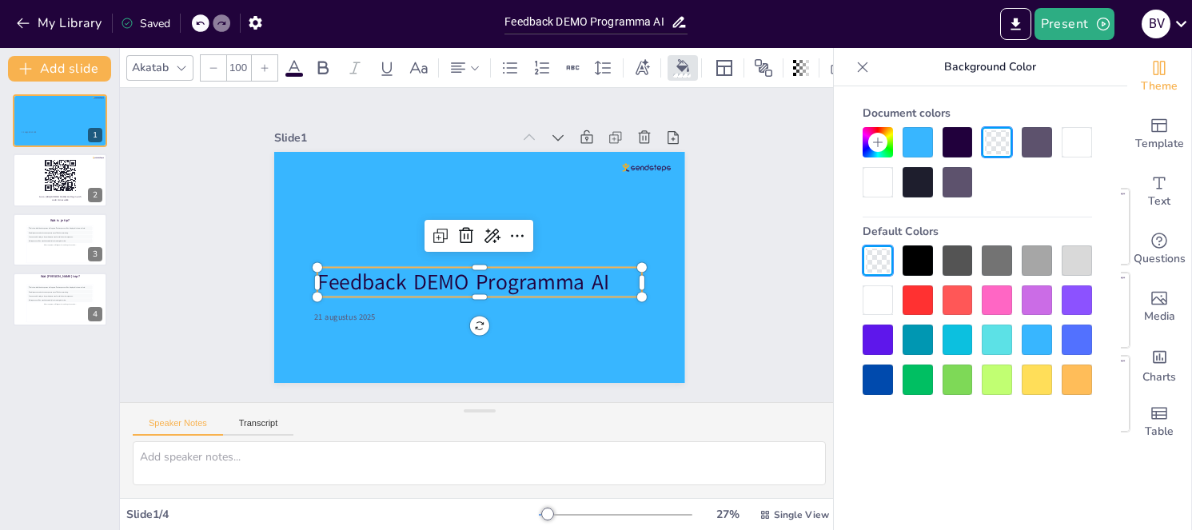
click at [721, 292] on div "Slide 1 21 augustus 2025 Feedback DEMO Programma AI Slide 2 Go to [URL][DOMAIN_…" at bounding box center [479, 245] width 719 height 314
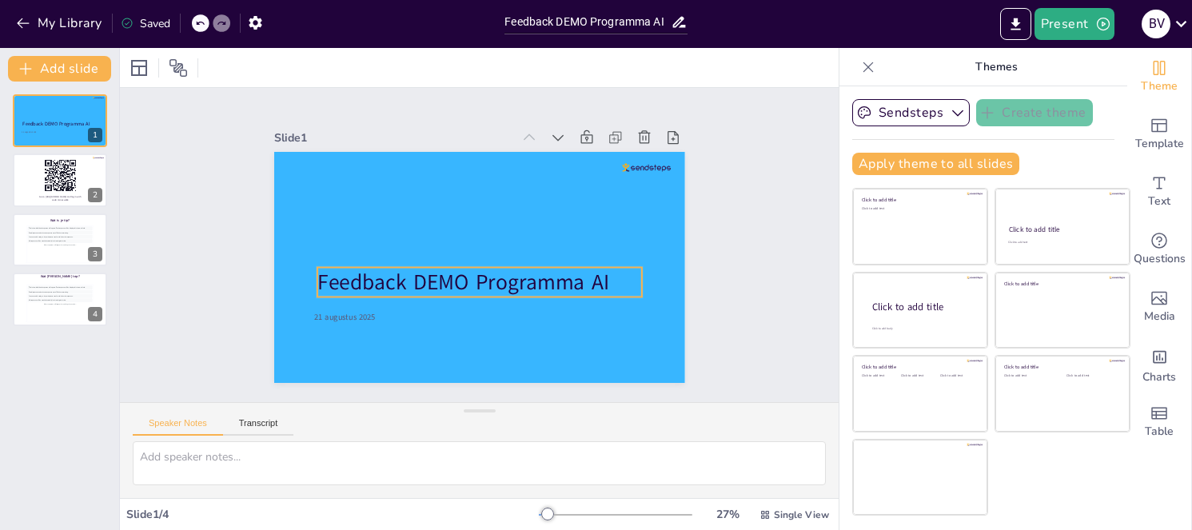
click at [539, 285] on span "Feedback DEMO Programma AI" at bounding box center [463, 283] width 292 height 30
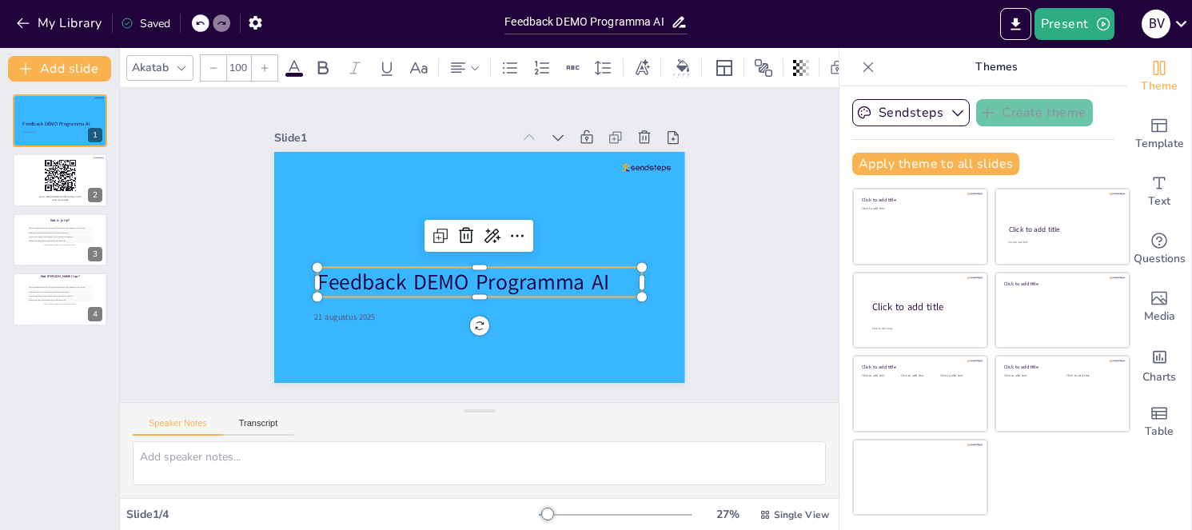
click at [542, 274] on span "Feedback DEMO Programma AI" at bounding box center [463, 283] width 292 height 30
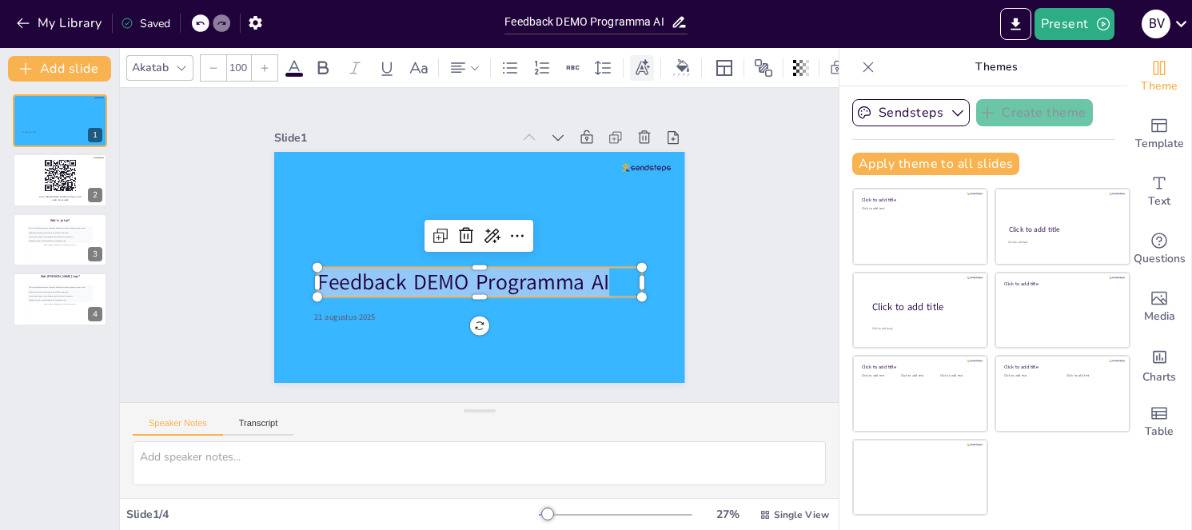
click at [646, 65] on icon at bounding box center [642, 66] width 14 height 16
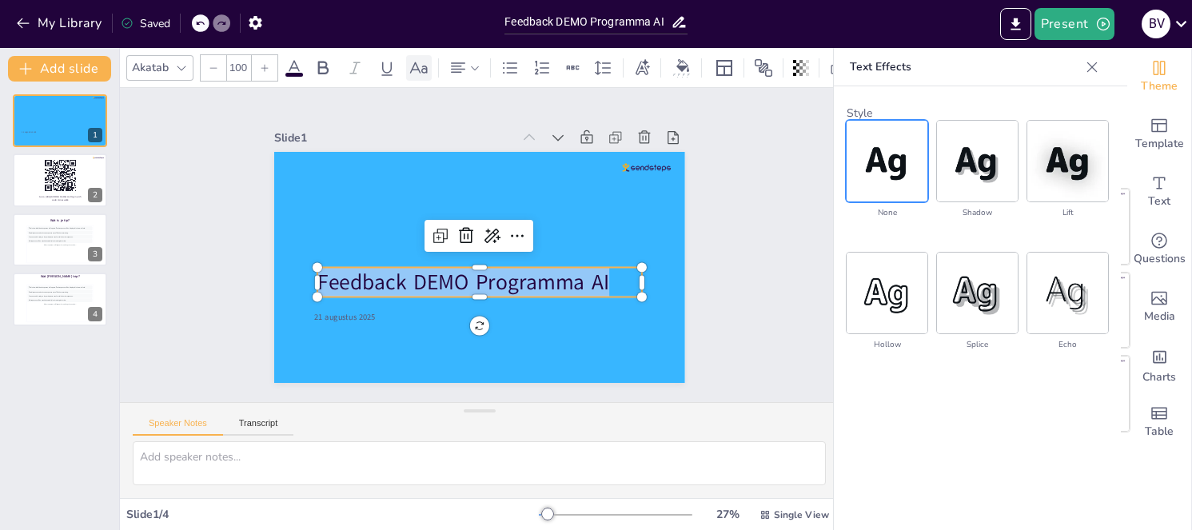
click at [410, 65] on icon at bounding box center [419, 67] width 18 height 11
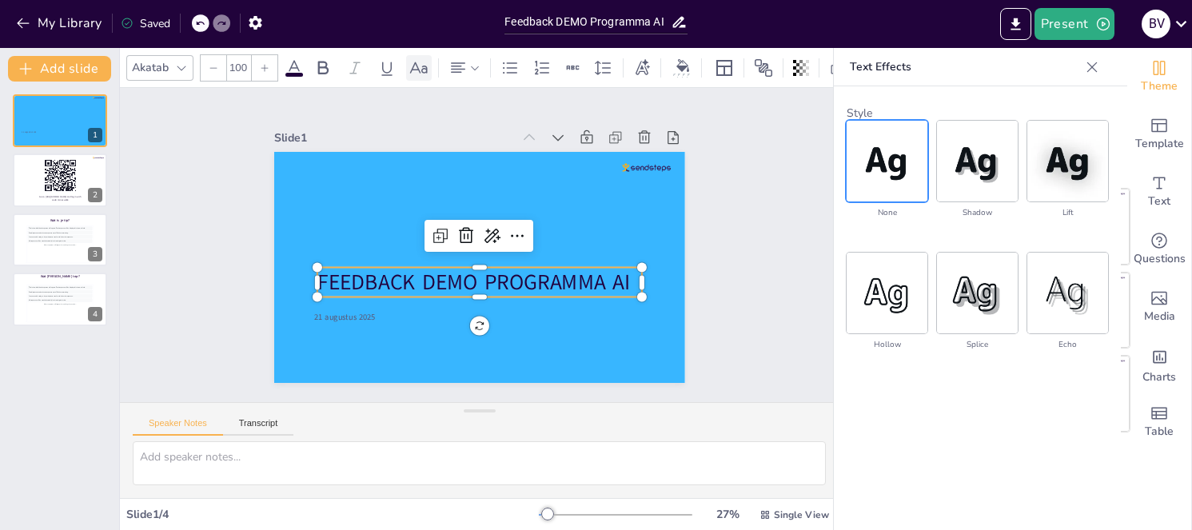
click at [410, 66] on icon at bounding box center [419, 67] width 18 height 11
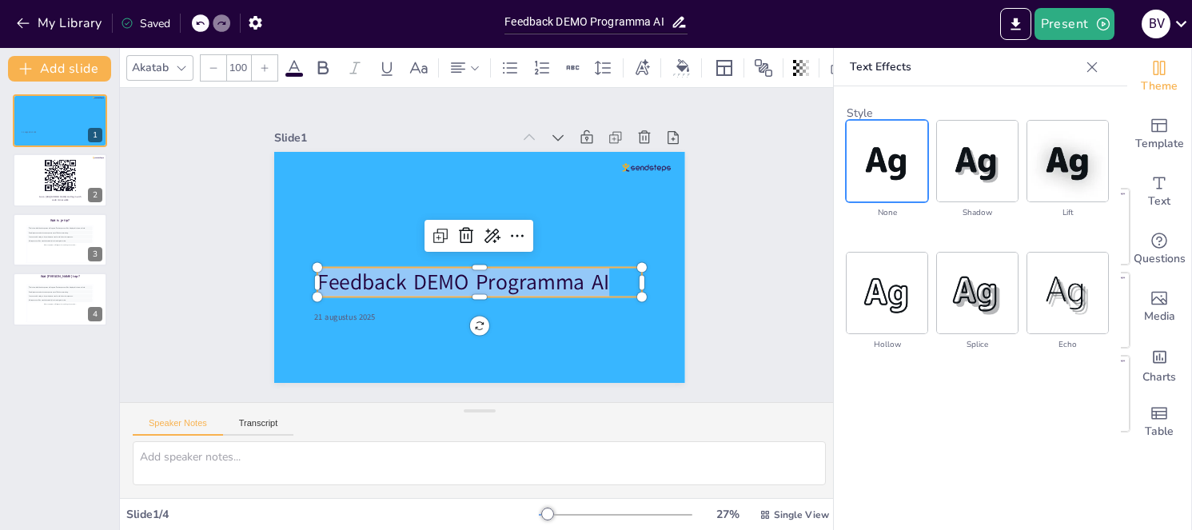
click at [288, 62] on icon at bounding box center [294, 67] width 19 height 19
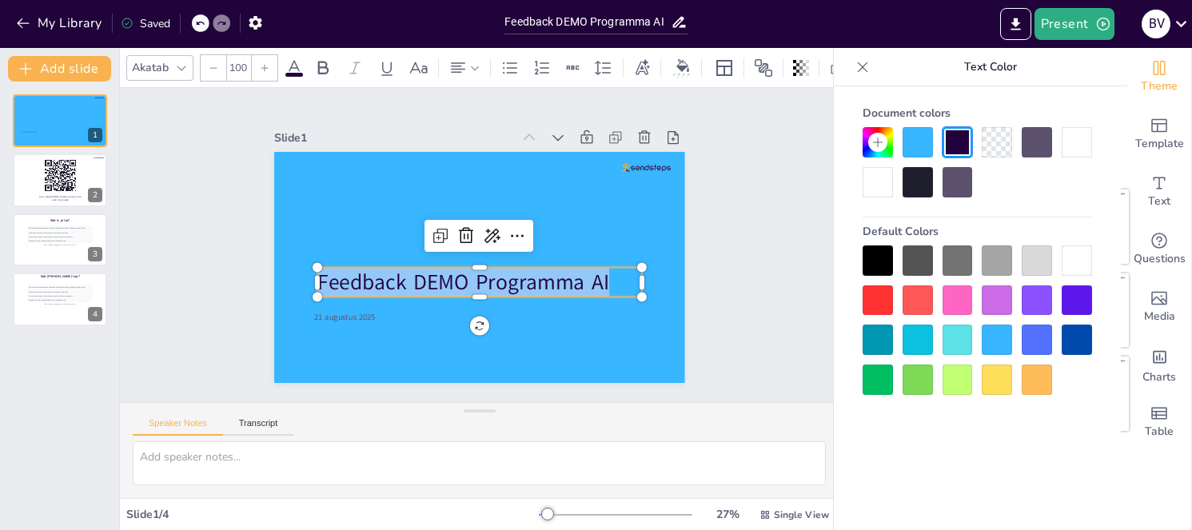
click at [868, 175] on div at bounding box center [877, 182] width 30 height 30
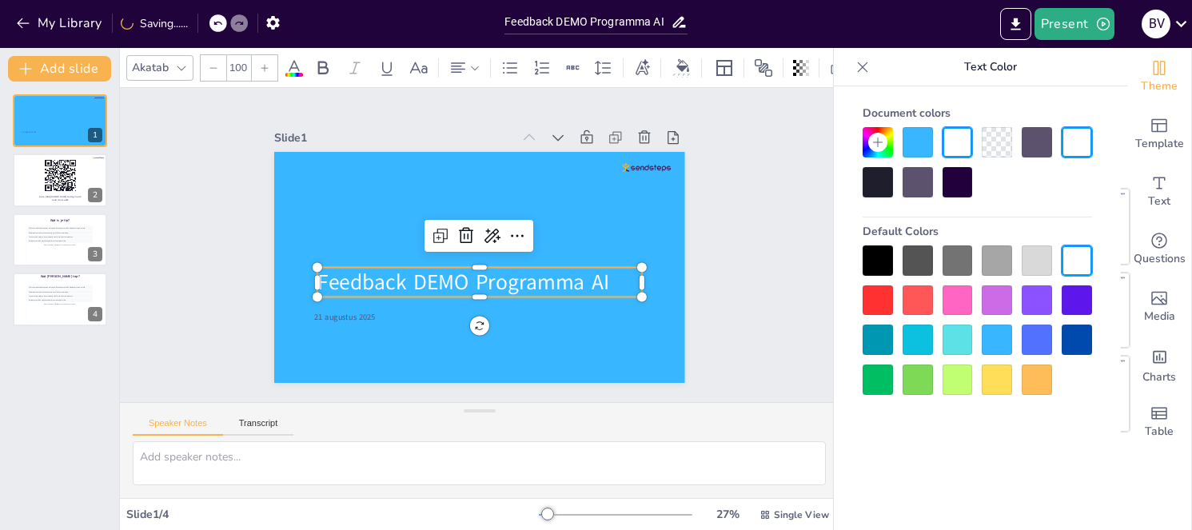
click at [764, 246] on div "Slide 1 21 augustus 2025 Feedback DEMO Programma AI Slide 2 Go to [URL][DOMAIN_…" at bounding box center [479, 245] width 719 height 314
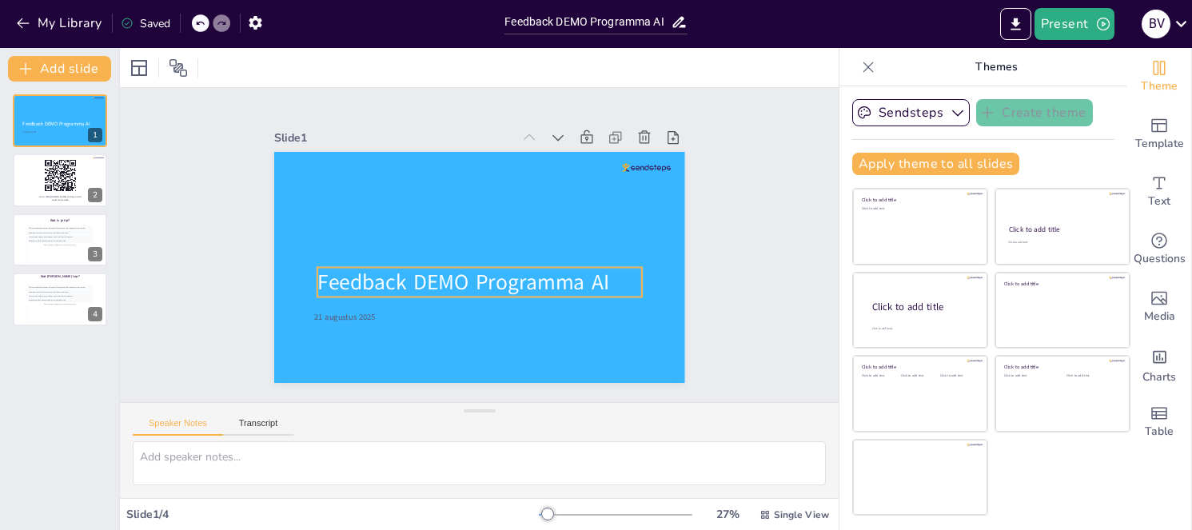
click at [547, 283] on span "Feedback DEMO Programma AI" at bounding box center [463, 283] width 292 height 30
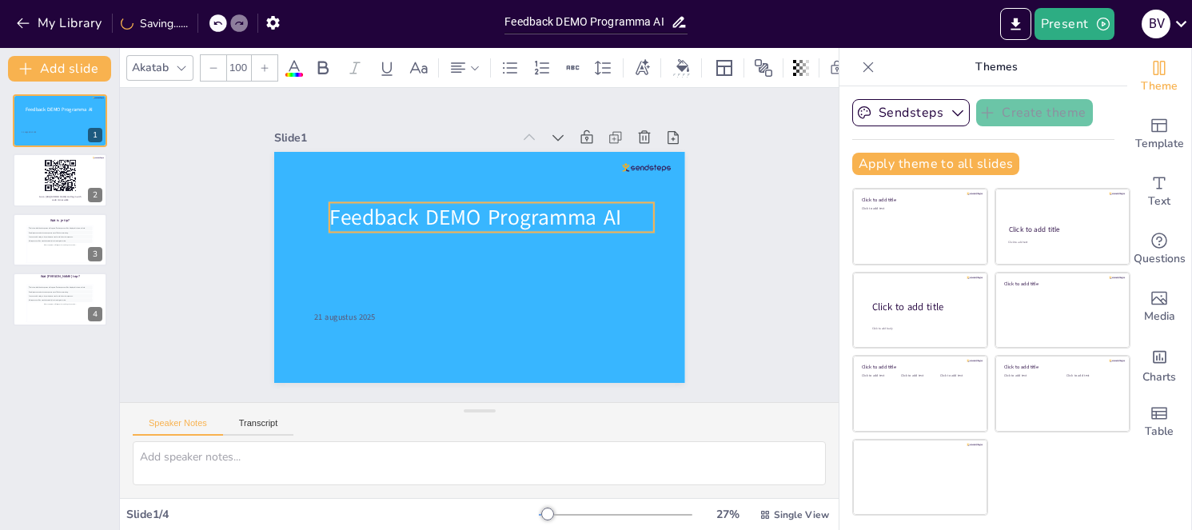
drag, startPoint x: 525, startPoint y: 270, endPoint x: 537, endPoint y: 205, distance: 65.8
click at [537, 205] on span "Feedback DEMO Programma AI" at bounding box center [475, 218] width 292 height 30
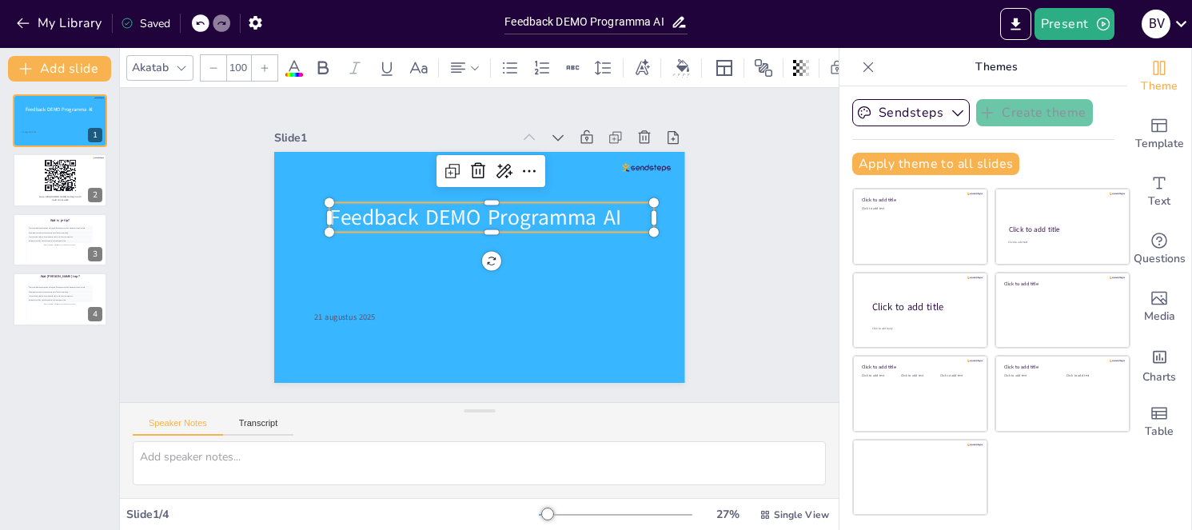
click at [416, 212] on span "Feedback DEMO Programma AI" at bounding box center [475, 218] width 292 height 30
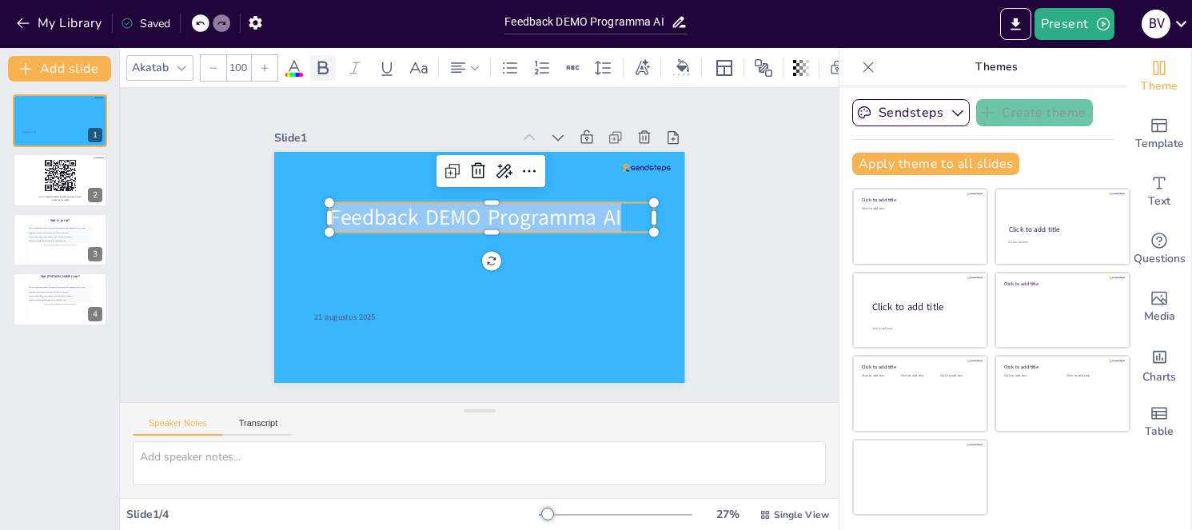
click at [317, 58] on icon at bounding box center [322, 67] width 19 height 19
